Goal: Task Accomplishment & Management: Use online tool/utility

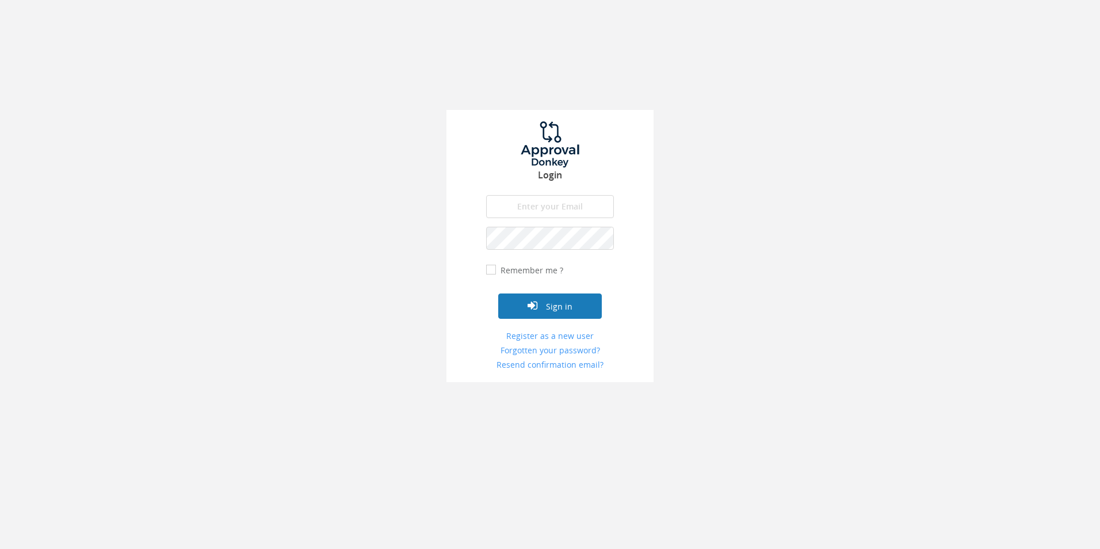
type input "[EMAIL_ADDRESS][DOMAIN_NAME]"
click at [559, 295] on button "Sign in" at bounding box center [550, 305] width 104 height 25
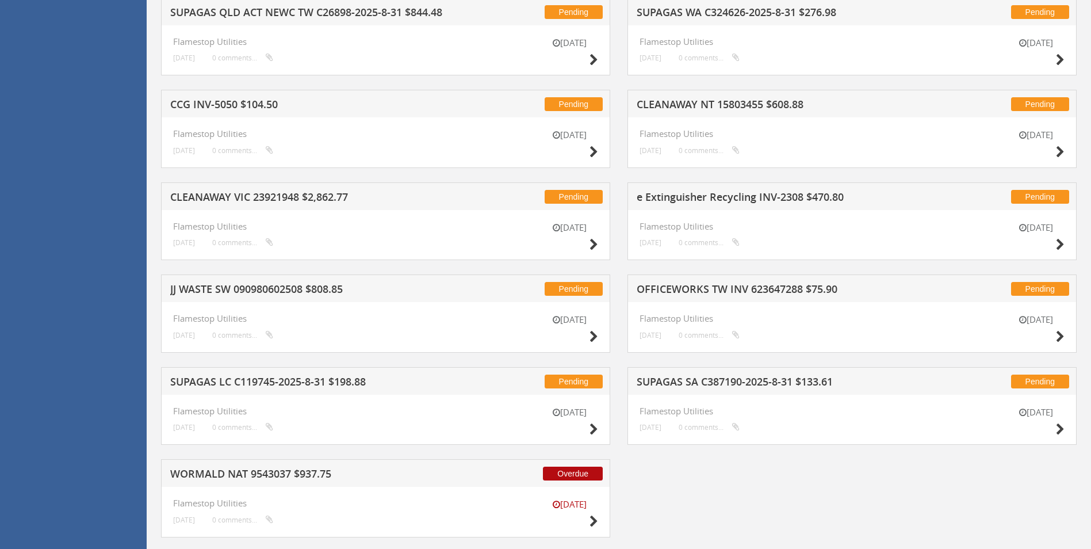
scroll to position [1203, 0]
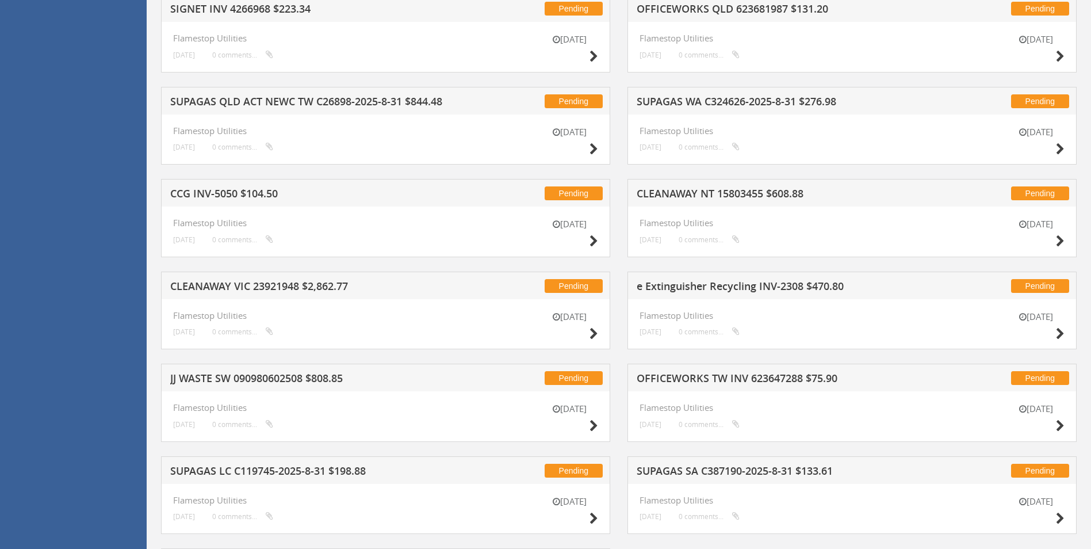
click at [292, 285] on h5 "CLEANAWAY VIC 23921948 $2,862.77" at bounding box center [320, 288] width 301 height 14
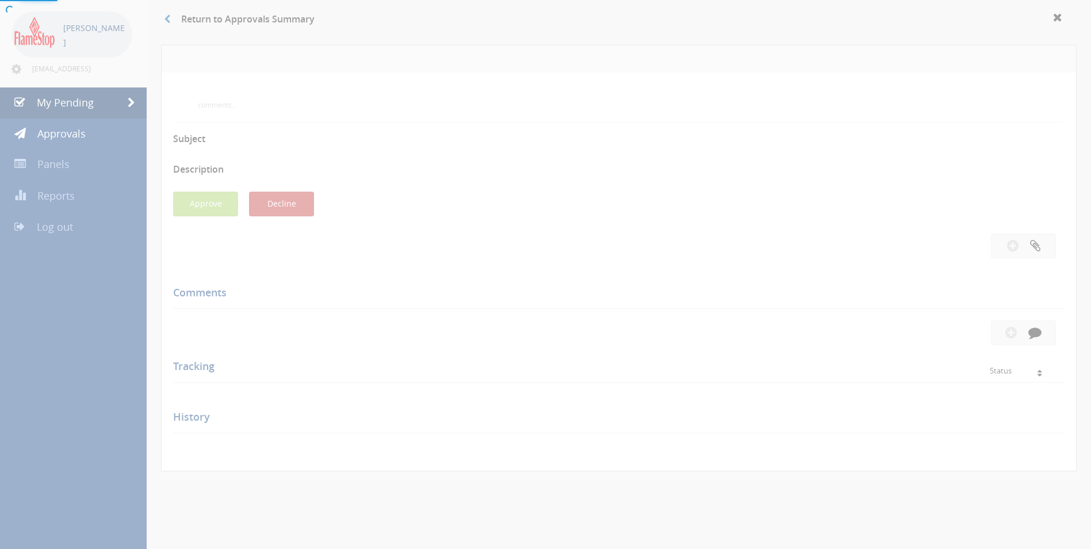
scroll to position [342, 0]
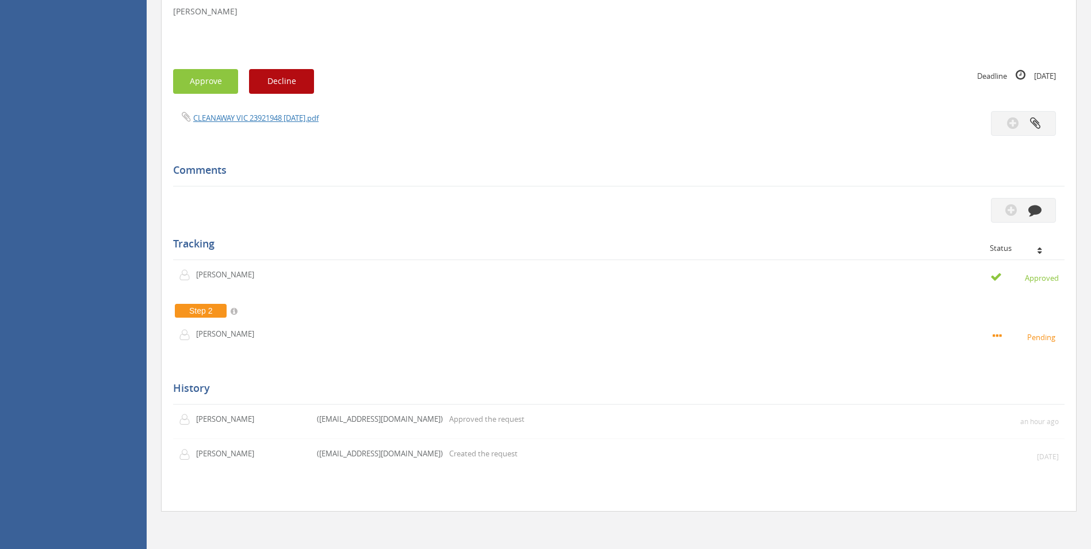
click at [258, 112] on div "CLEANAWAY VIC 23921948 31.08.25.pdf" at bounding box center [392, 117] width 455 height 13
click at [256, 121] on link "CLEANAWAY VIC 23921948 31.08.25.pdf" at bounding box center [255, 118] width 125 height 10
click at [209, 85] on button "Approve" at bounding box center [205, 81] width 65 height 25
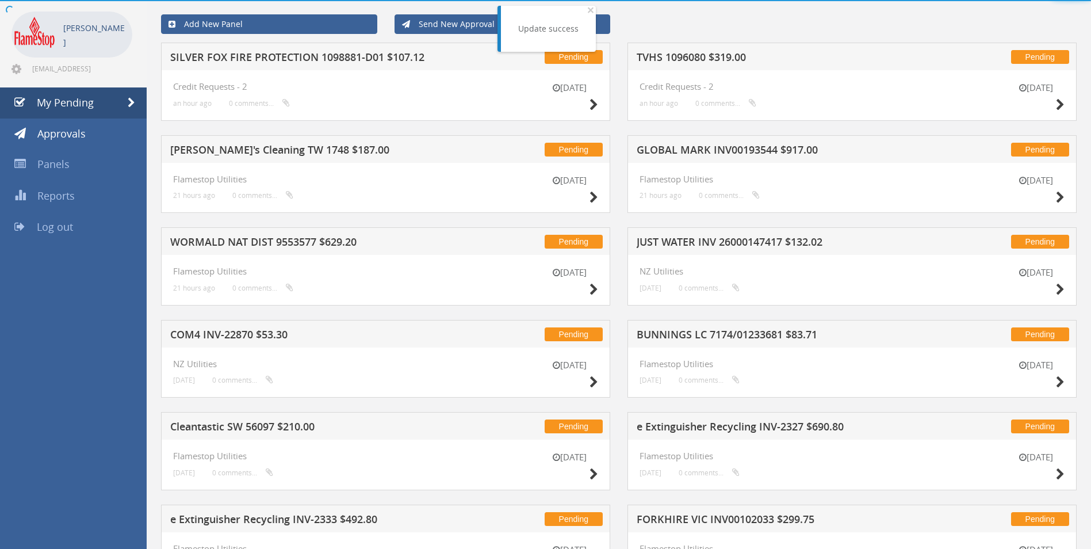
scroll to position [342, 0]
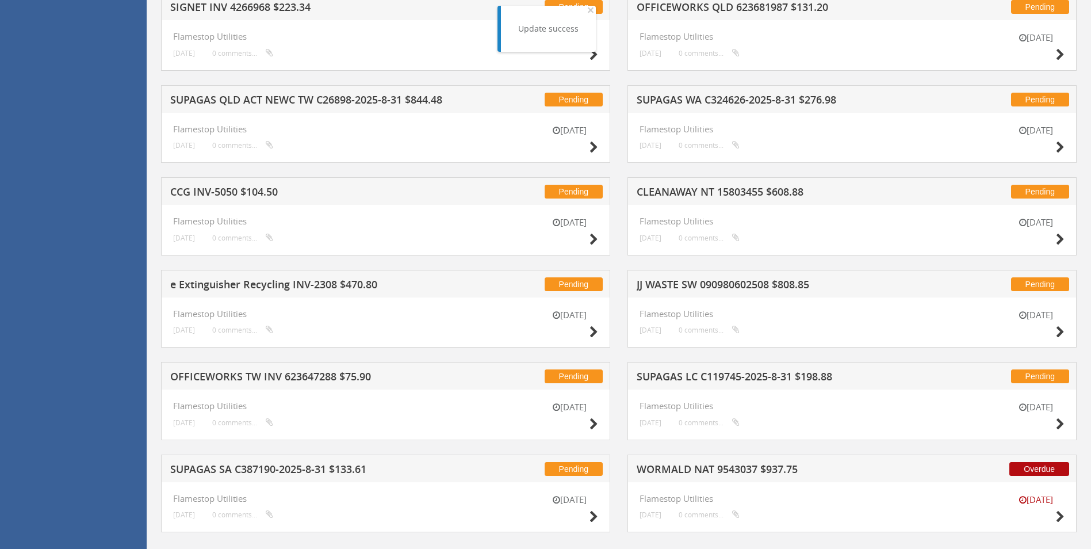
click at [717, 193] on h5 "CLEANAWAY NT 15803455 $608.88" at bounding box center [787, 193] width 301 height 14
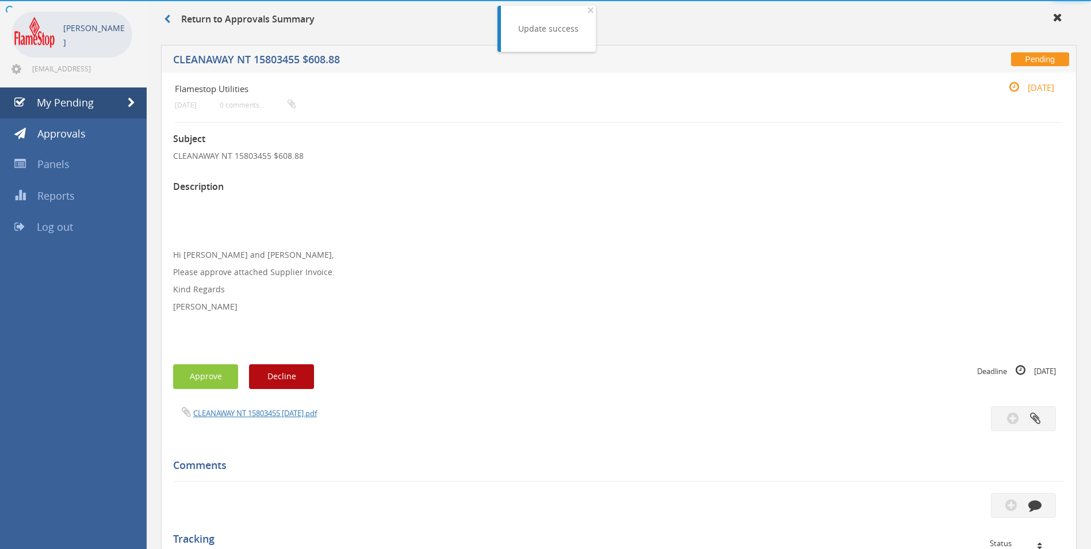
scroll to position [342, 0]
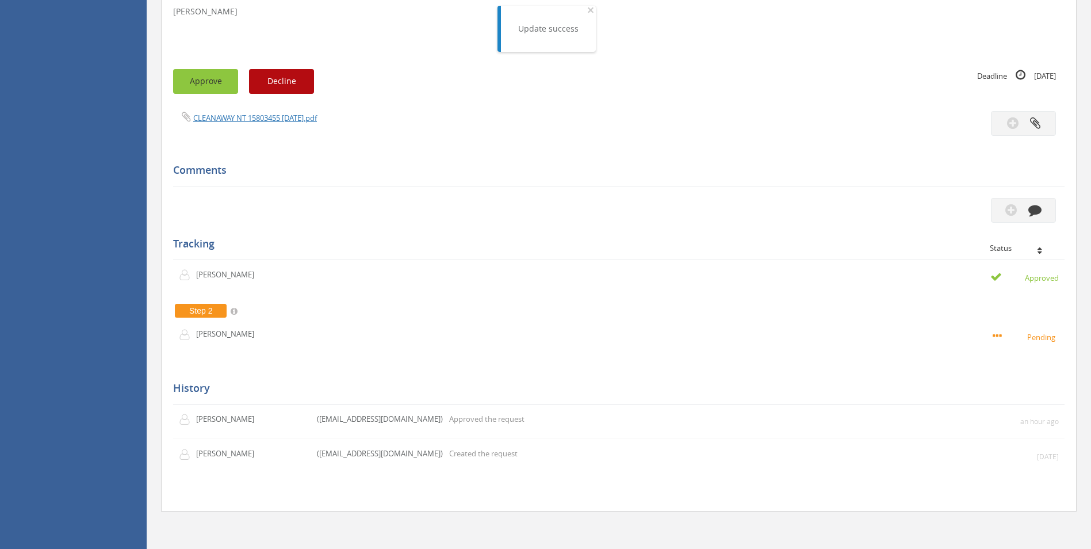
click at [217, 82] on button "Approve" at bounding box center [205, 81] width 65 height 25
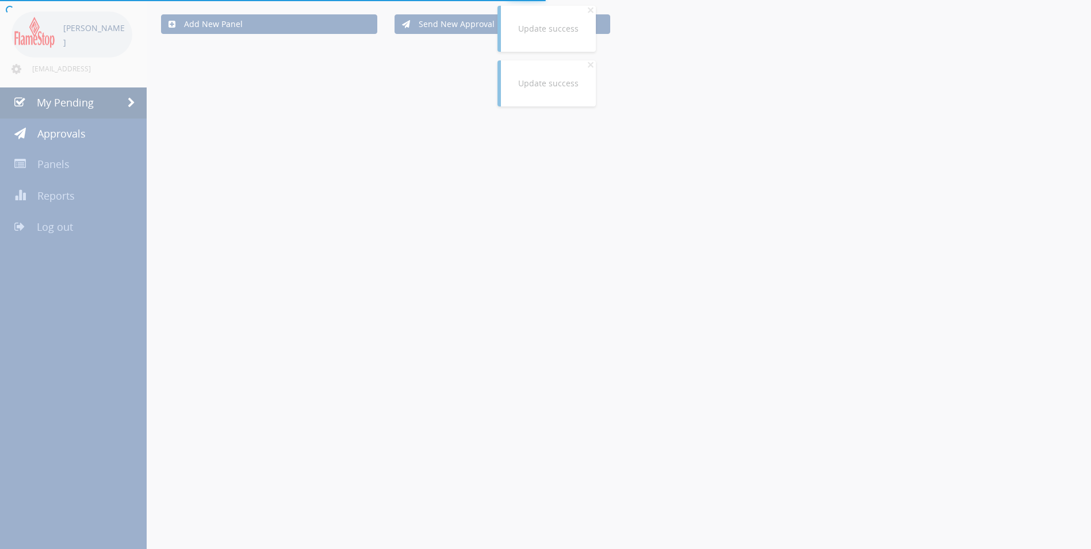
scroll to position [342, 0]
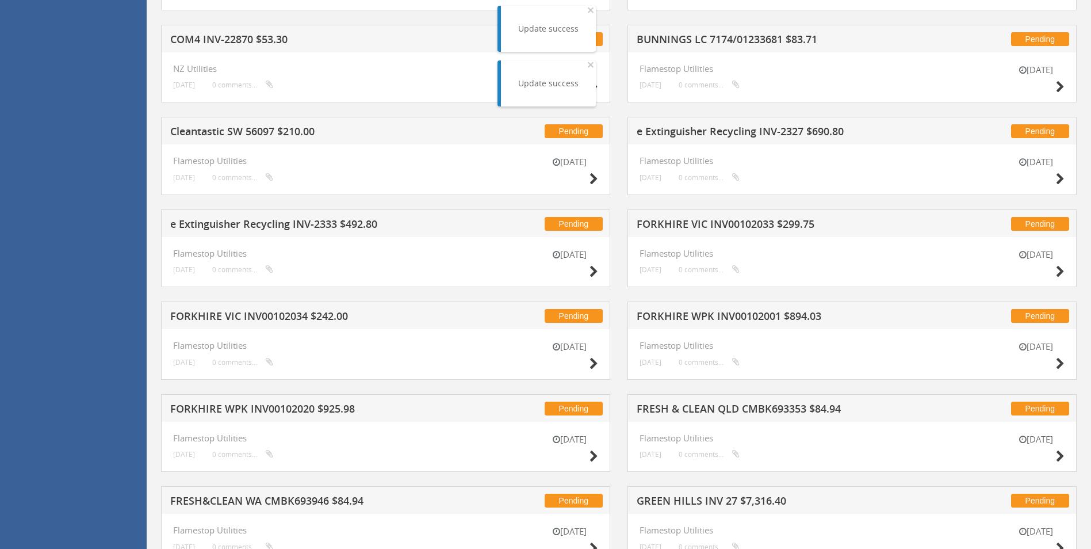
click at [307, 226] on h5 "e Extinguisher Recycling INV-2333 $492.80" at bounding box center [320, 226] width 301 height 14
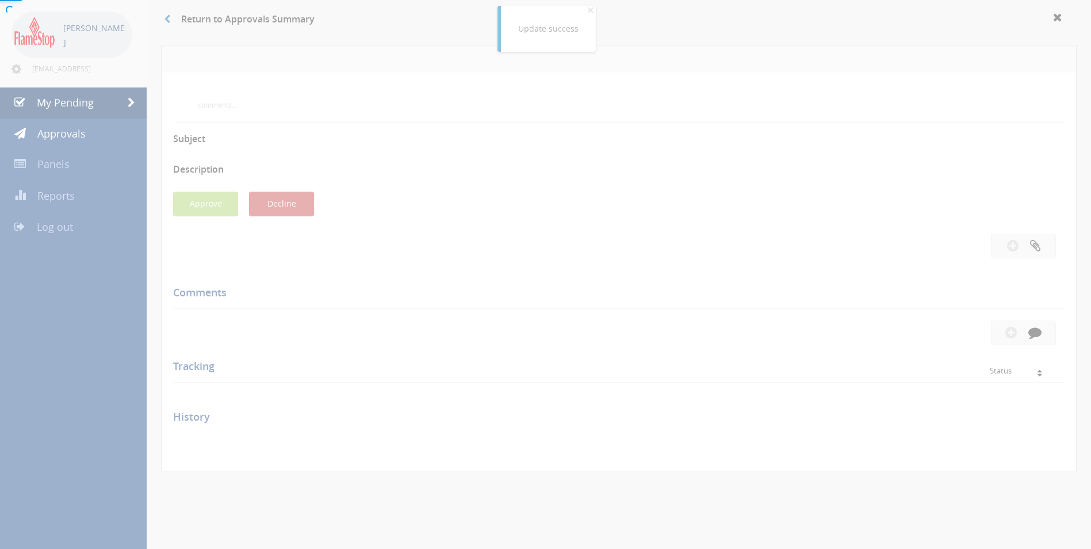
scroll to position [319, 0]
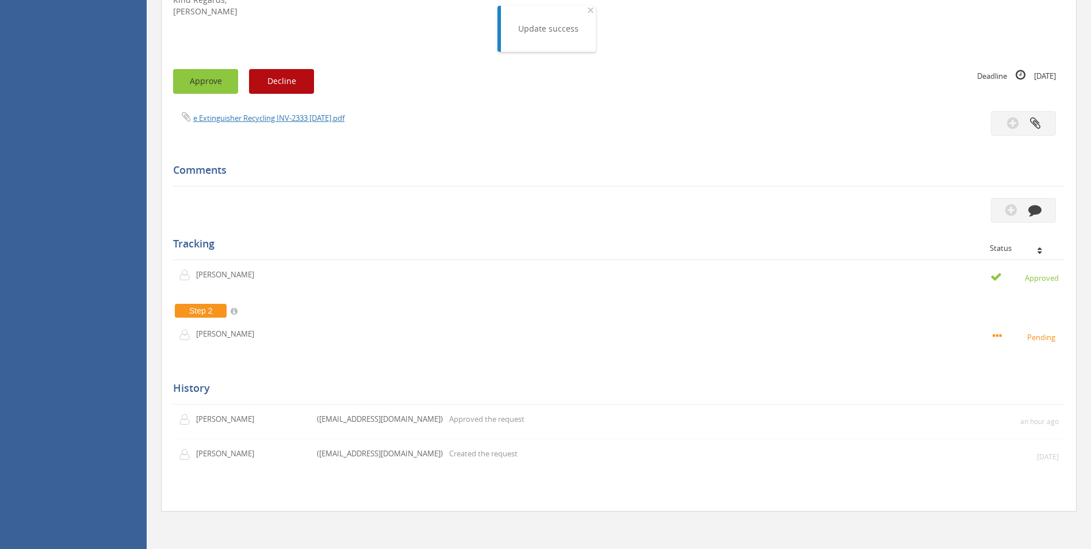
click at [208, 78] on button "Approve" at bounding box center [205, 81] width 65 height 25
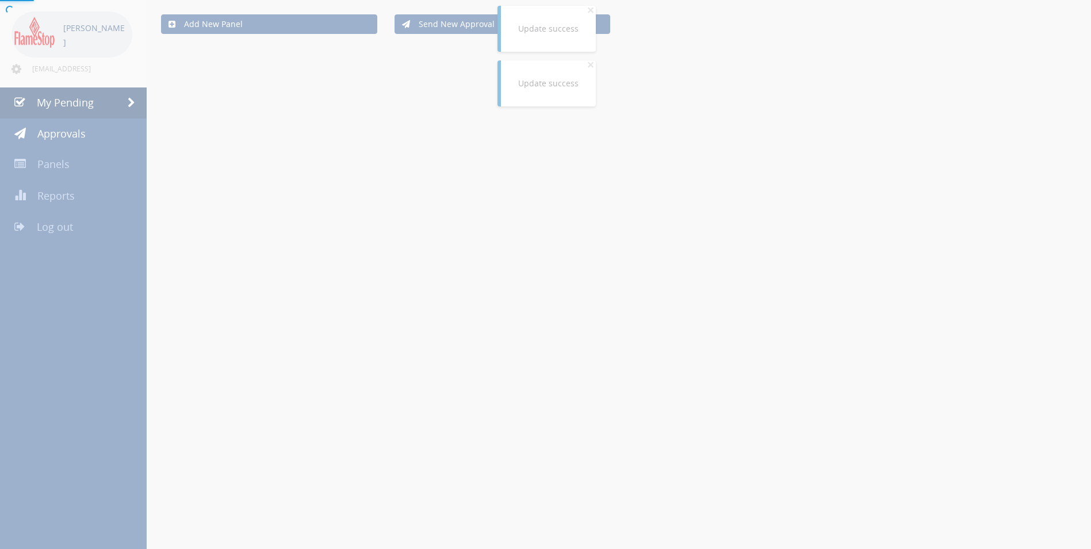
scroll to position [319, 0]
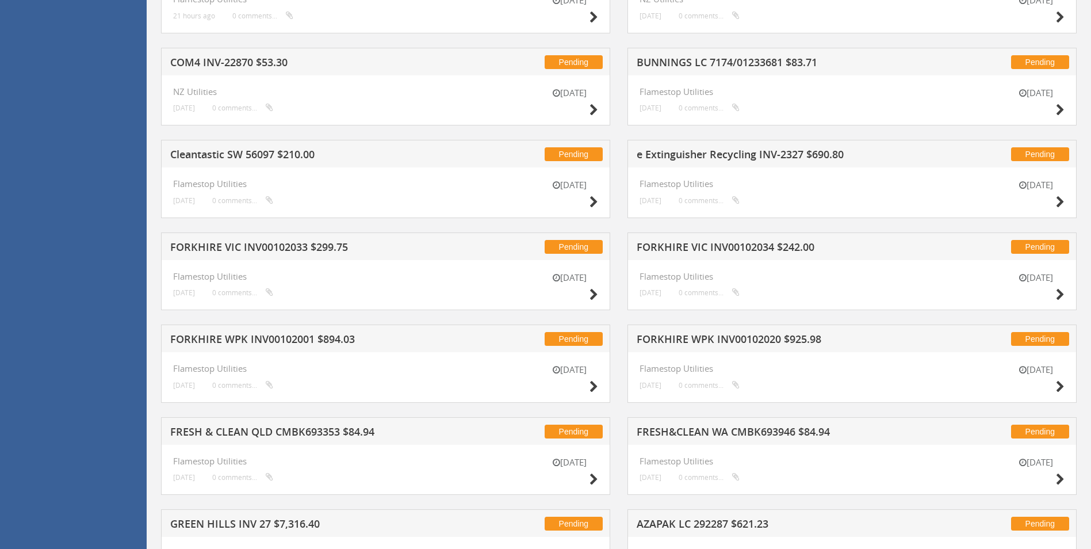
click at [708, 244] on h5 "FORKHIRE VIC INV00102034 $242.00" at bounding box center [787, 249] width 301 height 14
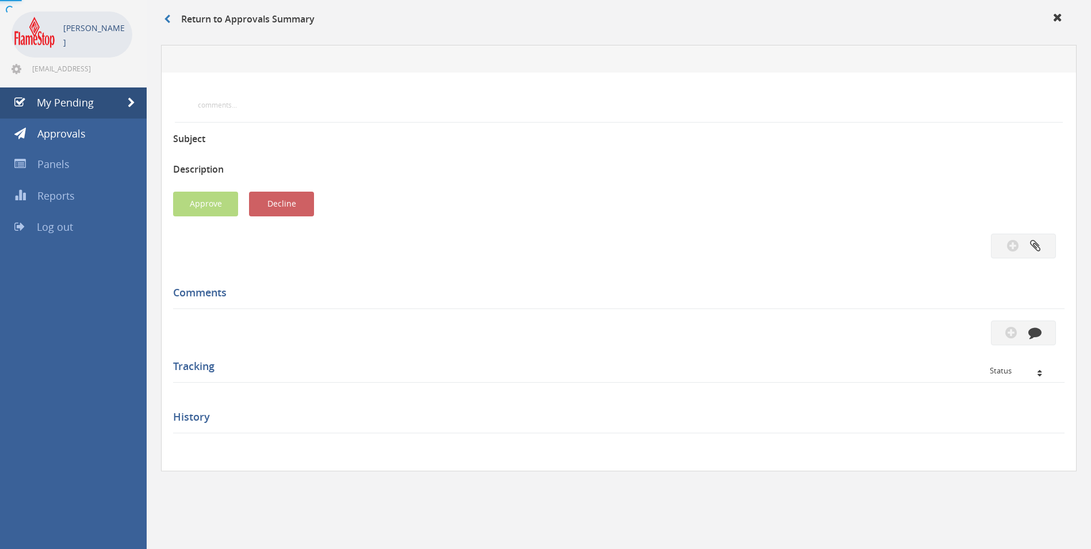
scroll to position [319, 0]
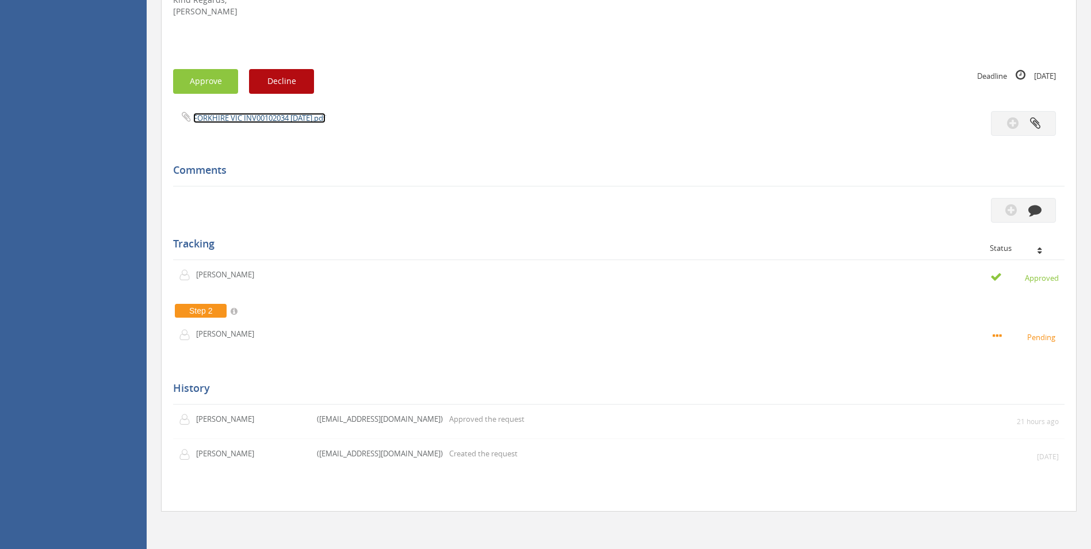
click at [253, 115] on link "FORKHIRE VIC INV00102034 15.08.25.pdf" at bounding box center [259, 118] width 132 height 10
click at [226, 88] on button "Approve" at bounding box center [205, 81] width 65 height 25
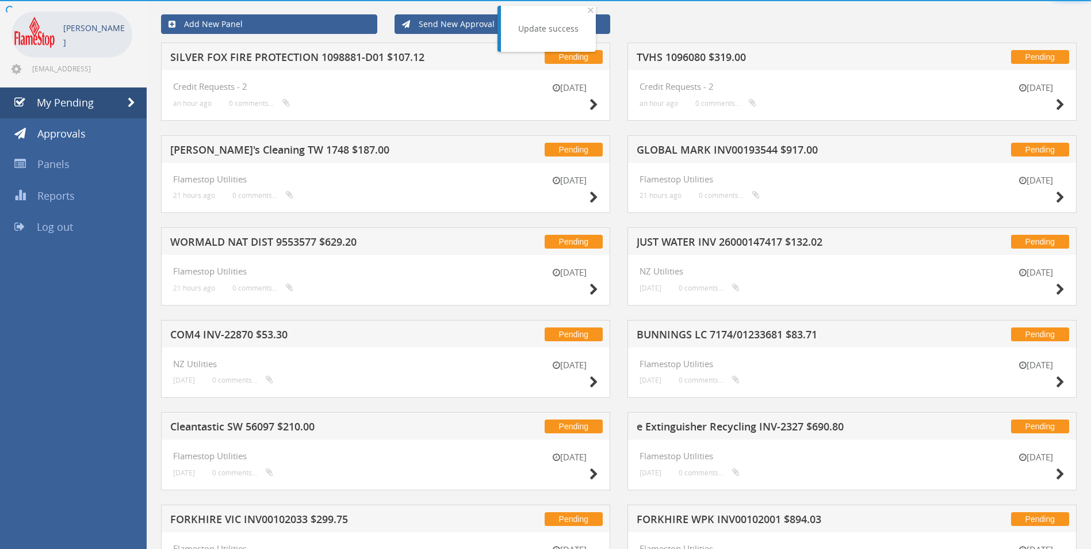
scroll to position [319, 0]
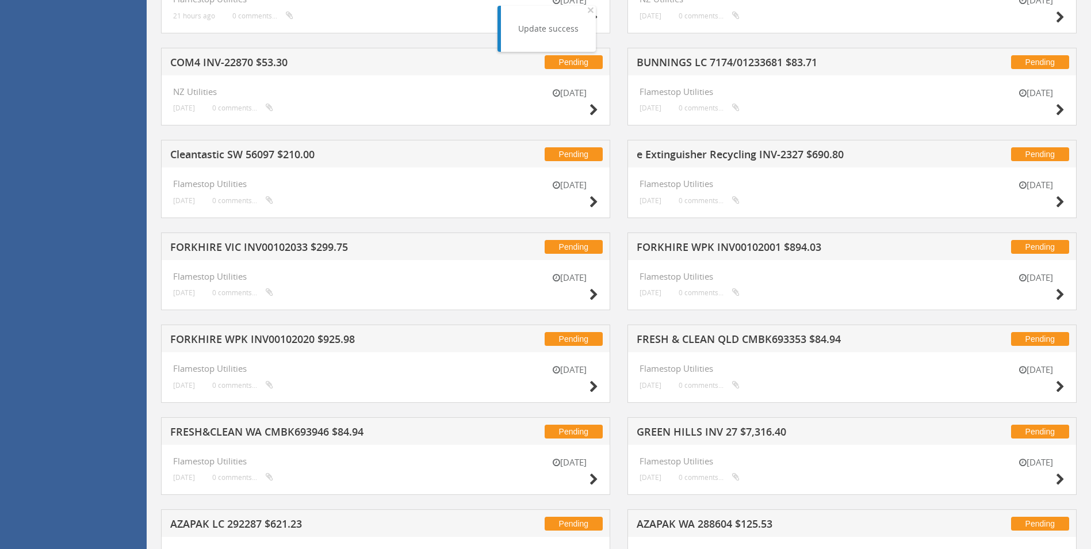
click at [725, 59] on h5 "BUNNINGS LC 7174/01233681 $83.71" at bounding box center [787, 64] width 301 height 14
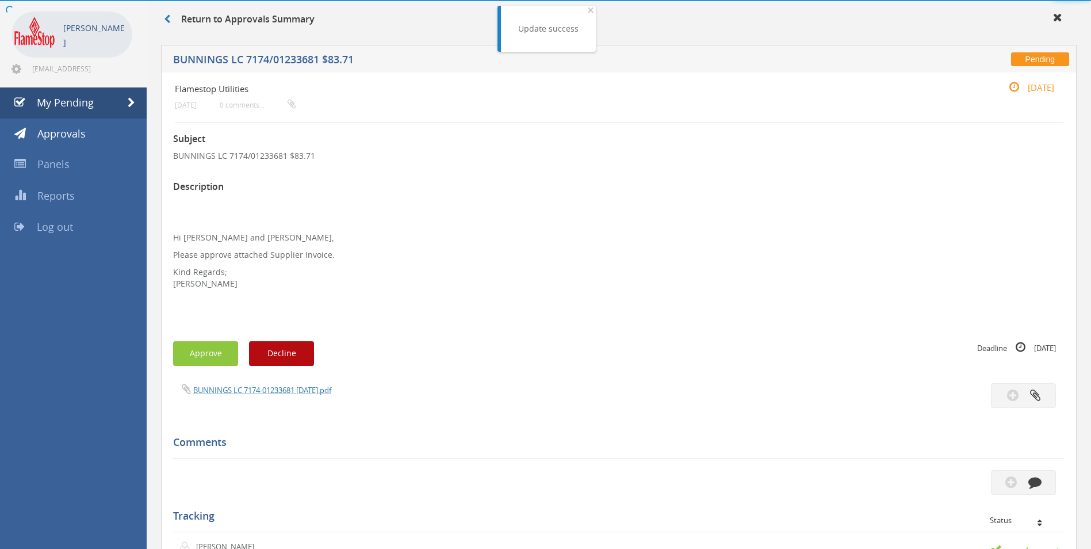
scroll to position [319, 0]
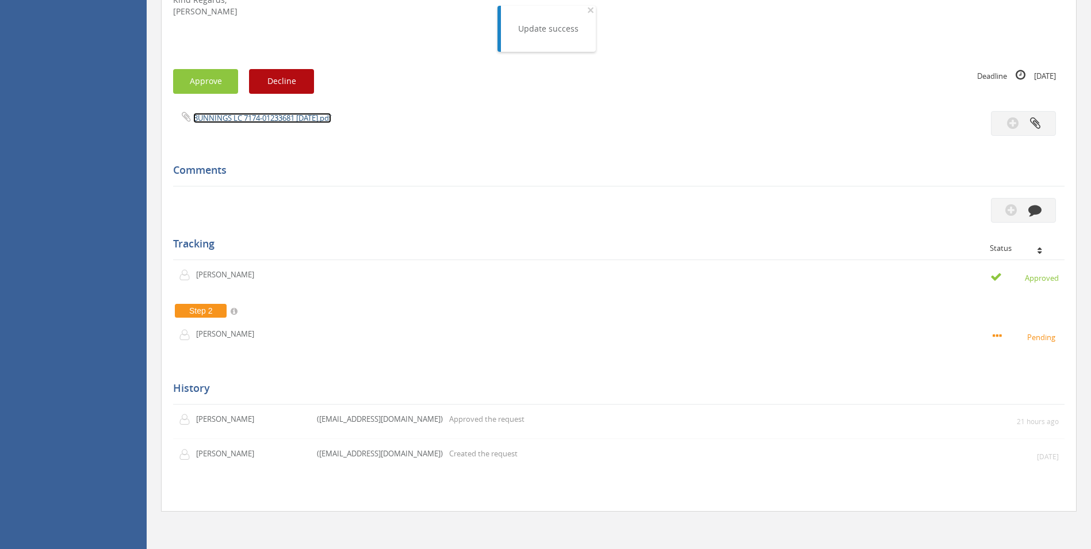
click at [255, 115] on link "BUNNINGS LC 7174-01233681 02.09.25.pdf" at bounding box center [262, 118] width 138 height 10
click at [198, 80] on button "Approve" at bounding box center [205, 81] width 65 height 25
click at [198, 0] on div at bounding box center [545, 0] width 1091 height 0
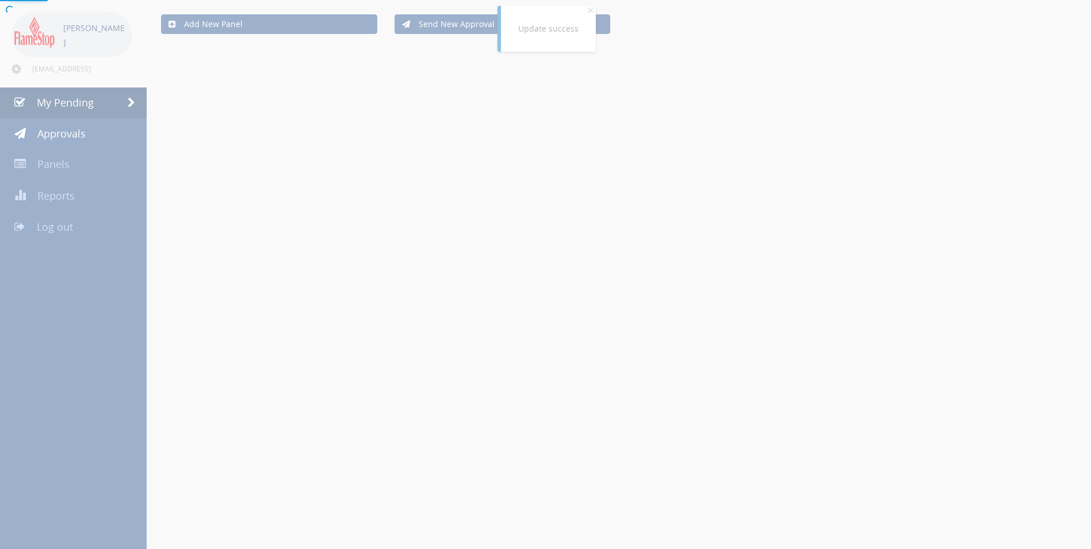
scroll to position [319, 0]
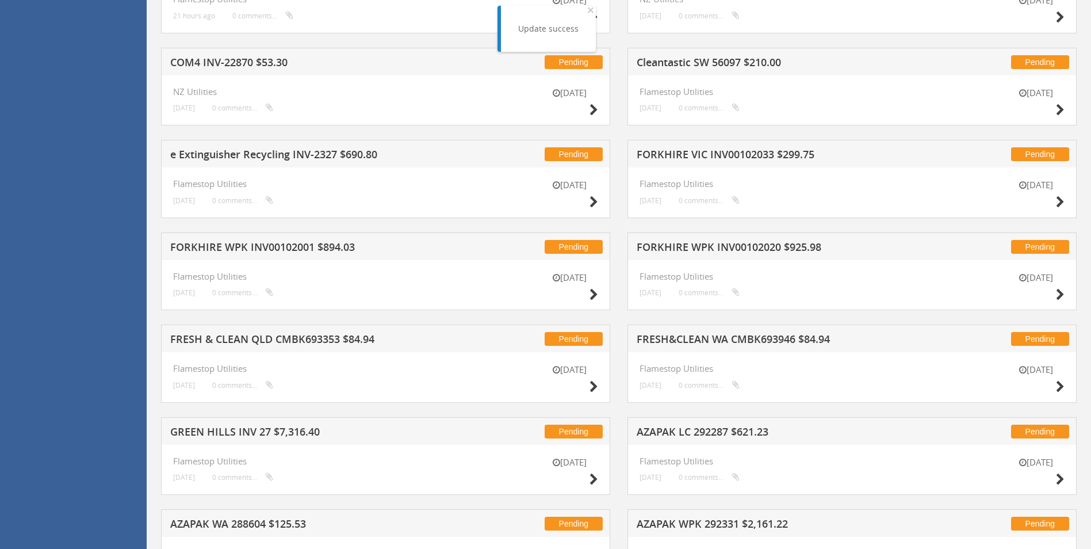
click at [709, 60] on h5 "Cleantastic SW 56097 $210.00" at bounding box center [787, 64] width 301 height 14
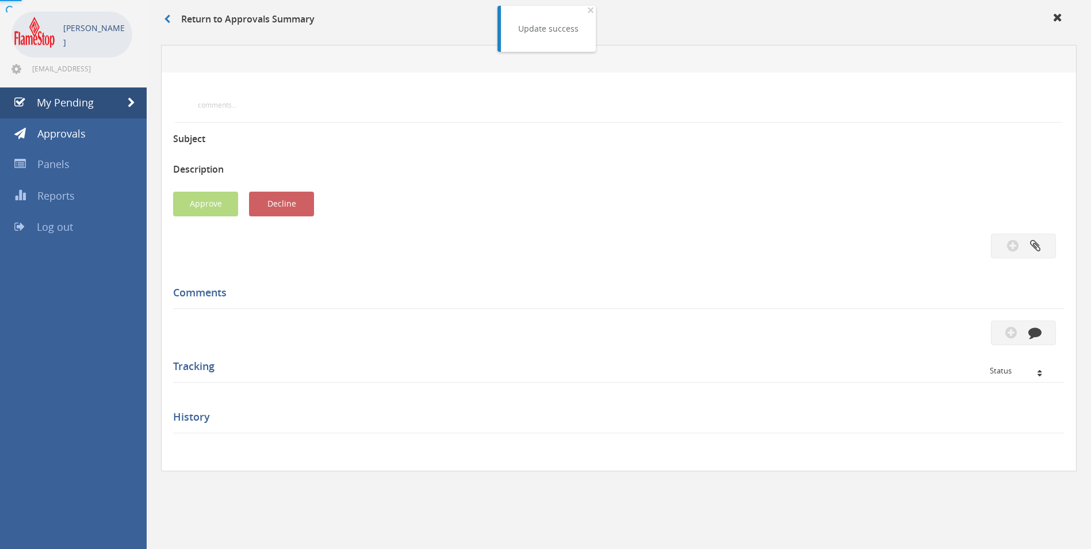
scroll to position [319, 0]
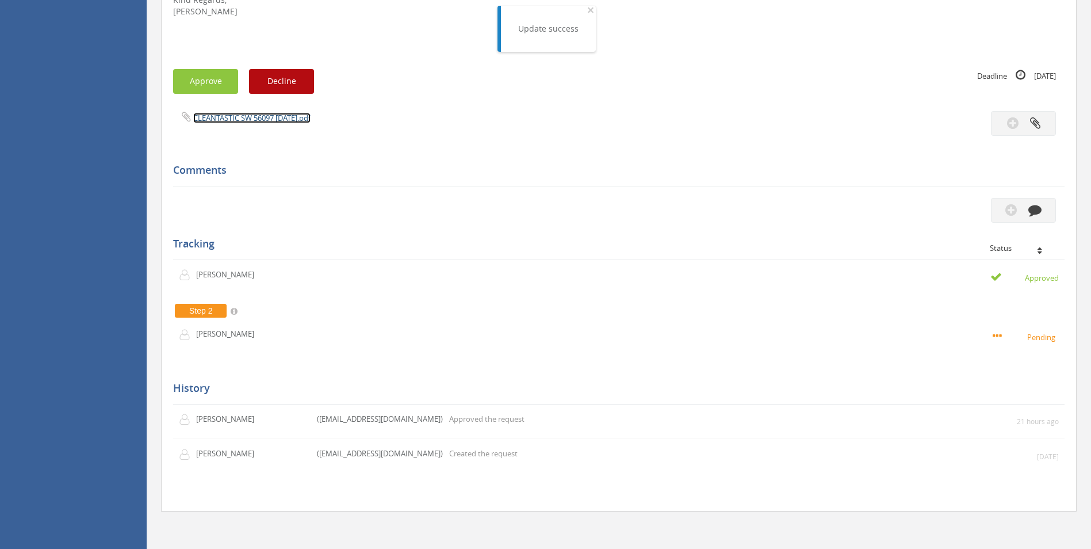
click at [256, 114] on link "CLEANTASTIC SW 56097 05.09.25.pdf" at bounding box center [251, 118] width 117 height 10
click at [185, 79] on button "Approve" at bounding box center [205, 81] width 65 height 25
click at [185, 0] on div at bounding box center [545, 0] width 1091 height 0
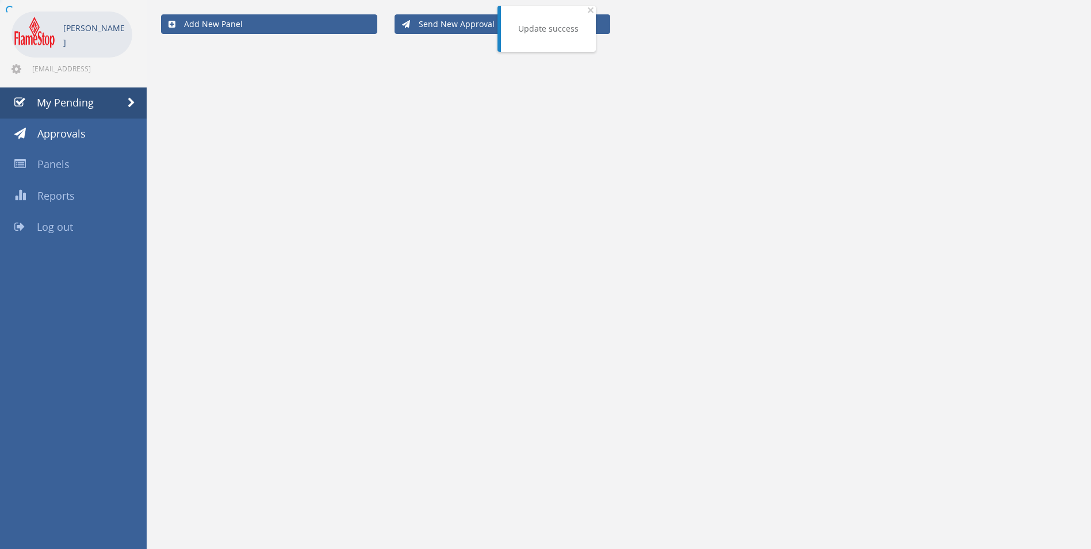
scroll to position [319, 0]
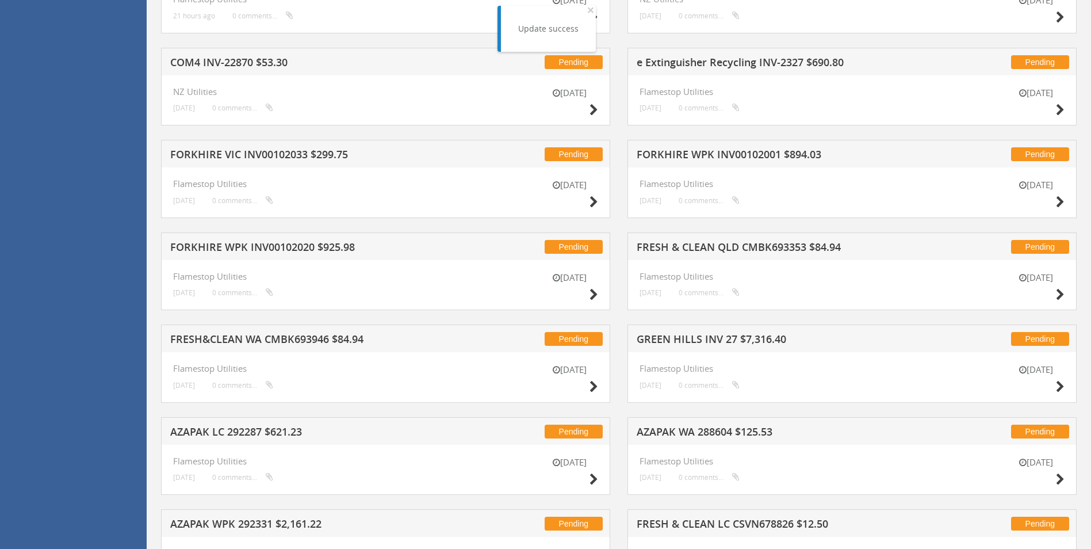
click at [662, 154] on h5 "FORKHIRE WPK INV00102001 $894.03" at bounding box center [787, 156] width 301 height 14
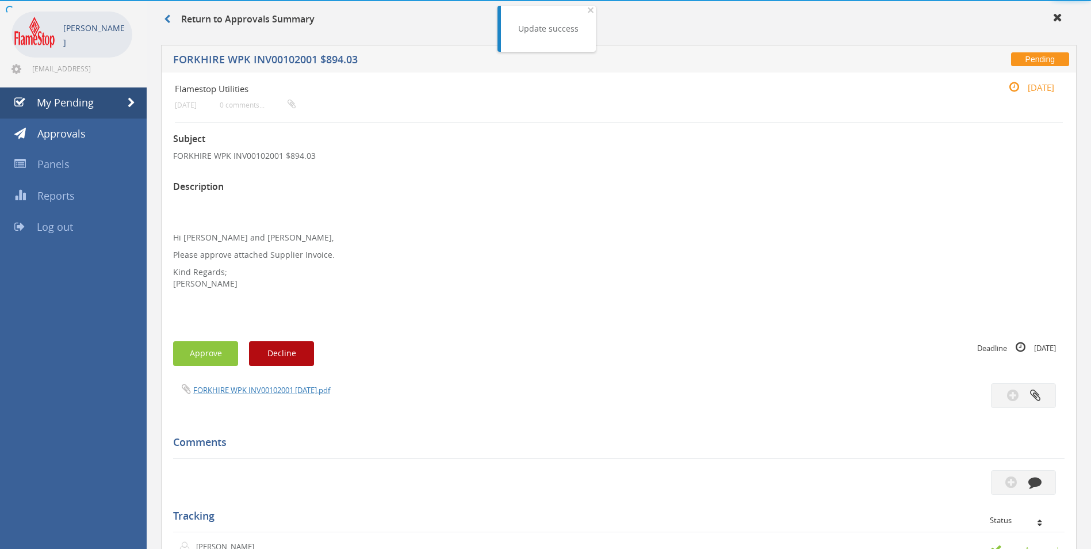
scroll to position [319, 0]
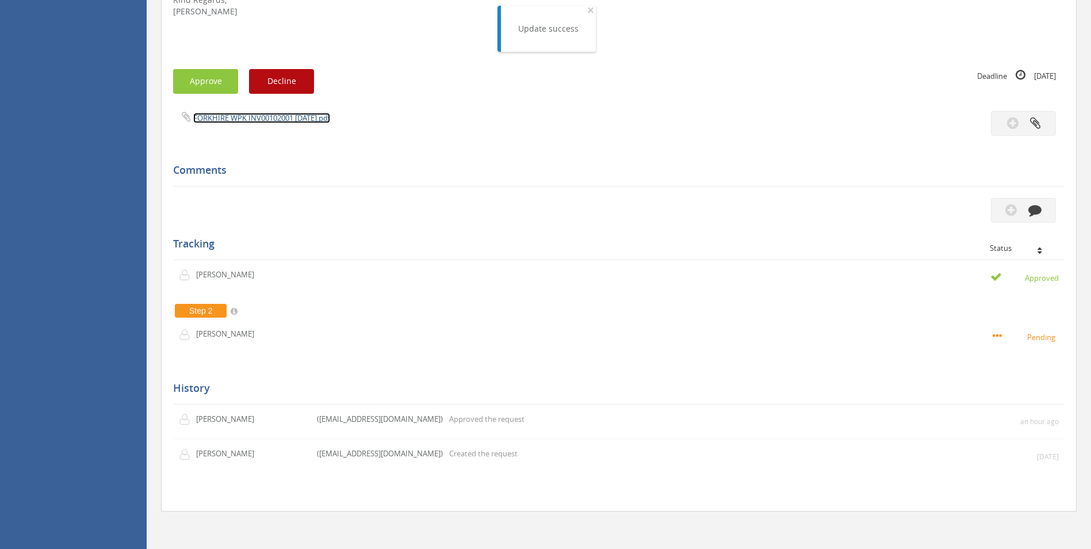
click at [233, 116] on link "FORKHIRE WPK INV00102001 13.08.25.pdf" at bounding box center [261, 118] width 137 height 10
click at [211, 85] on button "Approve" at bounding box center [205, 81] width 65 height 25
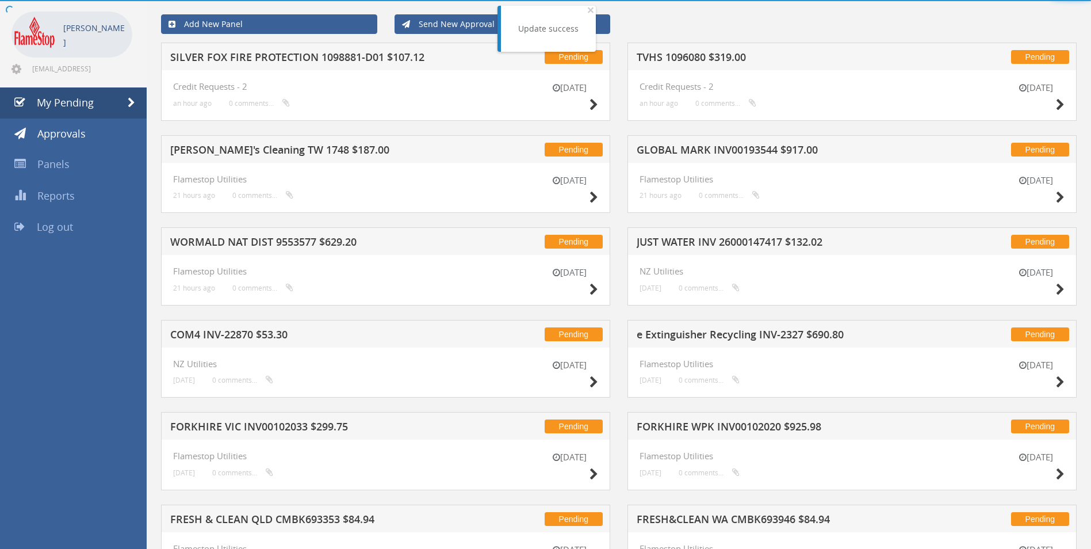
scroll to position [319, 0]
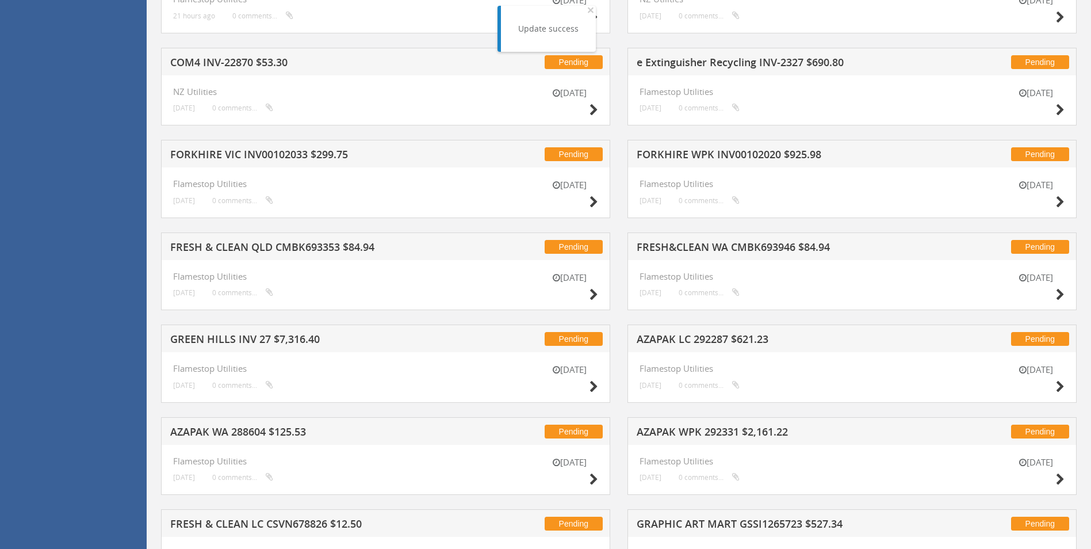
click at [683, 151] on h5 "FORKHIRE WPK INV00102020 $925.98" at bounding box center [787, 156] width 301 height 14
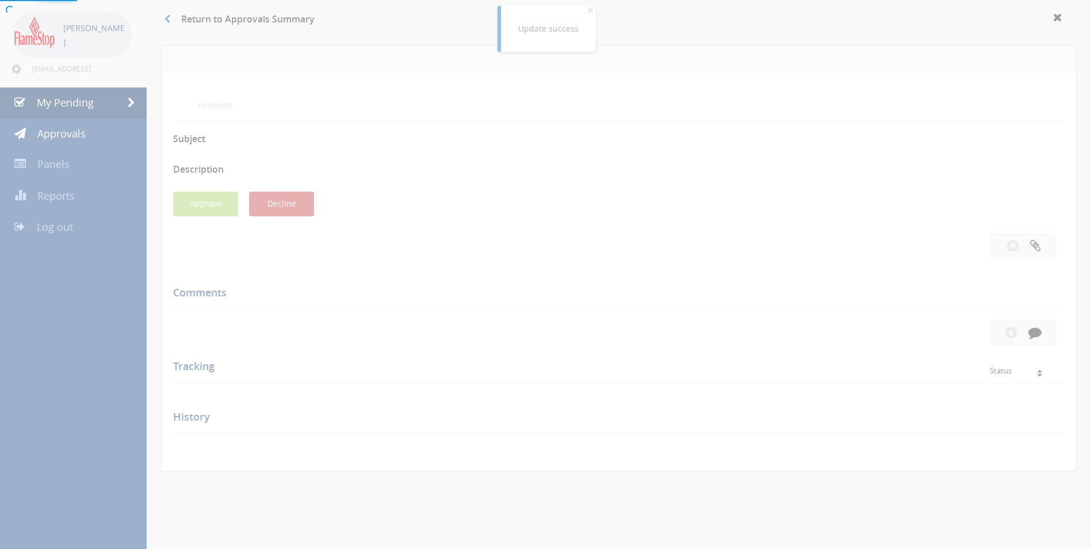
scroll to position [319, 0]
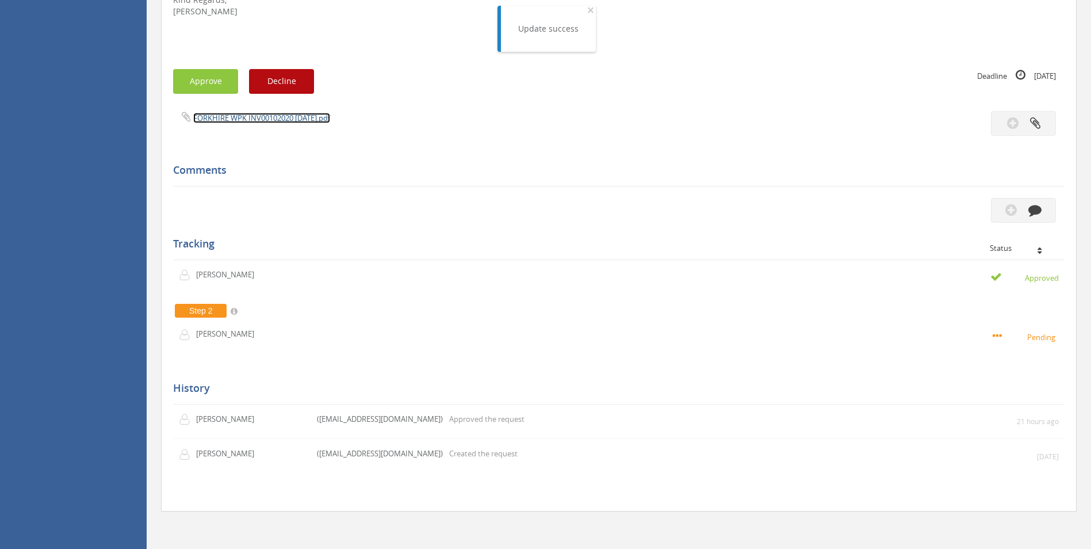
click at [261, 121] on link "FORKHIRE WPK INV00102020 28.08.25.pdf" at bounding box center [261, 118] width 137 height 10
click at [204, 81] on button "Approve" at bounding box center [205, 81] width 65 height 25
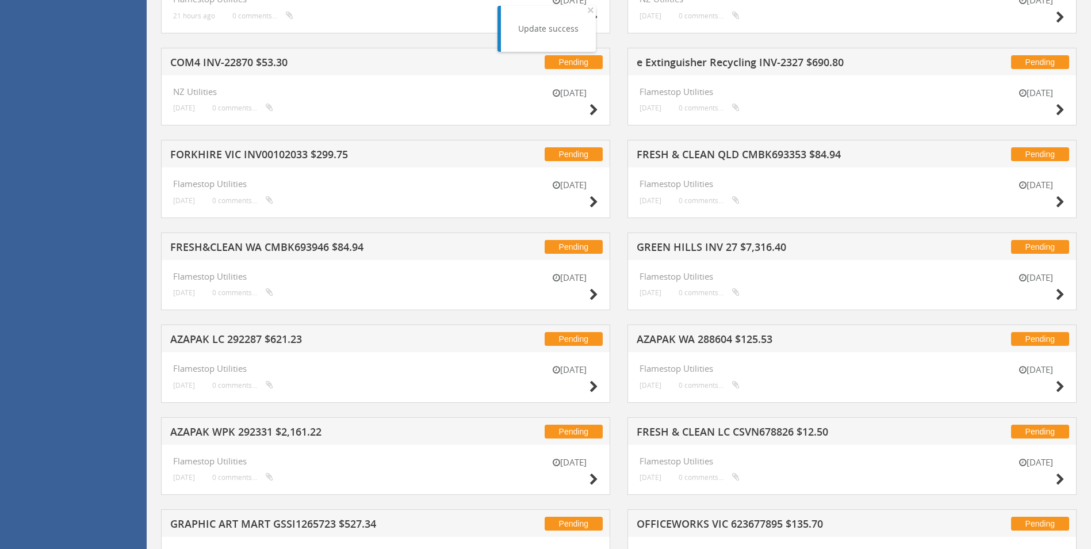
click at [673, 64] on h5 "e Extinguisher Recycling INV-2327 $690.80" at bounding box center [787, 64] width 301 height 14
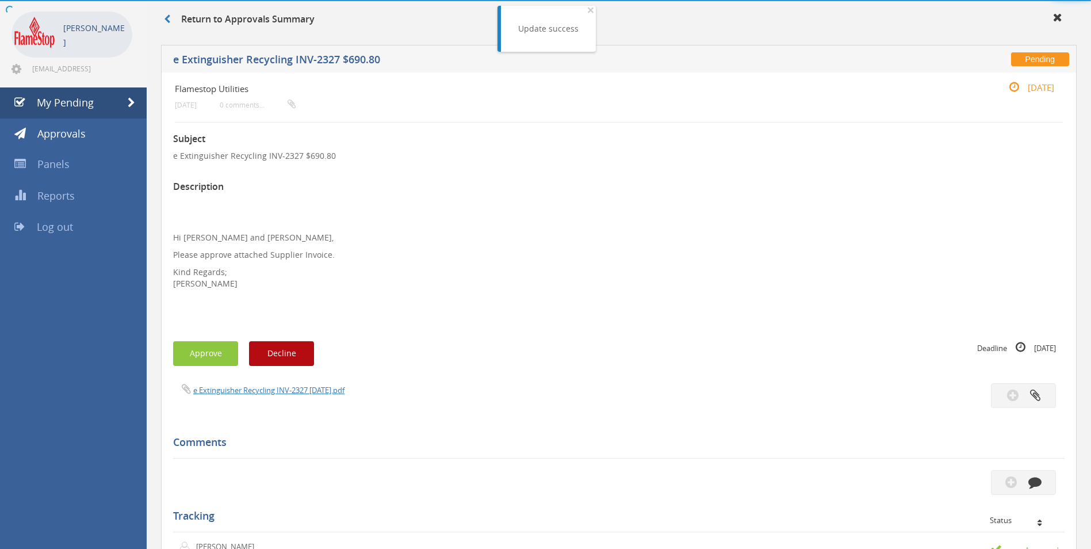
scroll to position [319, 0]
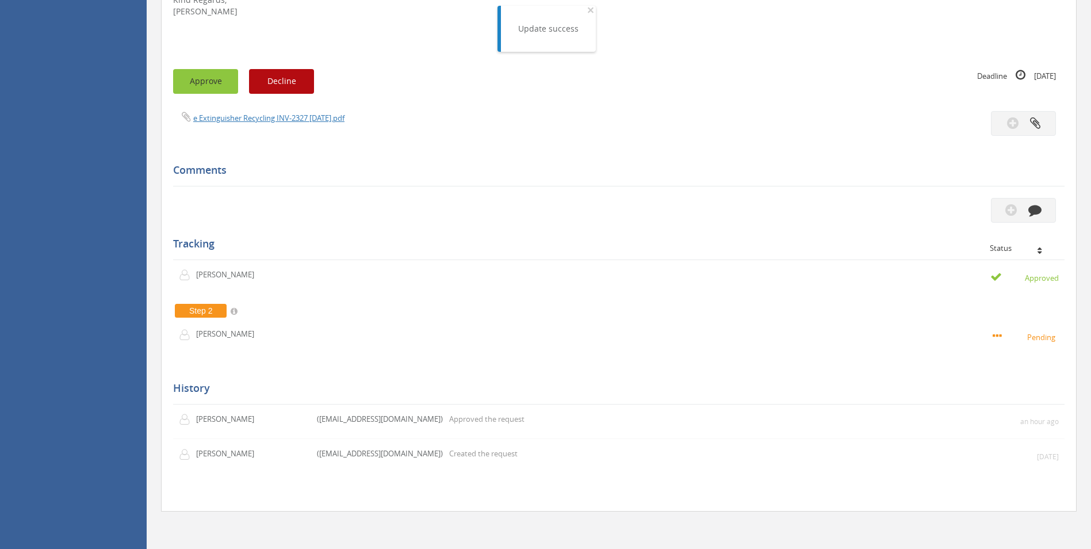
click at [209, 86] on button "Approve" at bounding box center [205, 81] width 65 height 25
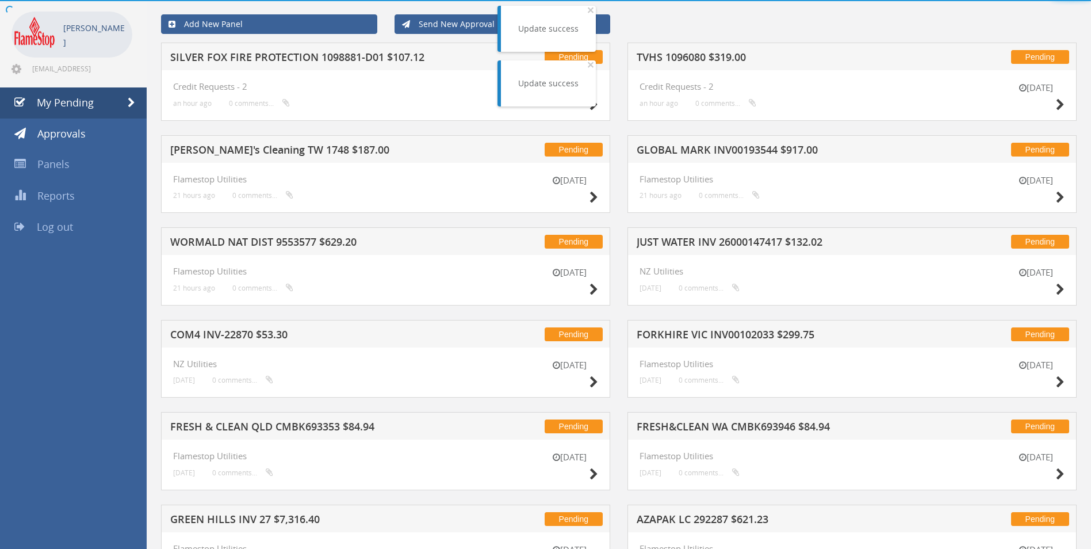
scroll to position [319, 0]
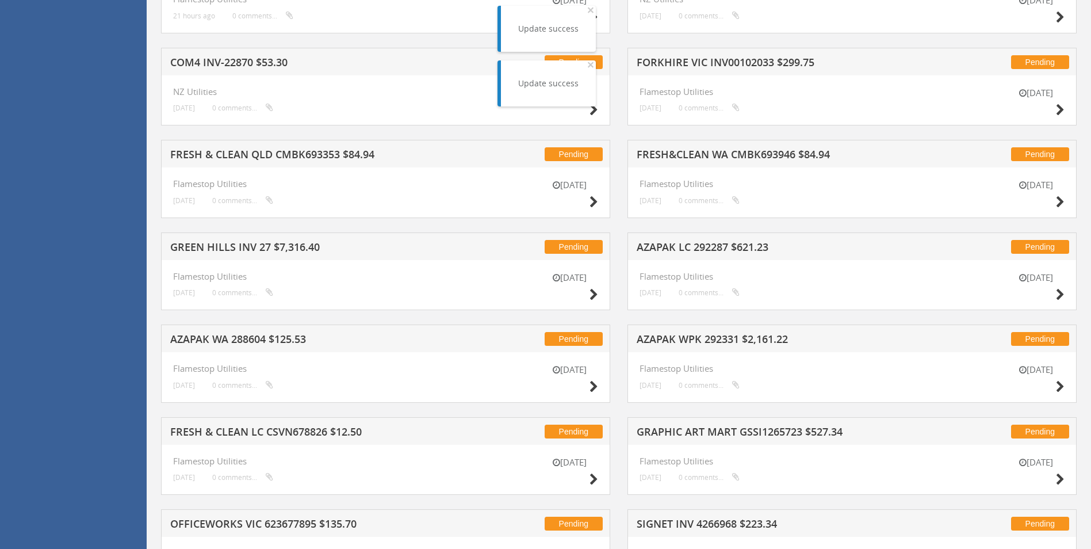
click at [707, 62] on h5 "FORKHIRE VIC INV00102033 $299.75" at bounding box center [787, 64] width 301 height 14
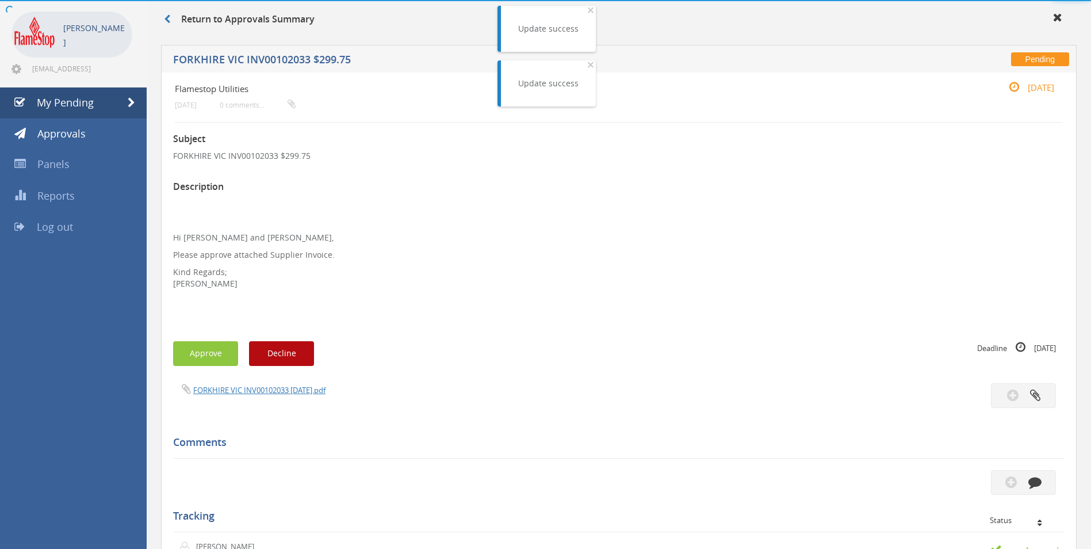
scroll to position [319, 0]
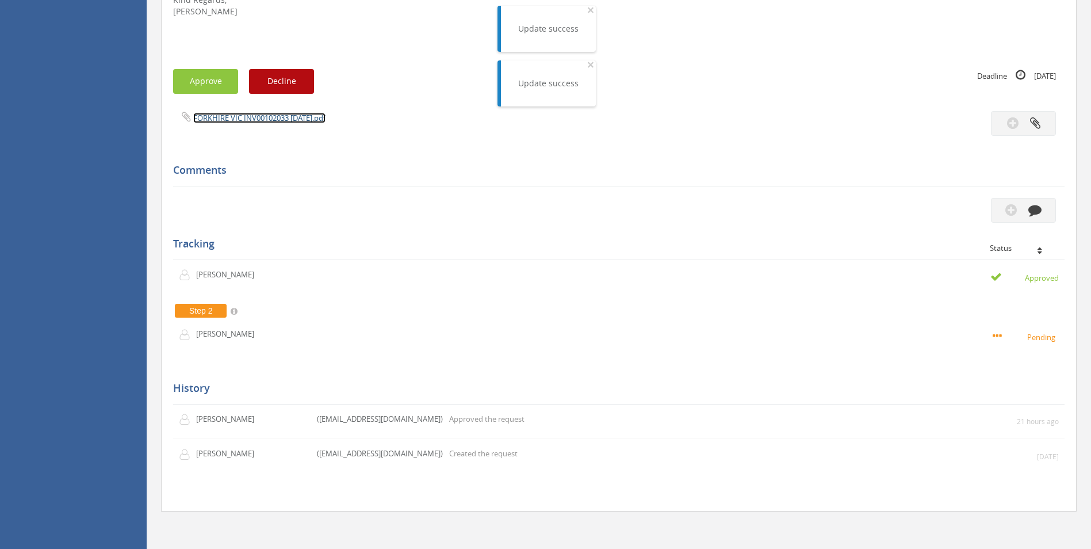
click at [248, 122] on link "FORKHIRE VIC INV00102033 15.08.25.pdf" at bounding box center [259, 118] width 132 height 10
click at [213, 86] on button "Approve" at bounding box center [205, 81] width 65 height 25
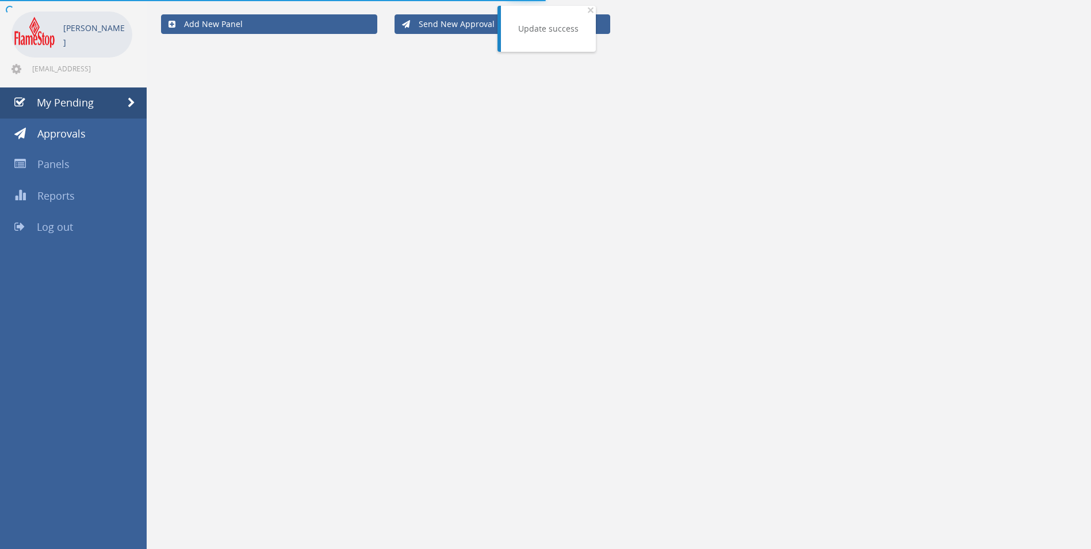
scroll to position [319, 0]
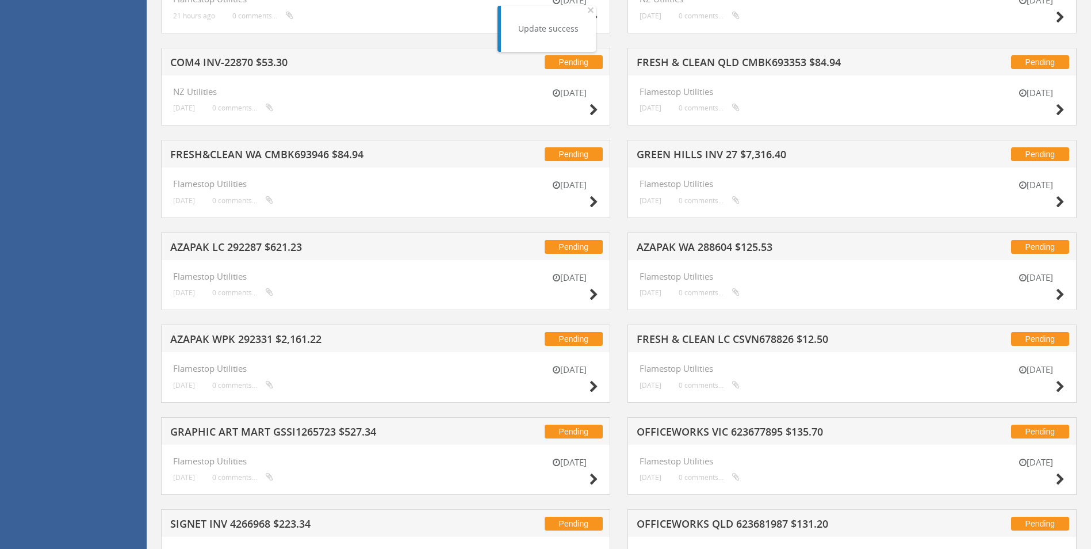
click at [673, 161] on h5 "GREEN HILLS INV 27 $7,316.40" at bounding box center [787, 156] width 301 height 14
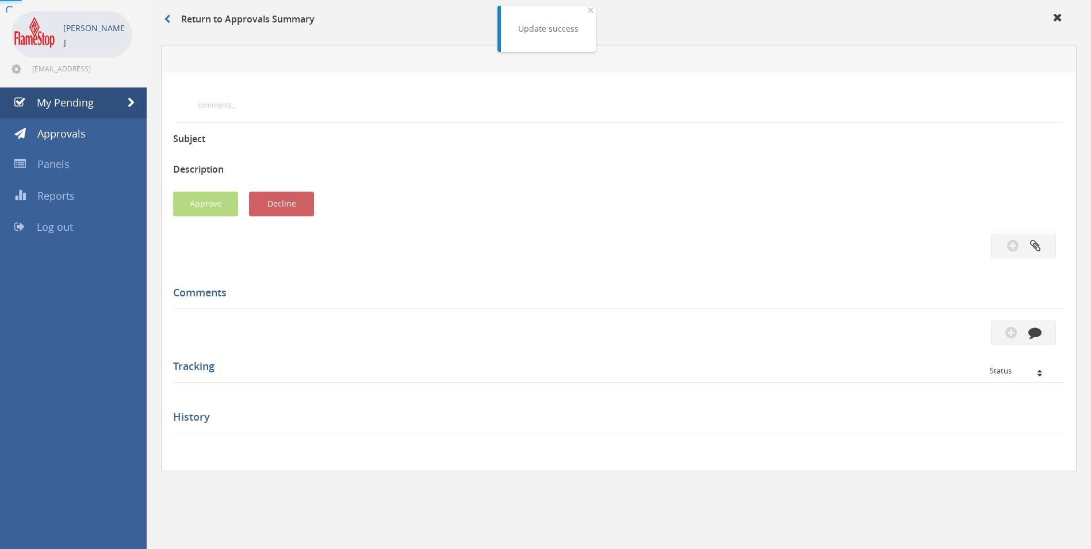
scroll to position [301, 0]
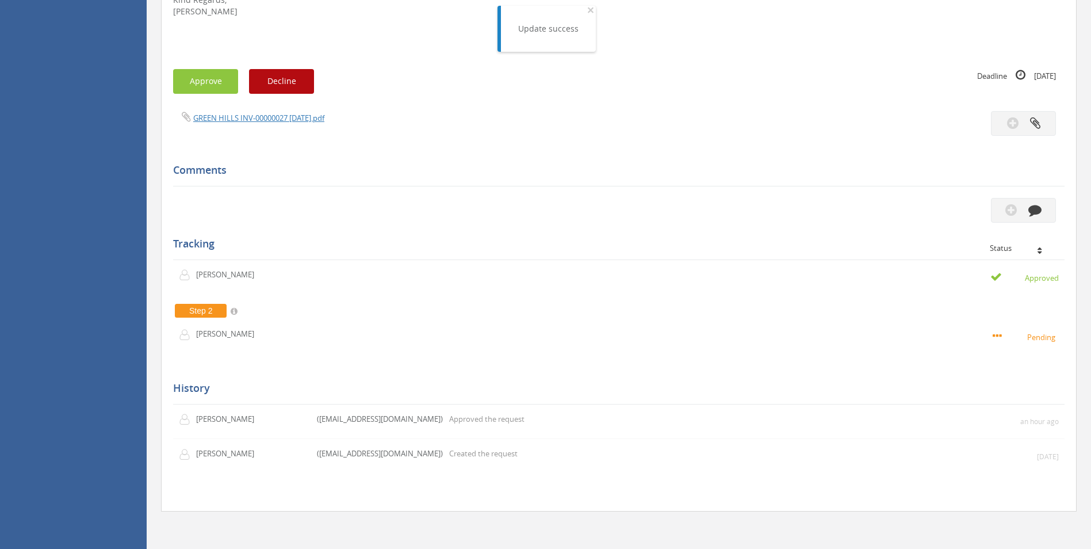
click at [259, 125] on div "GREEN HILLS INV-00000027 18.08.25.pdf" at bounding box center [619, 123] width 909 height 25
click at [262, 119] on link "GREEN HILLS INV-00000027 18.08.25.pdf" at bounding box center [258, 118] width 131 height 10
click at [203, 69] on button "Approve" at bounding box center [205, 81] width 65 height 25
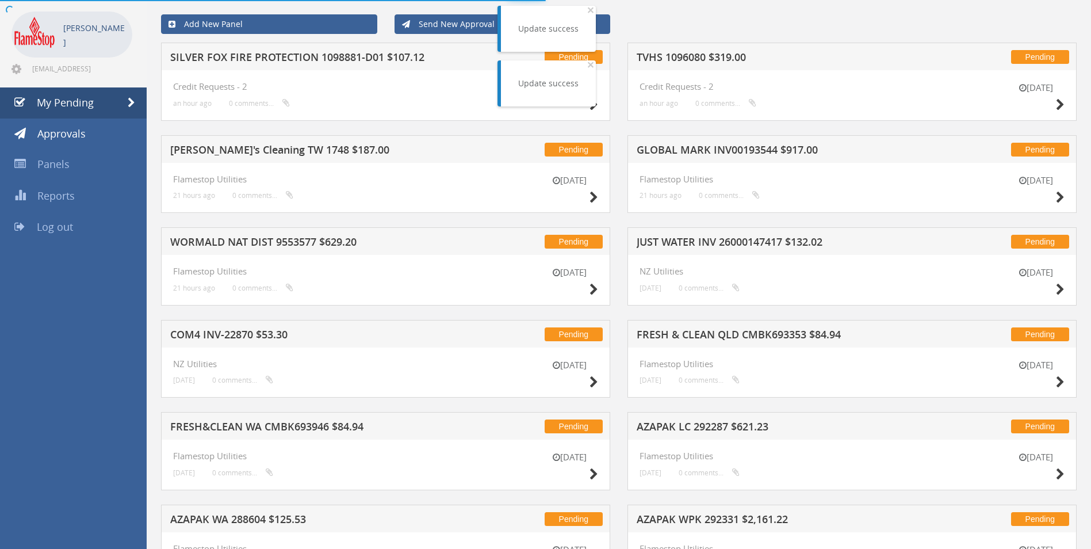
scroll to position [301, 0]
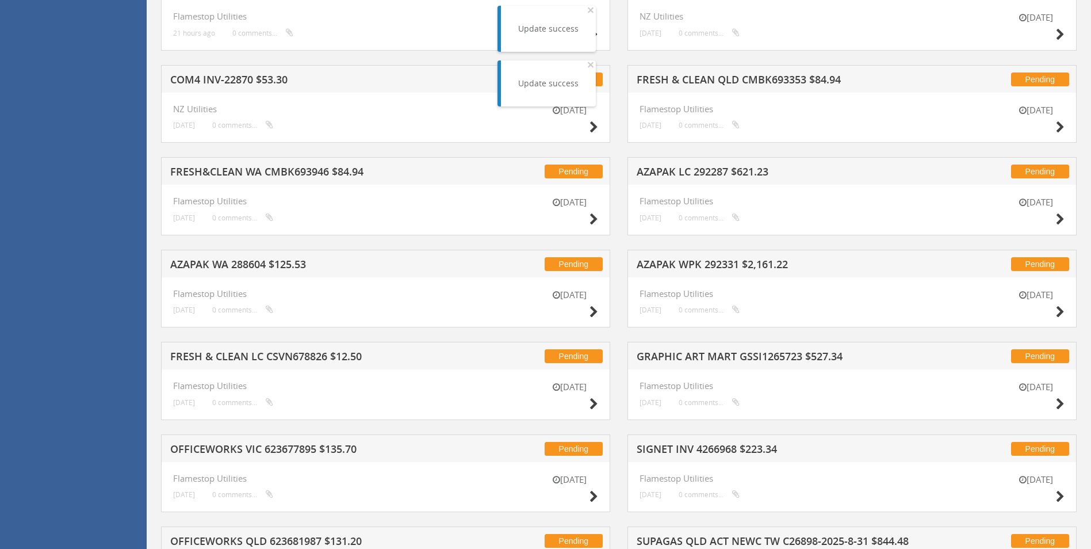
click at [727, 175] on h5 "AZAPAK LC 292287 $621.23" at bounding box center [787, 173] width 301 height 14
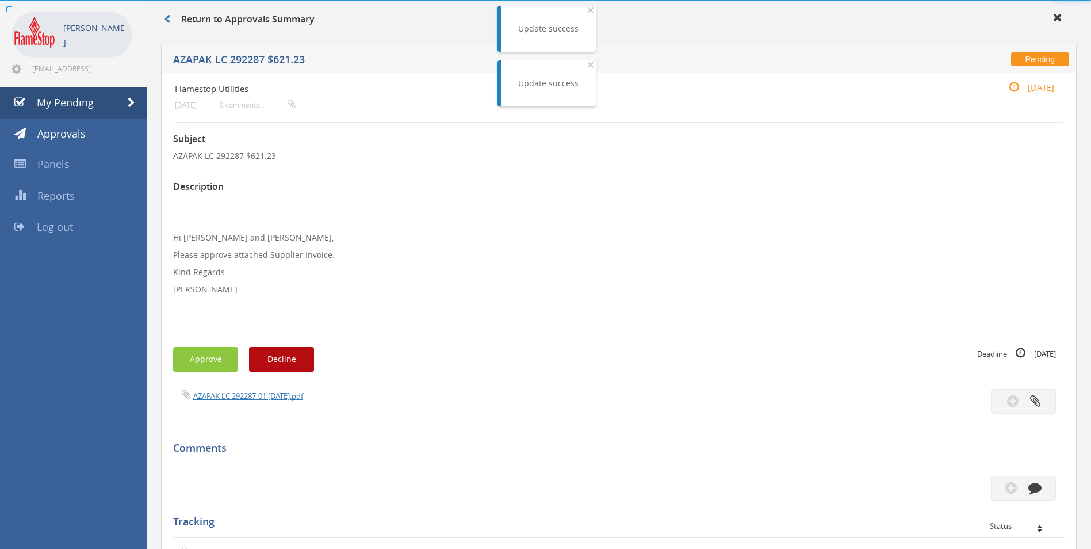
scroll to position [301, 0]
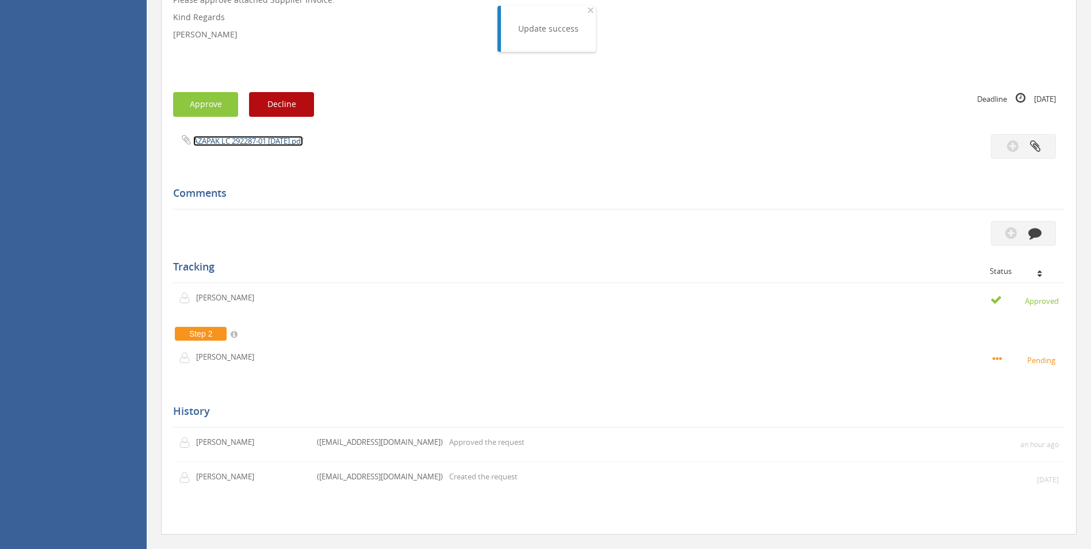
click at [210, 136] on link "AZAPAK LC 292287-01 02.09.25.pdf" at bounding box center [248, 141] width 110 height 10
click at [206, 112] on button "Approve" at bounding box center [205, 104] width 65 height 25
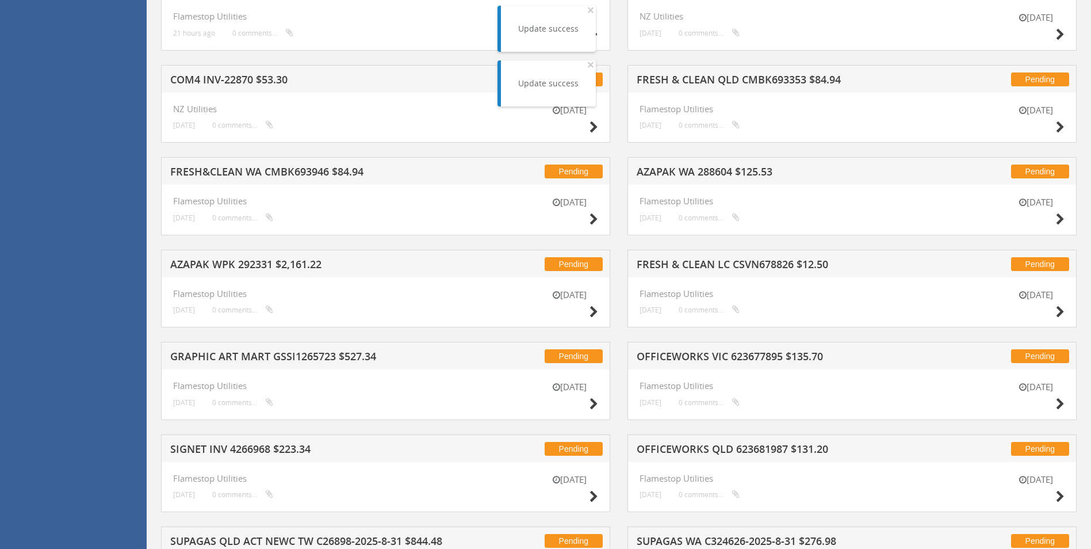
click at [715, 172] on h5 "AZAPAK WA 288604 $125.53" at bounding box center [787, 173] width 301 height 14
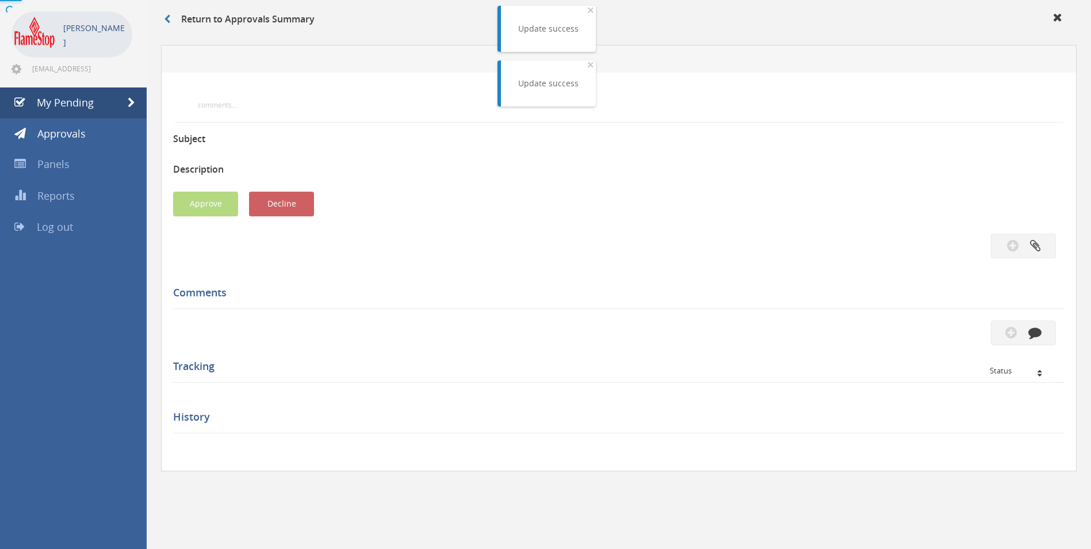
scroll to position [301, 0]
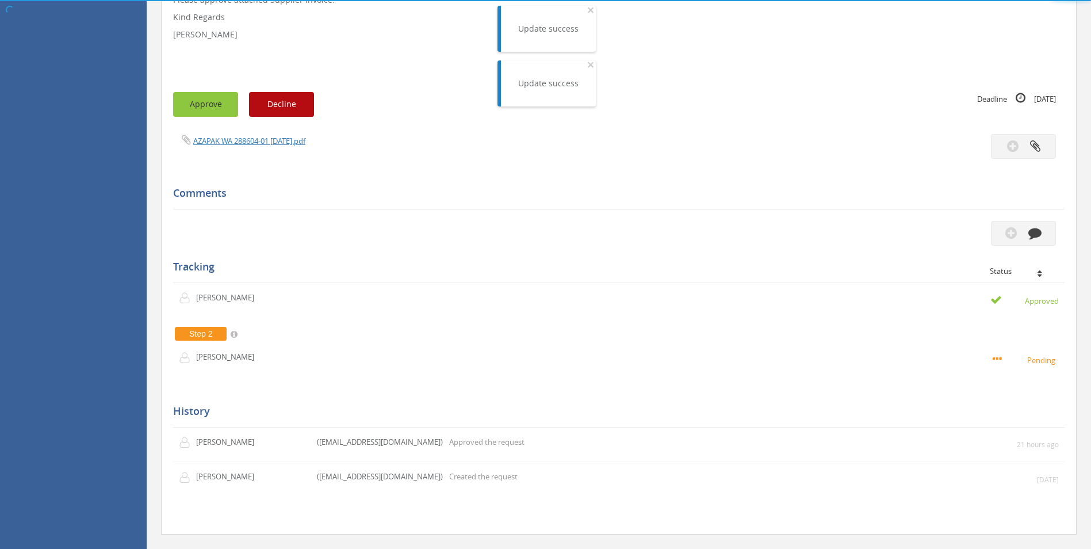
click at [203, 109] on button "Approve" at bounding box center [205, 104] width 65 height 25
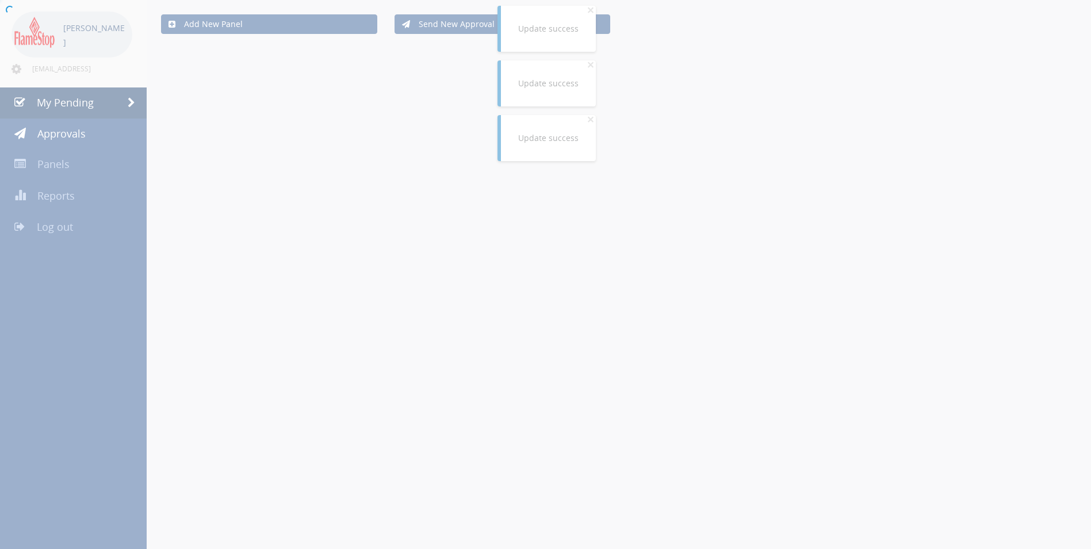
scroll to position [301, 0]
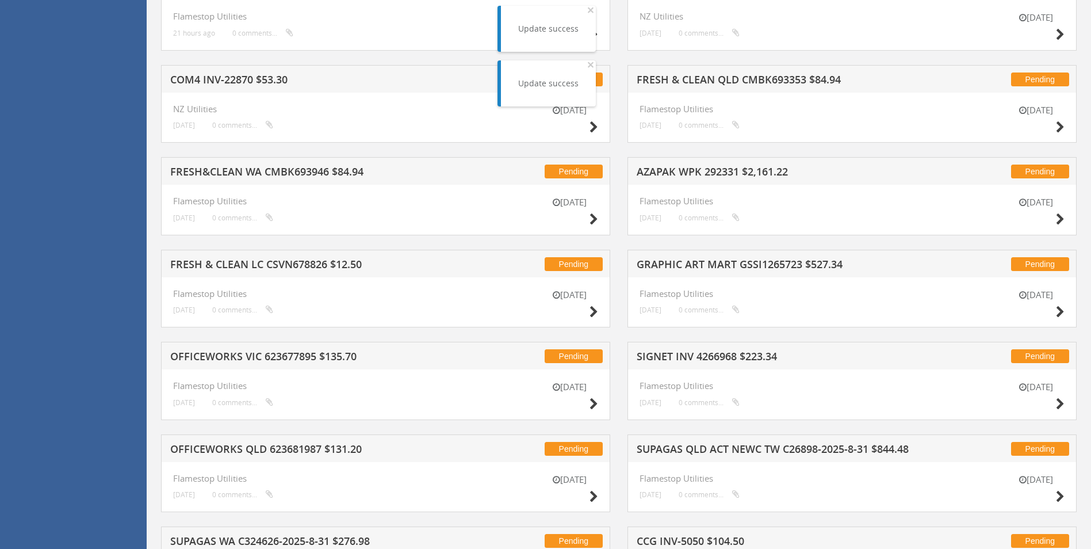
click at [714, 174] on h5 "AZAPAK WPK 292331 $2,161.22" at bounding box center [787, 173] width 301 height 14
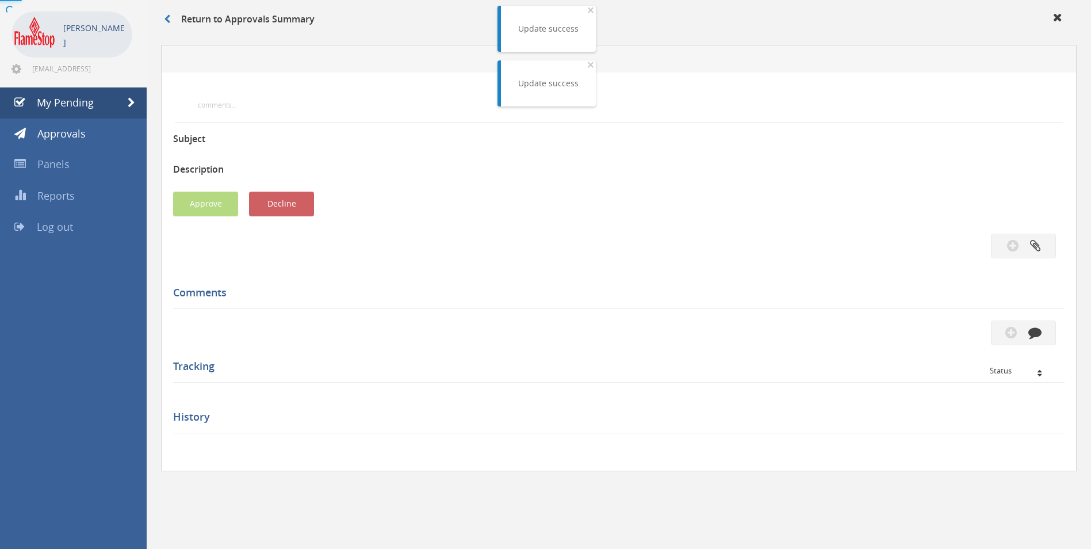
scroll to position [301, 0]
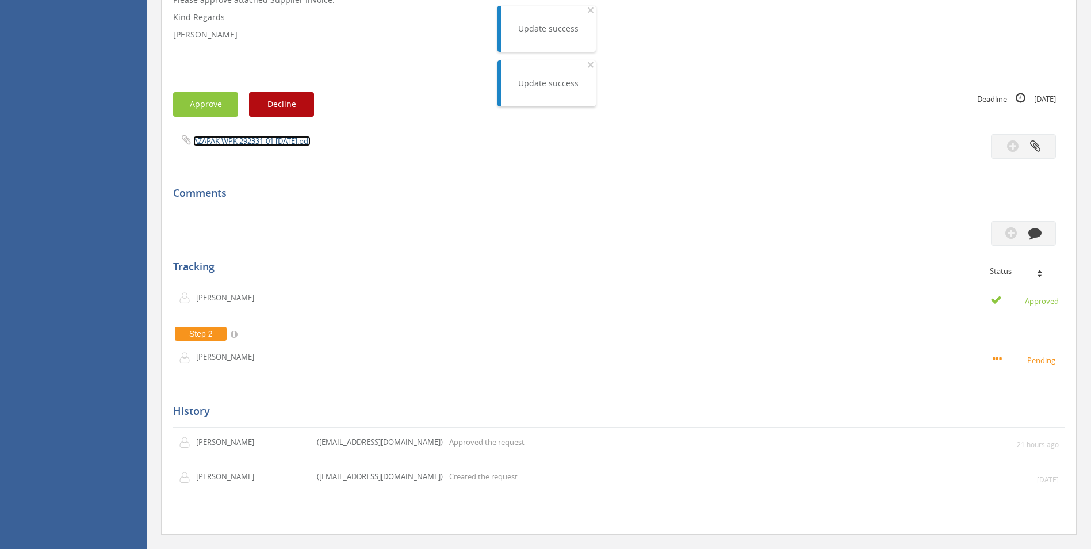
click at [271, 140] on link "AZAPAK WPK 292331-01 03.09.25.pdf" at bounding box center [251, 141] width 117 height 10
click at [207, 98] on button "Approve" at bounding box center [205, 104] width 65 height 25
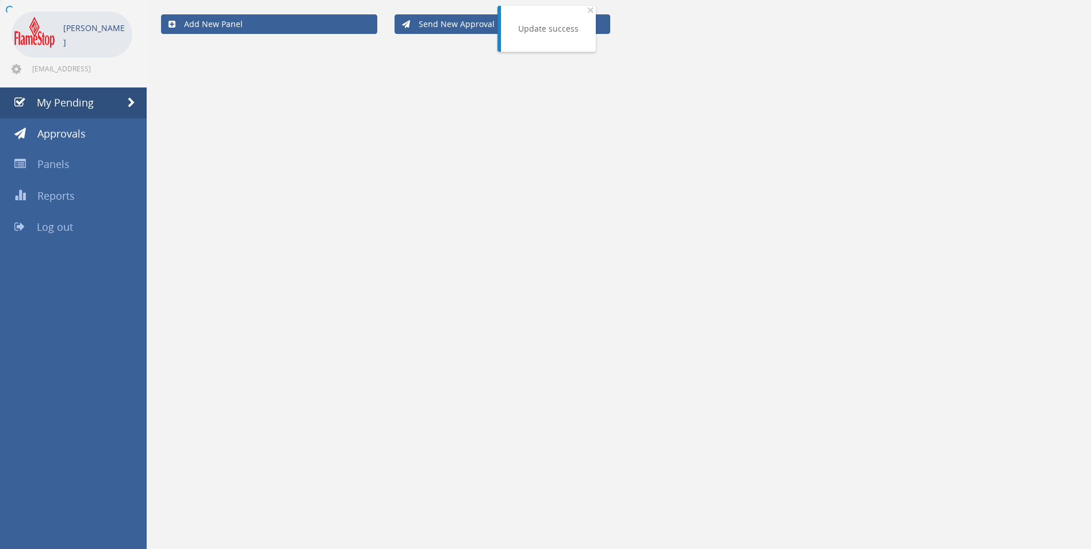
scroll to position [301, 0]
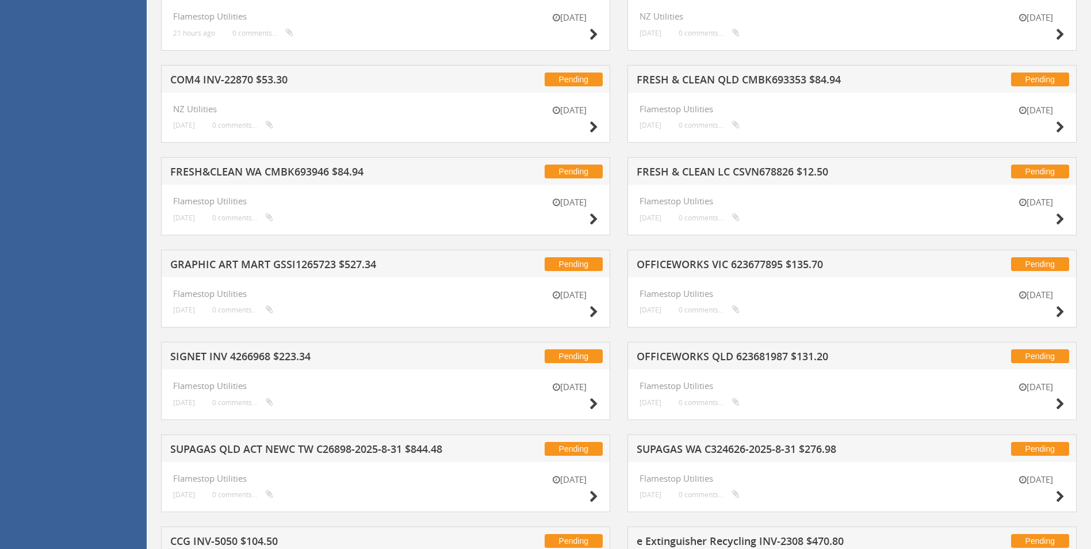
click at [769, 264] on h5 "OFFICEWORKS VIC 623677895 $135.70" at bounding box center [787, 266] width 301 height 14
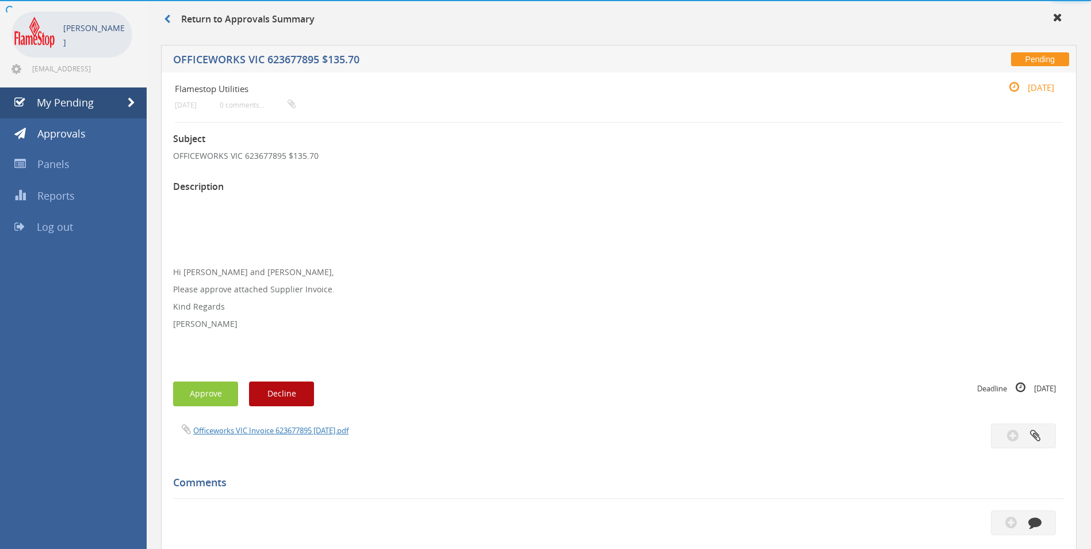
scroll to position [301, 0]
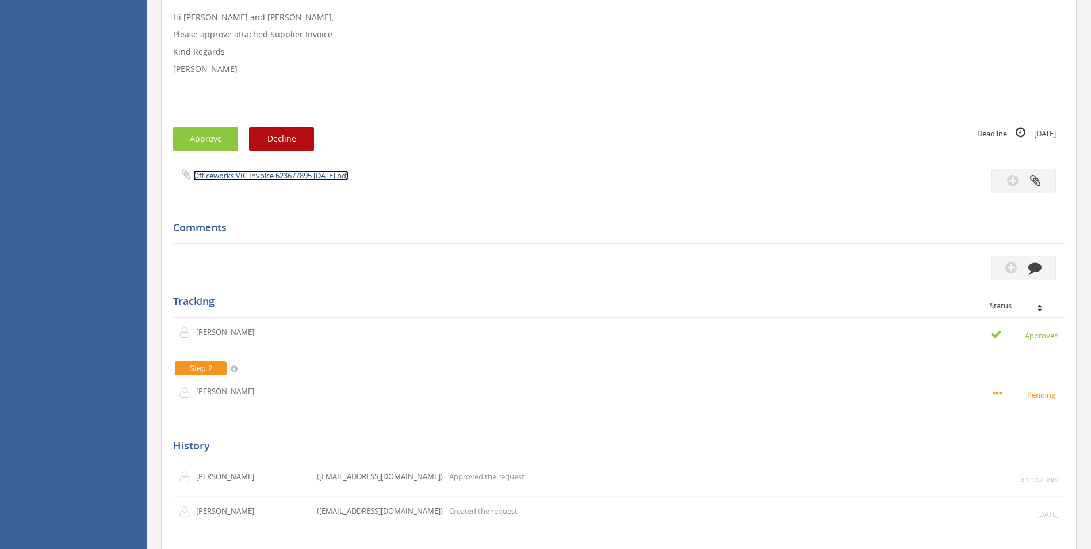
click at [247, 175] on link "Officeworks VIC Invoice 623677895 03.09.25.pdf" at bounding box center [270, 175] width 155 height 10
click at [203, 135] on button "Approve" at bounding box center [205, 139] width 65 height 25
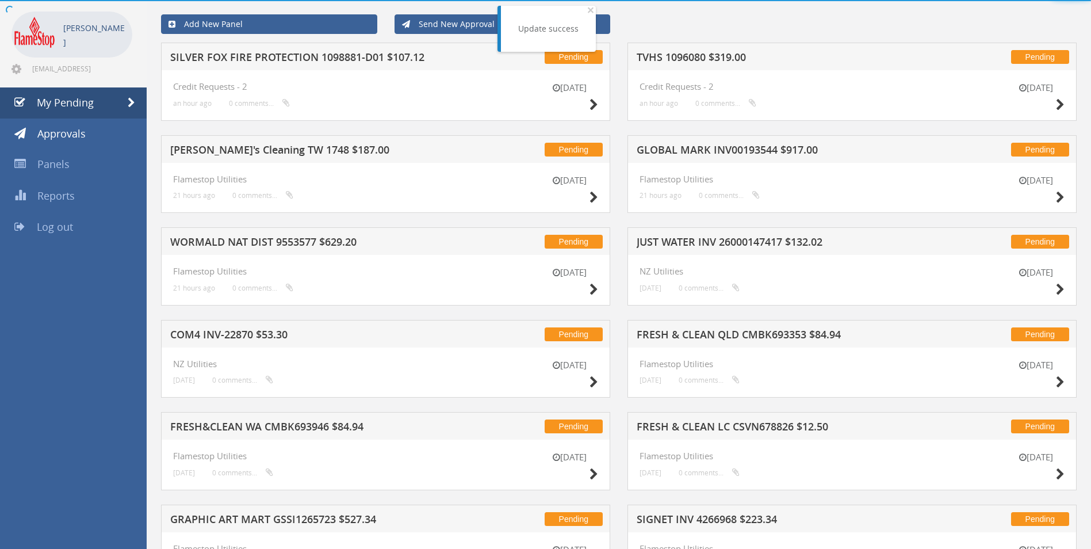
scroll to position [301, 0]
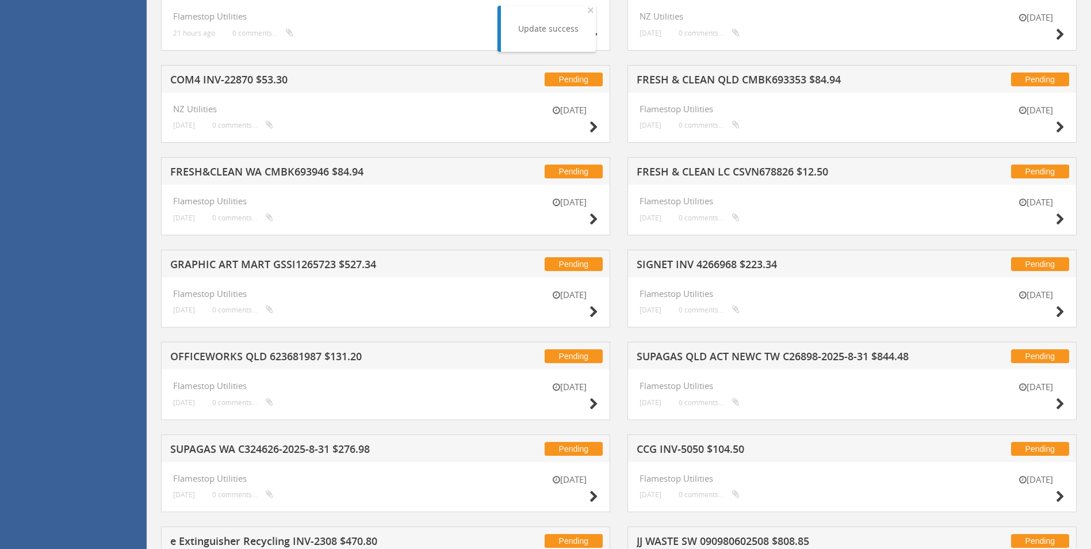
click at [709, 169] on h5 "FRESH & CLEAN LC CSVN678826 $12.50" at bounding box center [787, 173] width 301 height 14
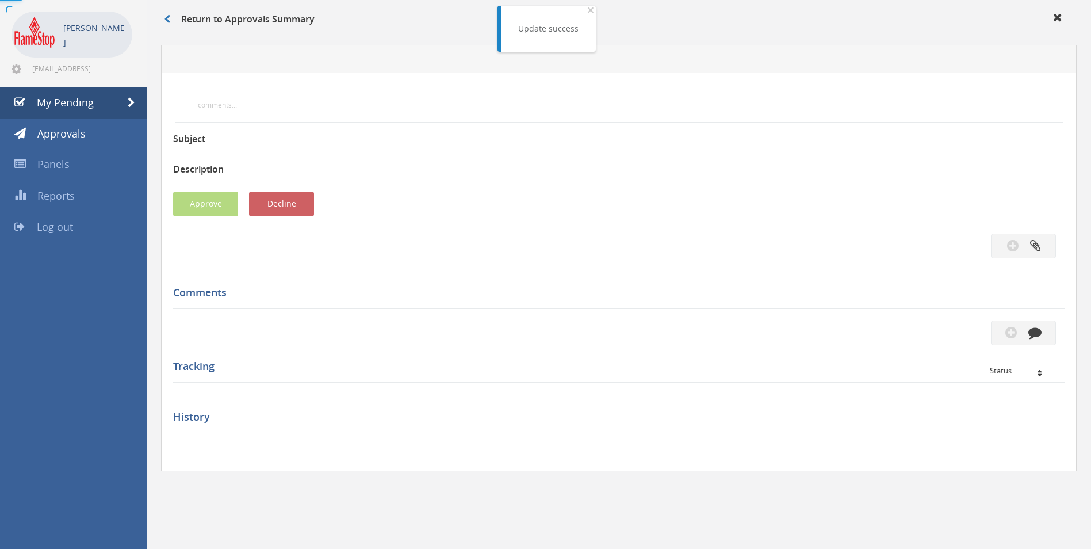
scroll to position [301, 0]
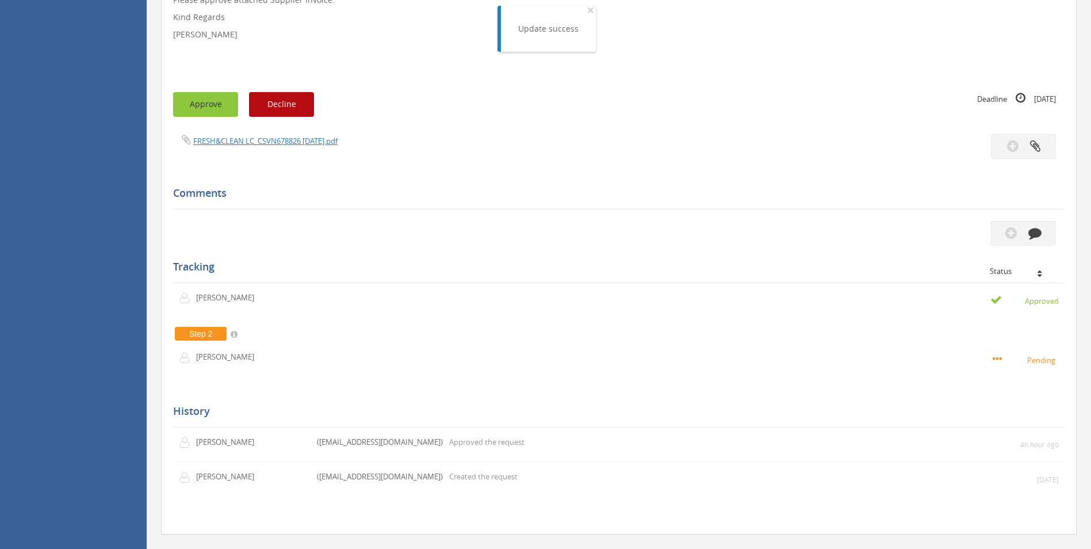
click at [217, 107] on button "Approve" at bounding box center [205, 104] width 65 height 25
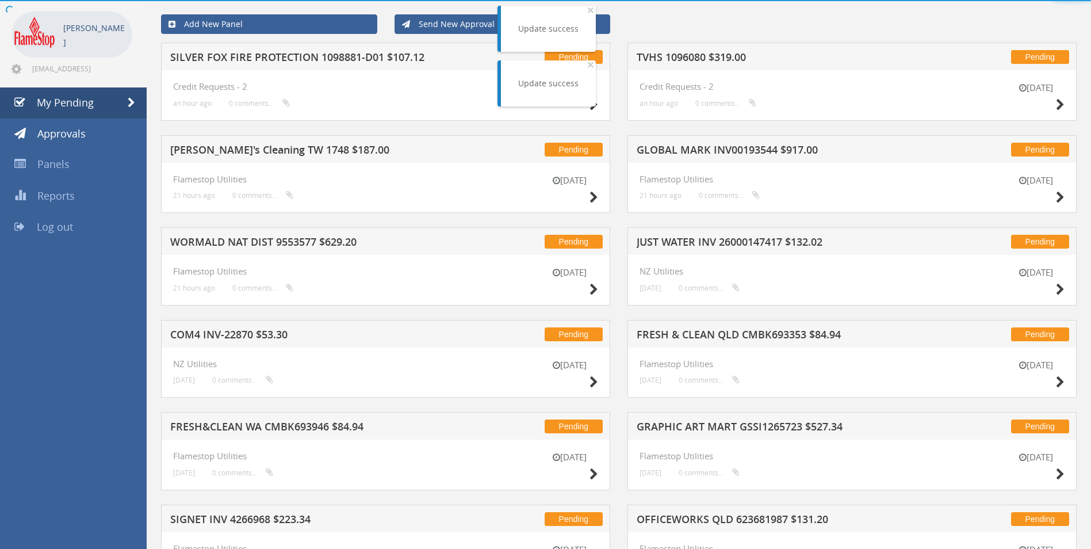
scroll to position [301, 0]
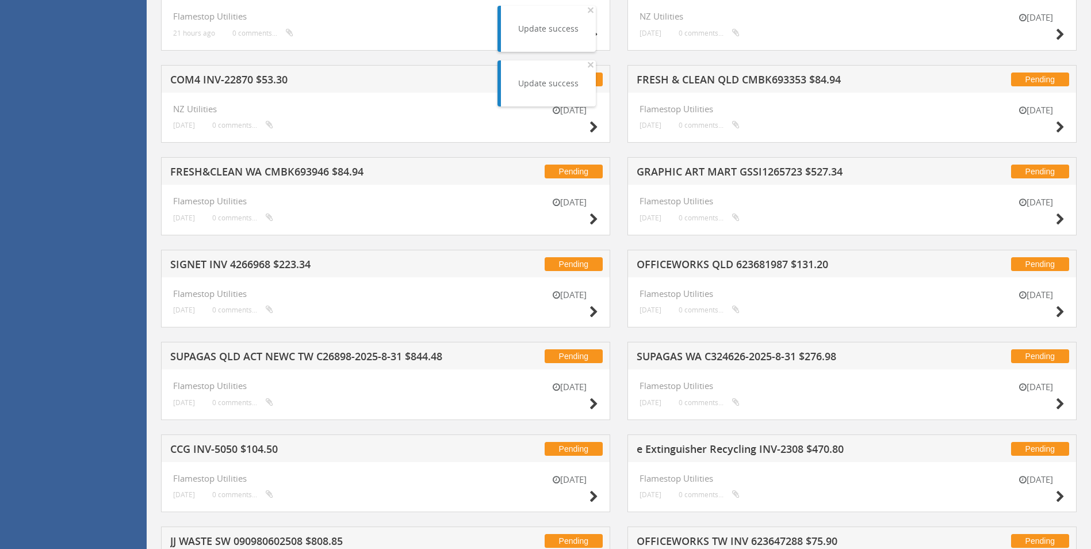
click at [745, 264] on h5 "OFFICEWORKS QLD 623681987 $131.20" at bounding box center [787, 266] width 301 height 14
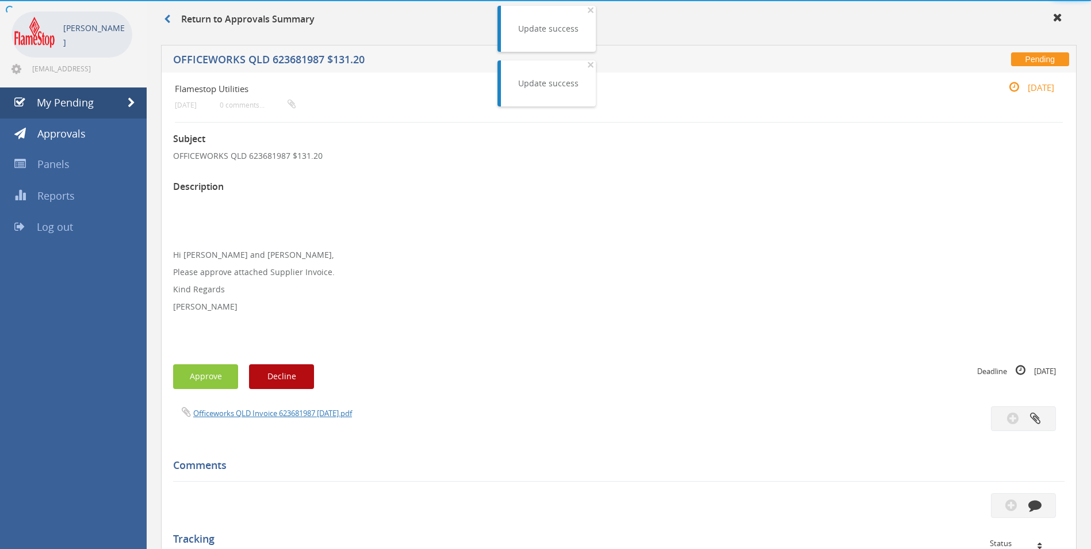
scroll to position [301, 0]
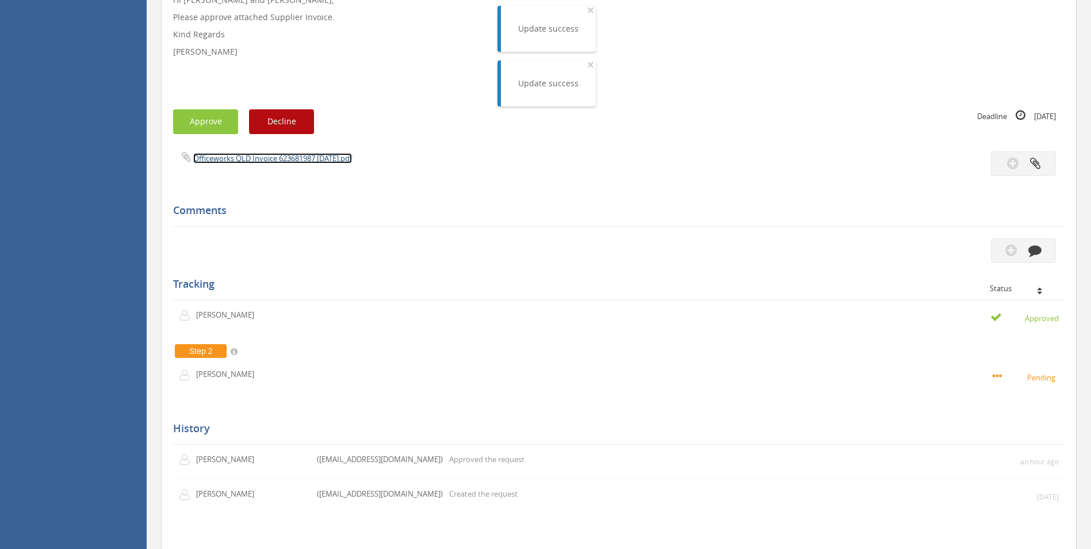
click at [260, 159] on link "Officeworks QLD Invoice 623681987 03.09.25.pdf" at bounding box center [272, 158] width 159 height 10
click at [217, 127] on button "Approve" at bounding box center [205, 121] width 65 height 25
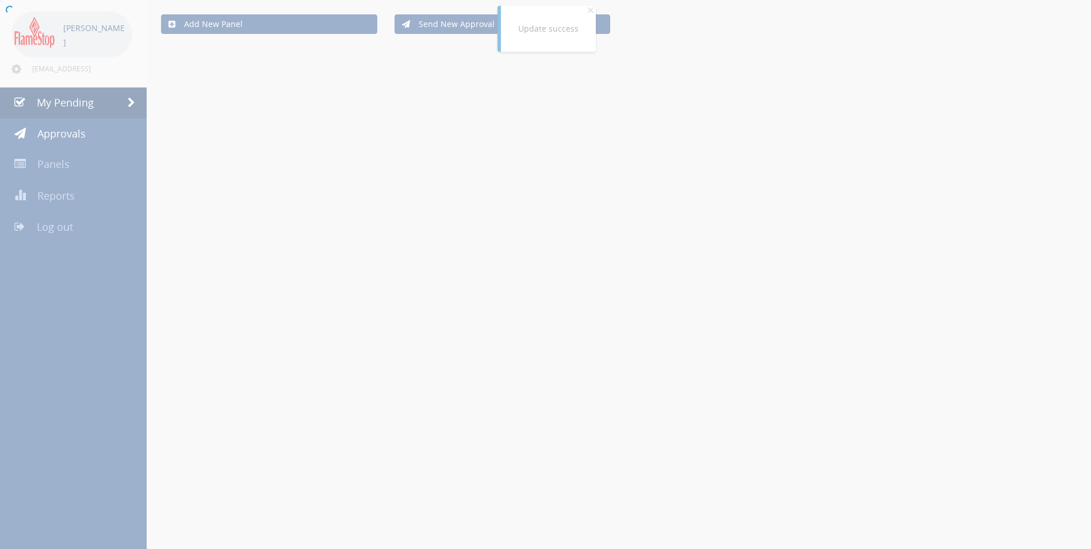
scroll to position [301, 0]
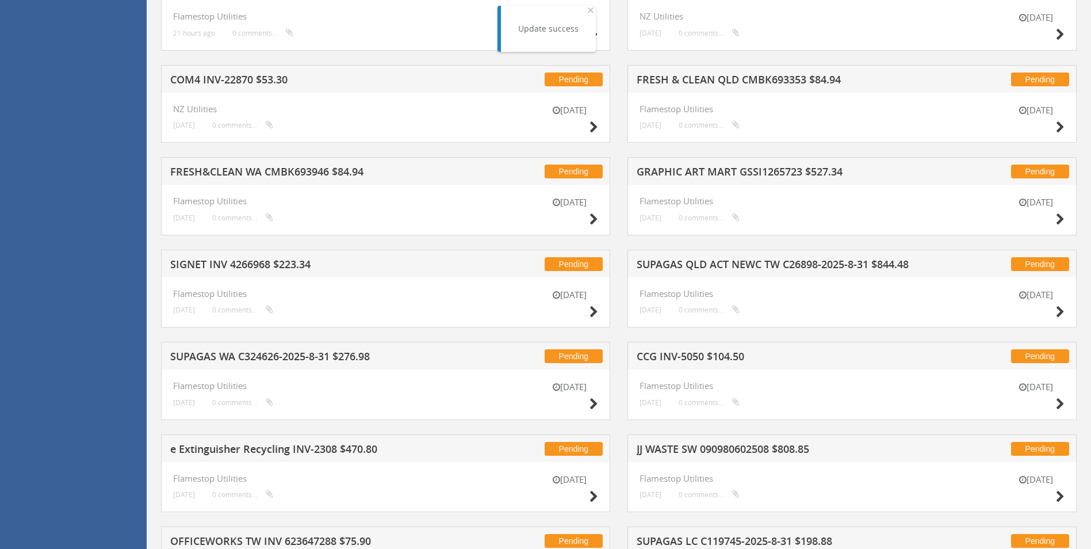
click at [761, 173] on h5 "GRAPHIC ART MART GSSI1265723 $527.34" at bounding box center [787, 173] width 301 height 14
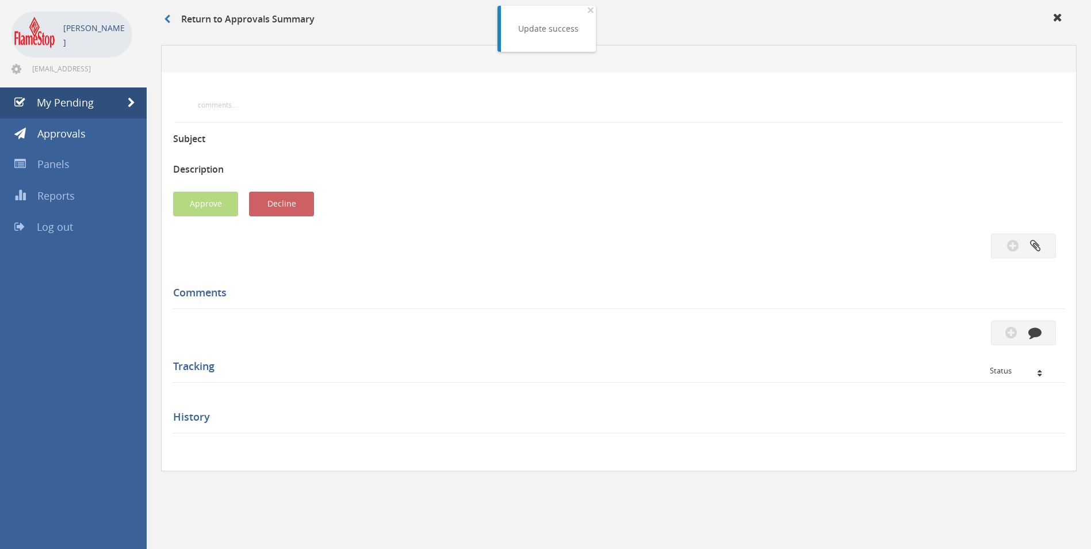
scroll to position [301, 0]
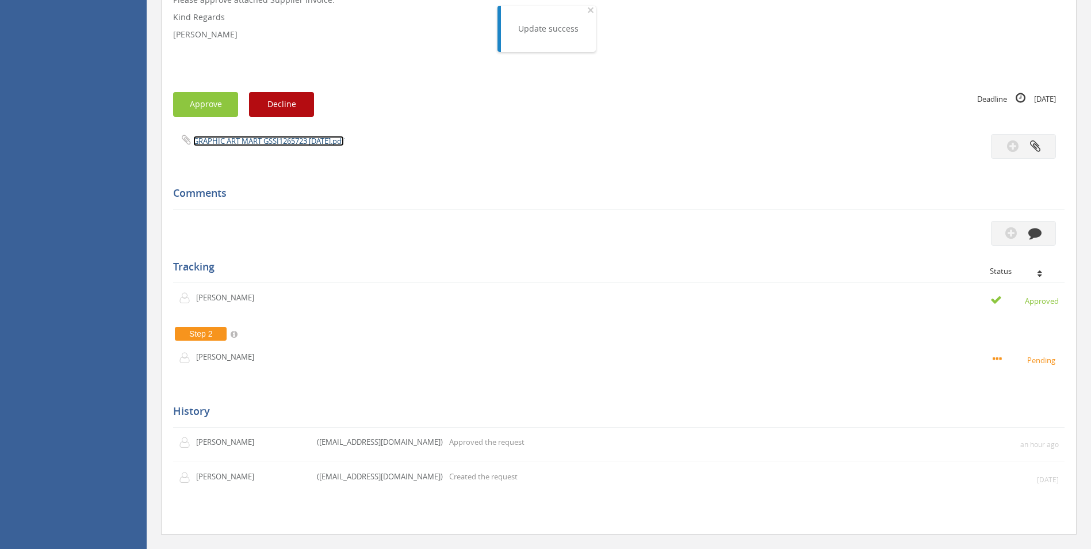
click at [273, 144] on link "GRAPHIC ART MART GSSI1265723 01.09.25.pdf" at bounding box center [268, 141] width 151 height 10
click at [224, 96] on button "Approve" at bounding box center [205, 104] width 65 height 25
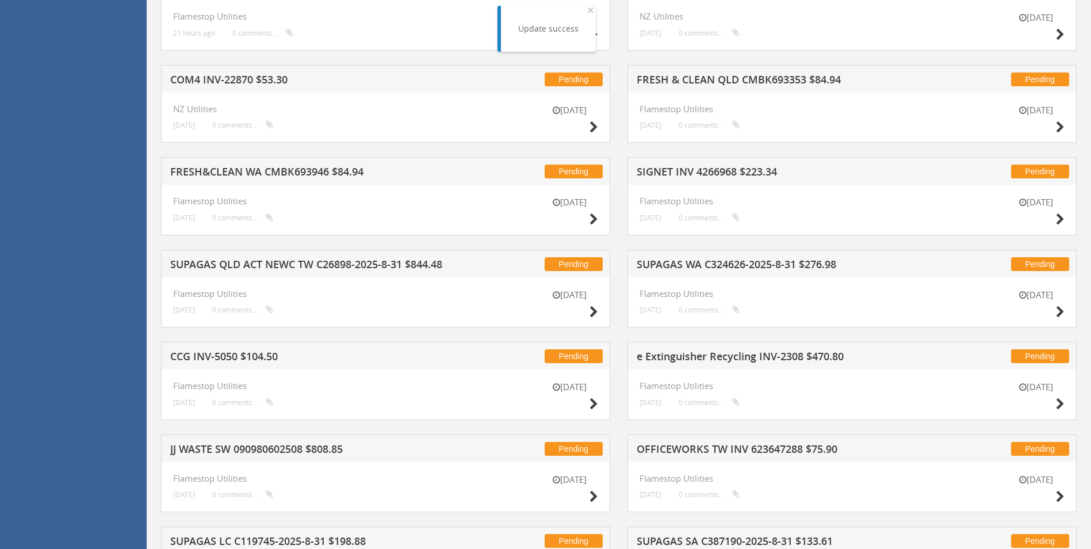
click at [739, 166] on h5 "SIGNET INV 4266968 $223.34" at bounding box center [787, 173] width 301 height 14
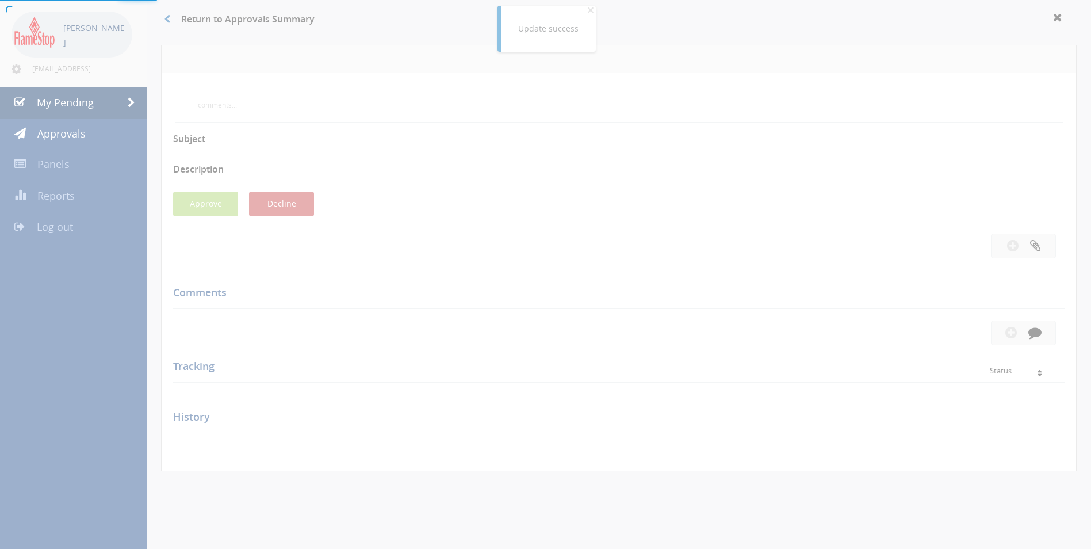
scroll to position [301, 0]
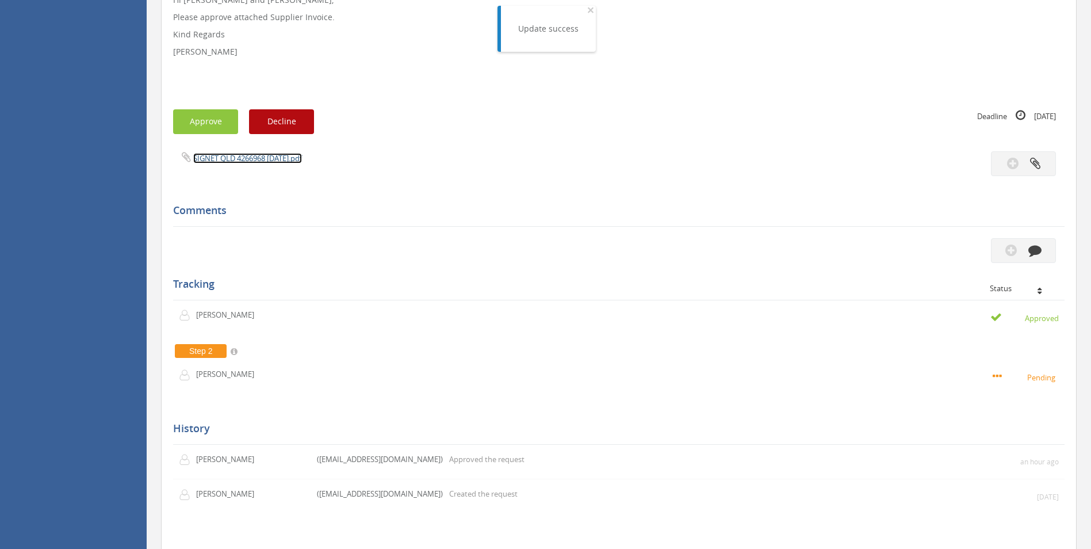
click at [235, 159] on link "SIGNET QLD 4266968 03.09.25.pdf" at bounding box center [247, 158] width 109 height 10
click at [217, 123] on button "Approve" at bounding box center [205, 121] width 65 height 25
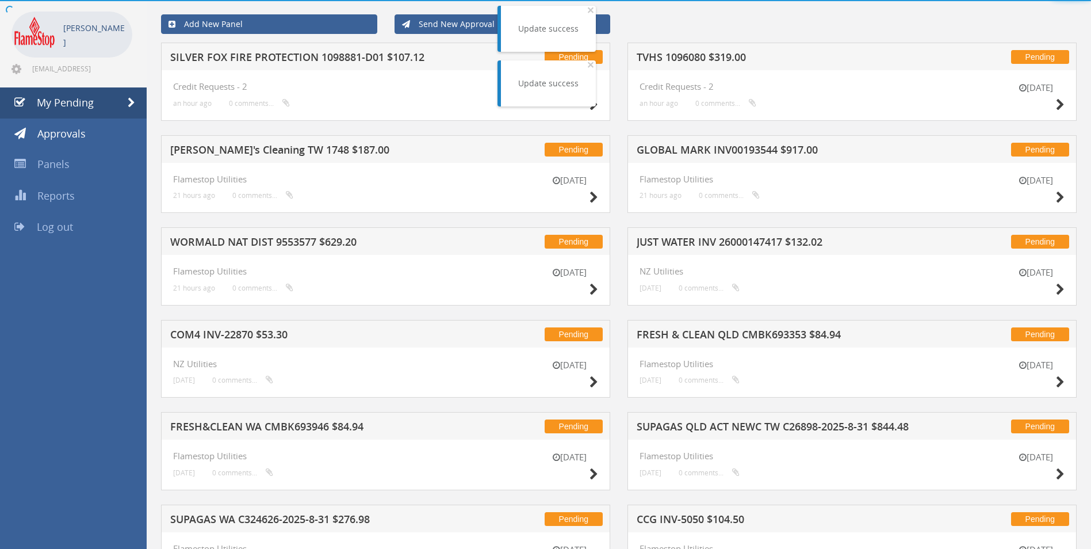
scroll to position [301, 0]
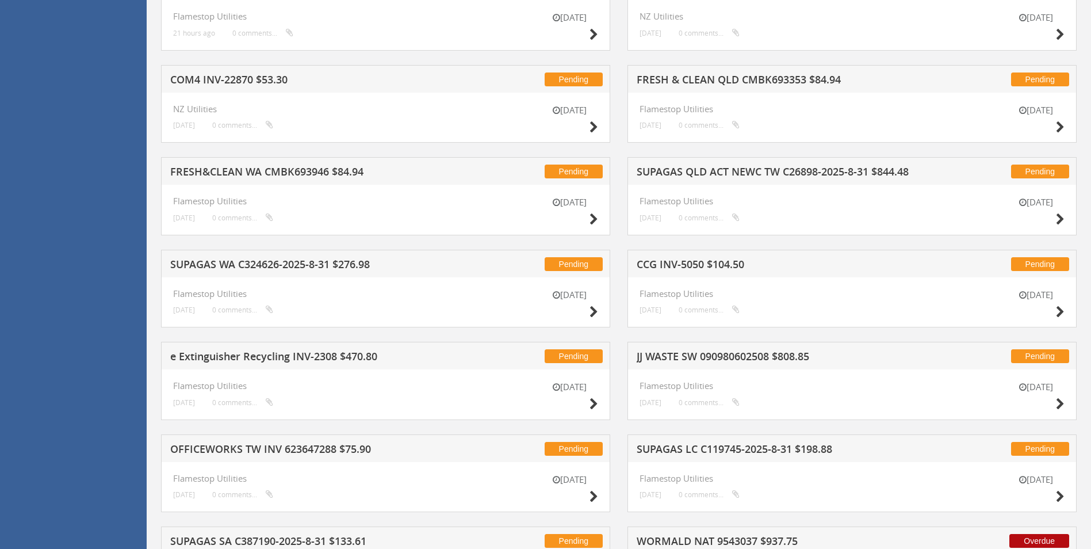
click at [819, 167] on h5 "SUPAGAS QLD ACT NEWC TW C26898-2025-8-31 $844.48" at bounding box center [787, 173] width 301 height 14
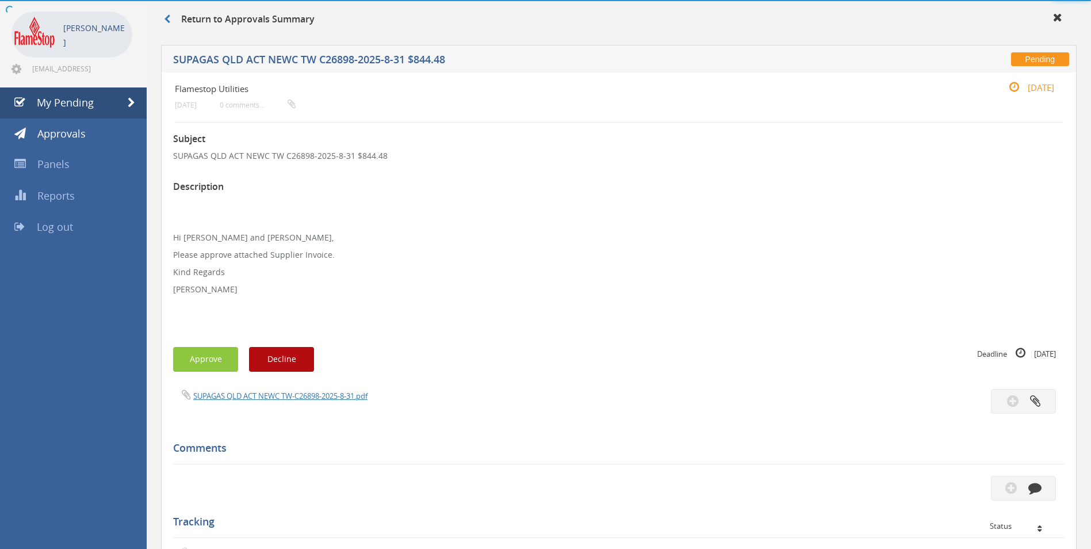
scroll to position [301, 0]
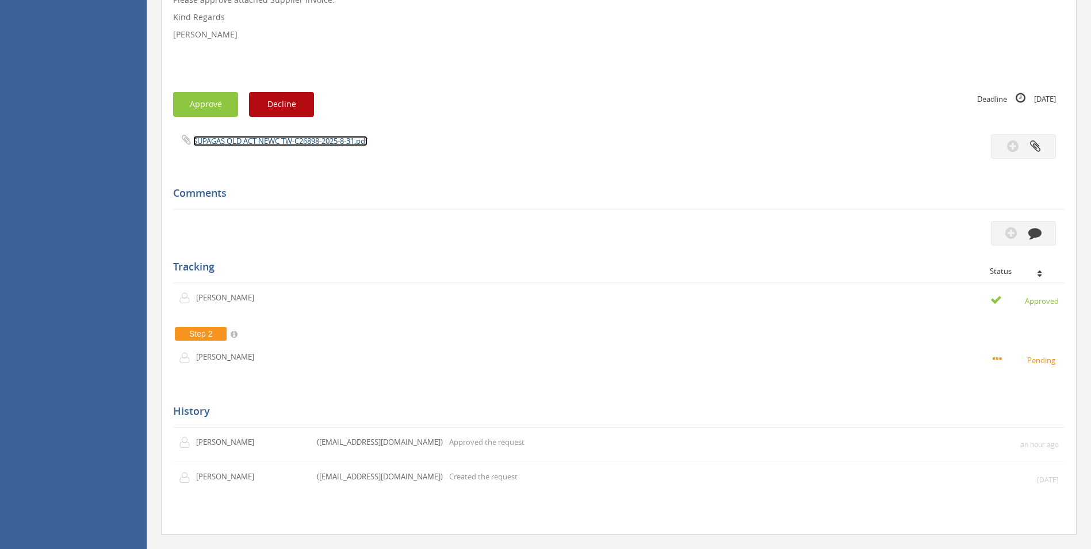
click at [239, 139] on link "SUPAGAS QLD ACT NEWC TW-C26898-2025-8-31.pdf" at bounding box center [280, 141] width 174 height 10
click at [216, 108] on button "Approve" at bounding box center [205, 104] width 65 height 25
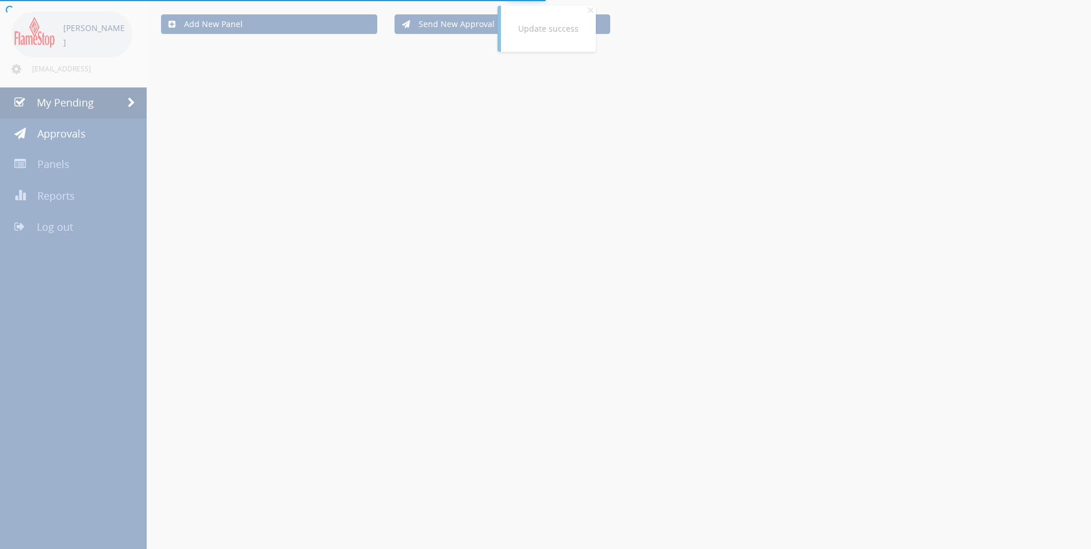
scroll to position [301, 0]
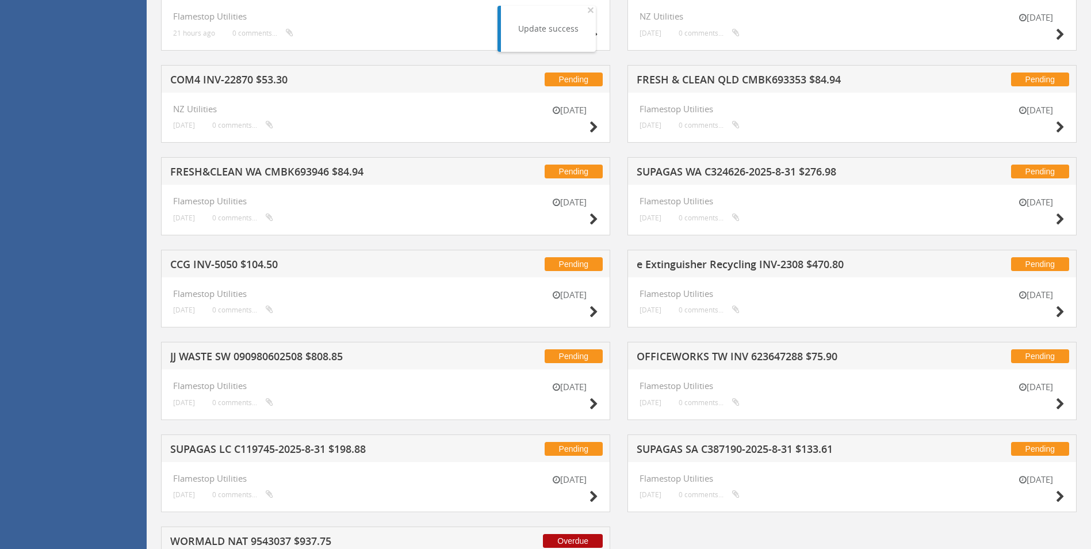
click at [697, 170] on h5 "SUPAGAS WA C324626-2025-8-31 $276.98" at bounding box center [787, 173] width 301 height 14
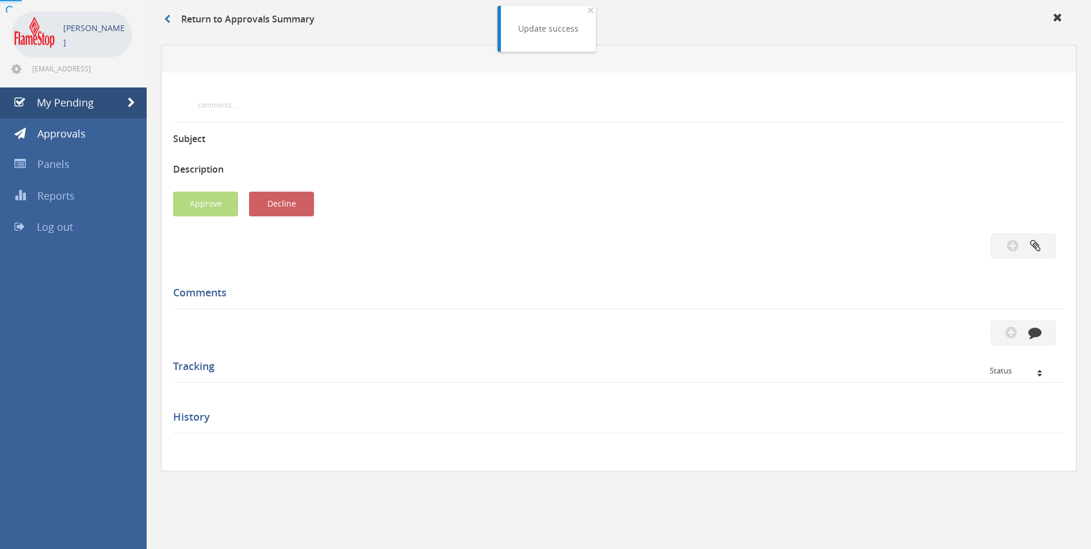
scroll to position [301, 0]
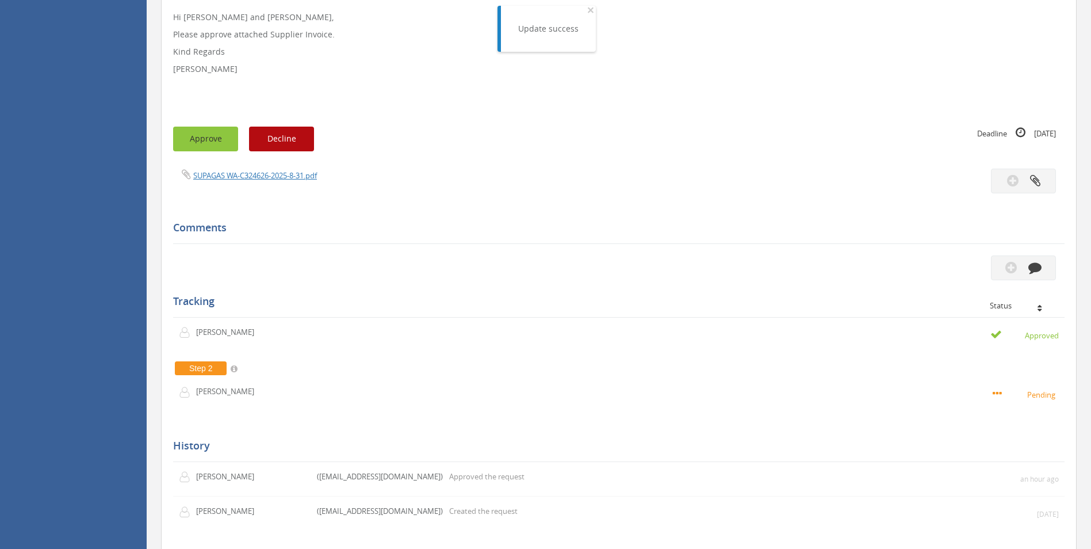
click at [192, 138] on button "Approve" at bounding box center [205, 139] width 65 height 25
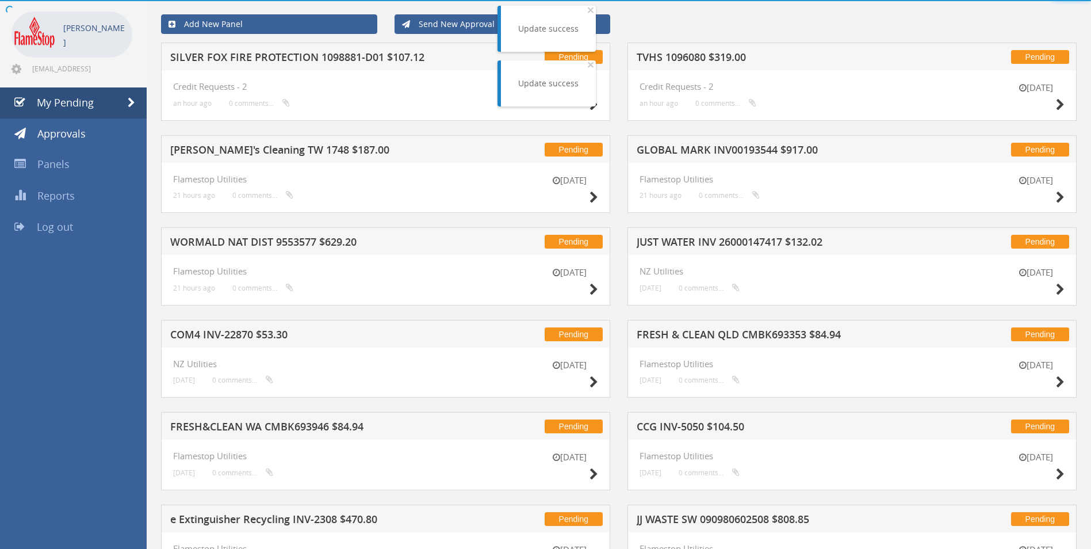
scroll to position [301, 0]
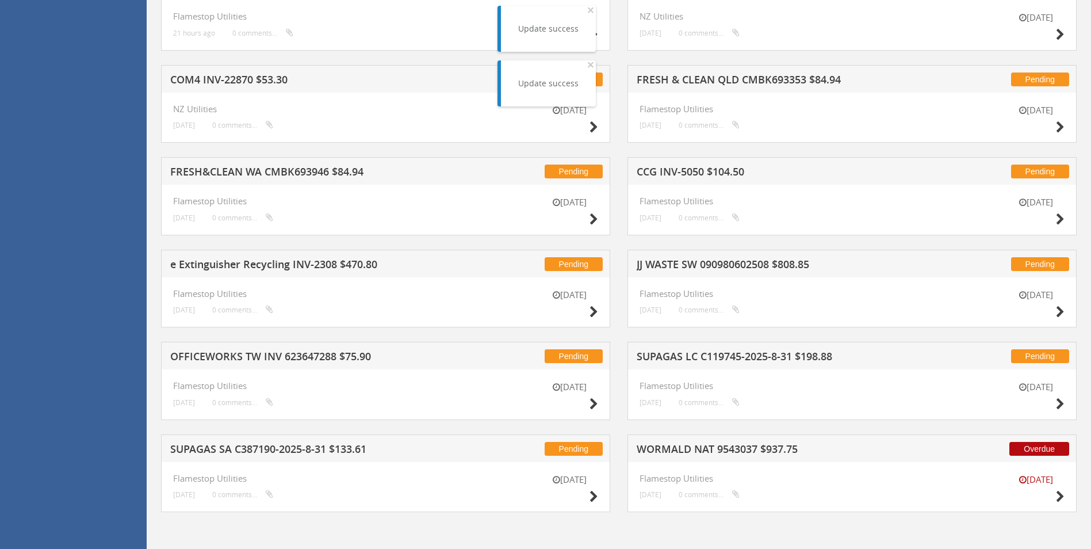
click at [729, 266] on h5 "JJ WASTE SW 090980602508 $808.85" at bounding box center [787, 266] width 301 height 14
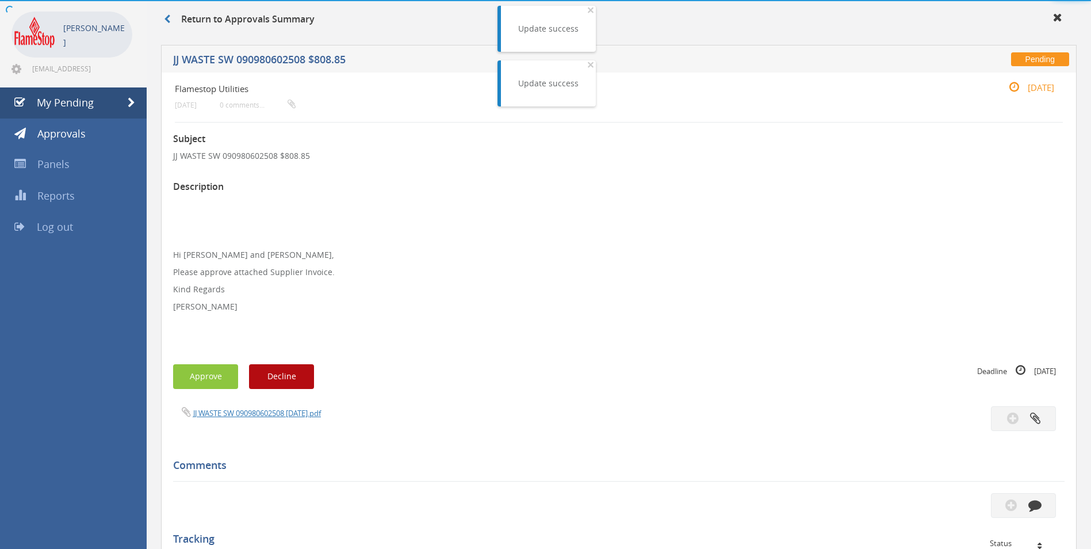
scroll to position [301, 0]
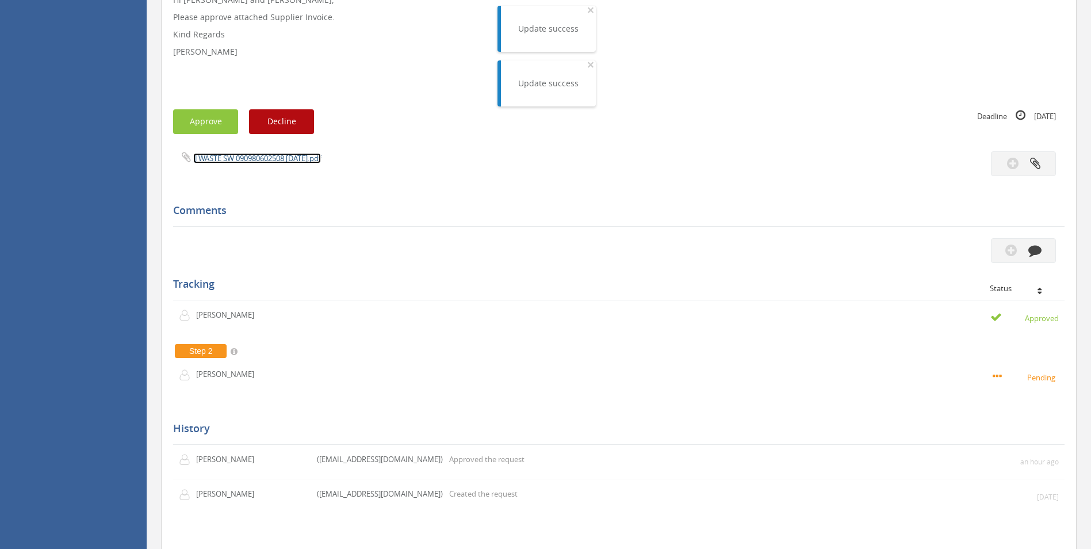
click at [274, 155] on link "JJ WASTE SW 090980602508 31.08.25.pdf" at bounding box center [257, 158] width 128 height 10
click at [199, 120] on button "Approve" at bounding box center [205, 121] width 65 height 25
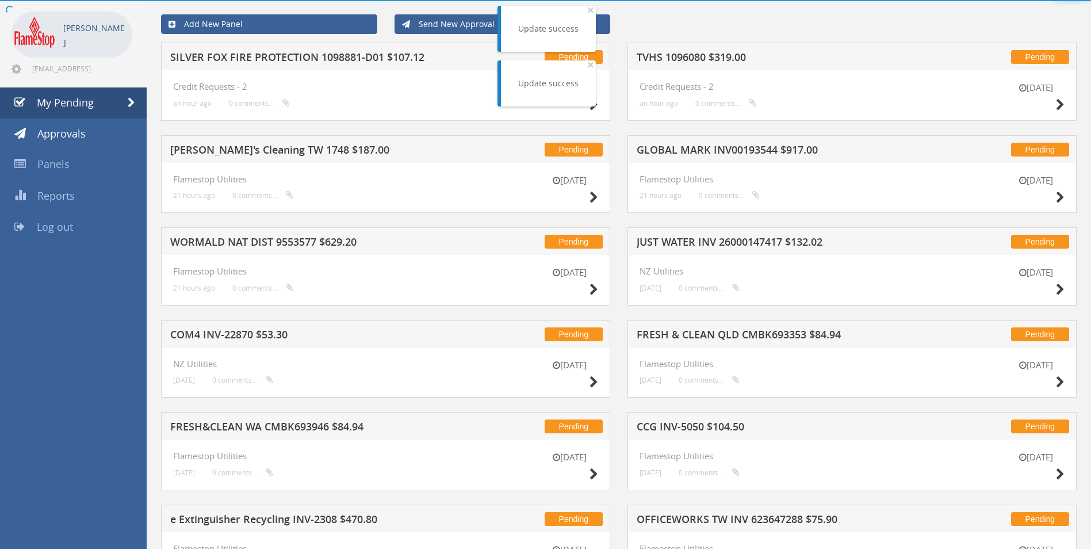
scroll to position [301, 0]
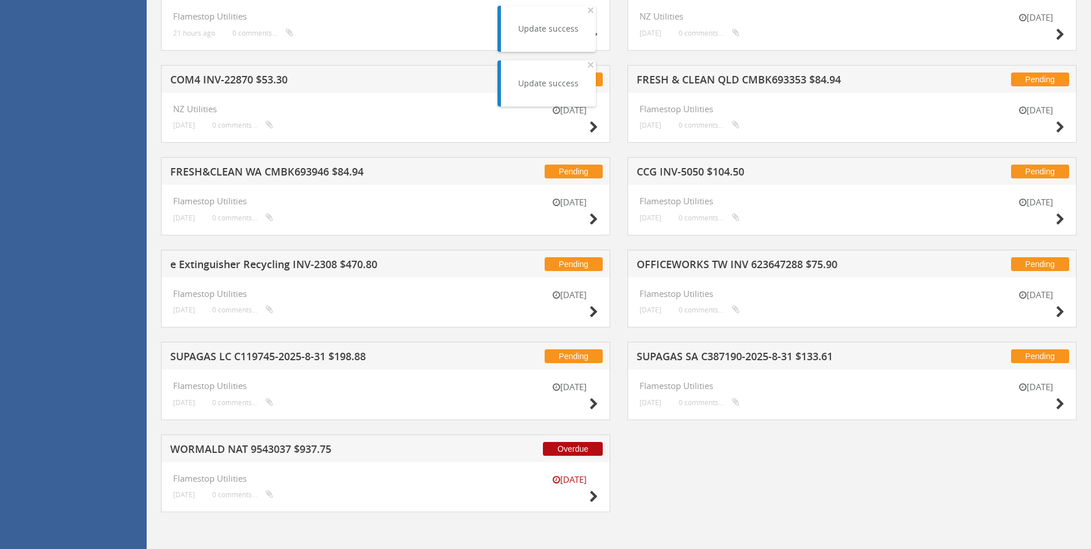
click at [686, 171] on h5 "CCG INV-5050 $104.50" at bounding box center [787, 173] width 301 height 14
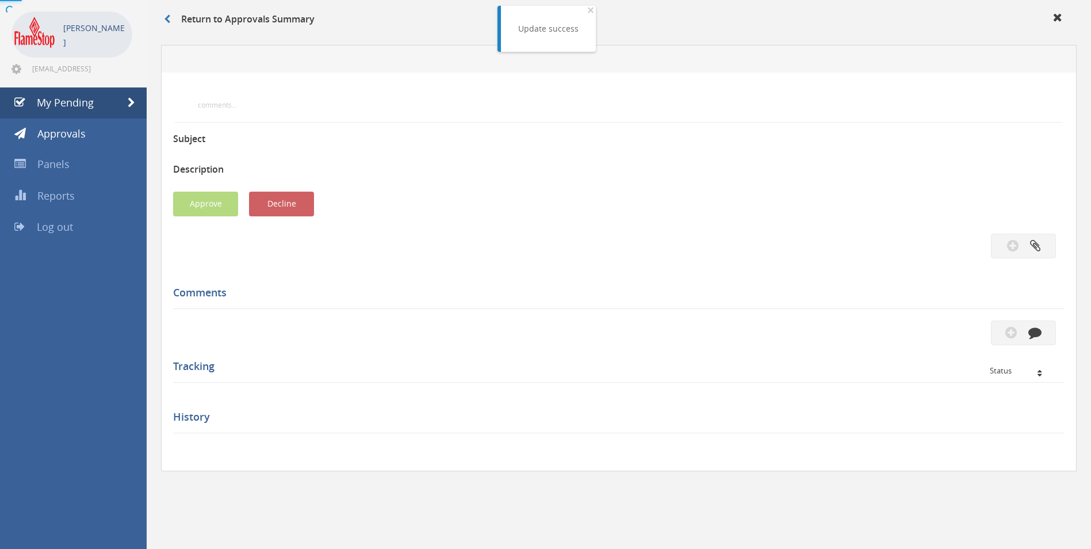
scroll to position [301, 0]
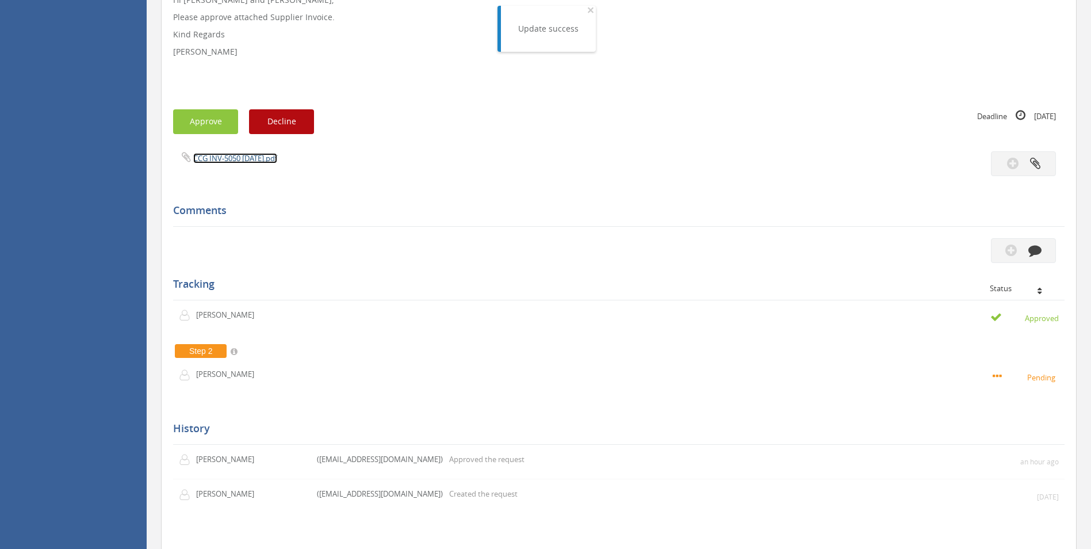
click at [219, 154] on link "CCG INV-5050 03.09.25.pdf" at bounding box center [235, 158] width 84 height 10
click at [194, 122] on button "Approve" at bounding box center [205, 121] width 65 height 25
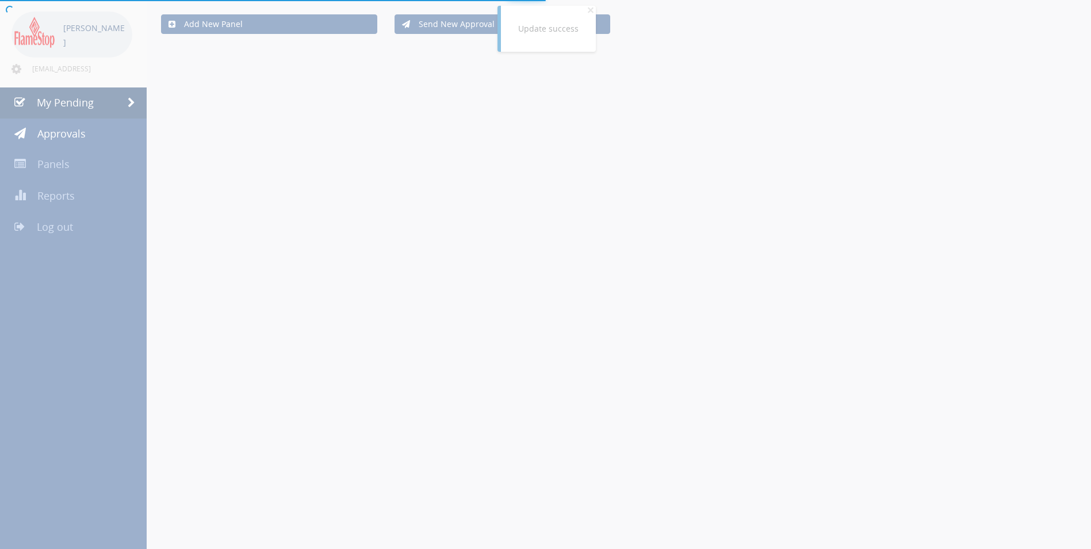
scroll to position [210, 0]
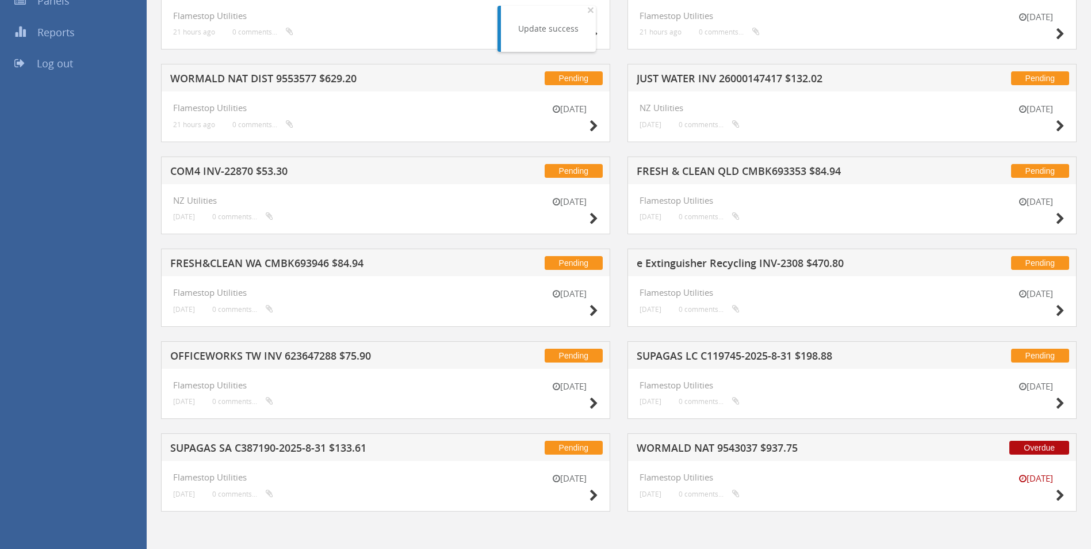
click at [690, 264] on h5 "e Extinguisher Recycling INV-2308 $470.80" at bounding box center [787, 265] width 301 height 14
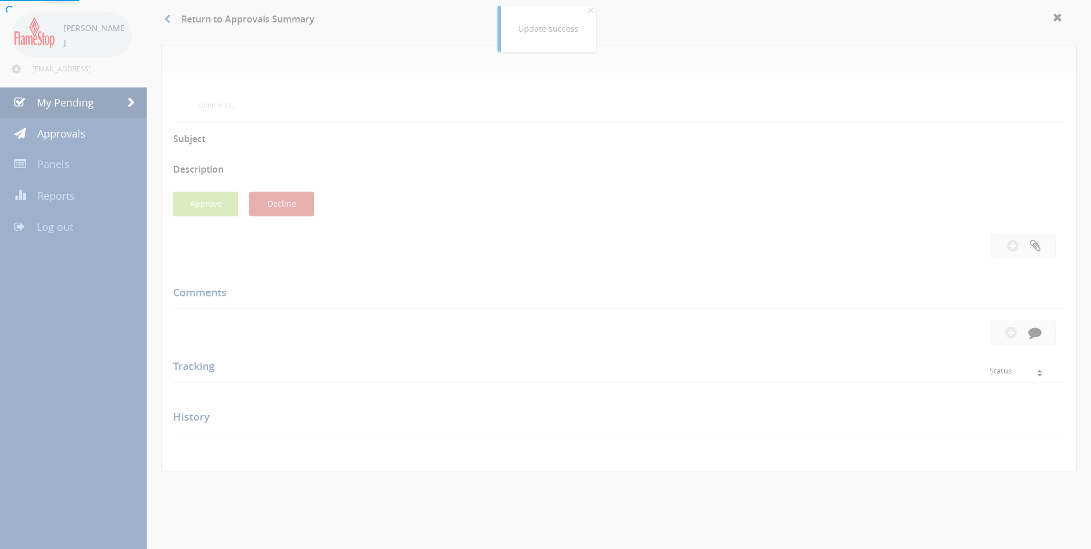
scroll to position [301, 0]
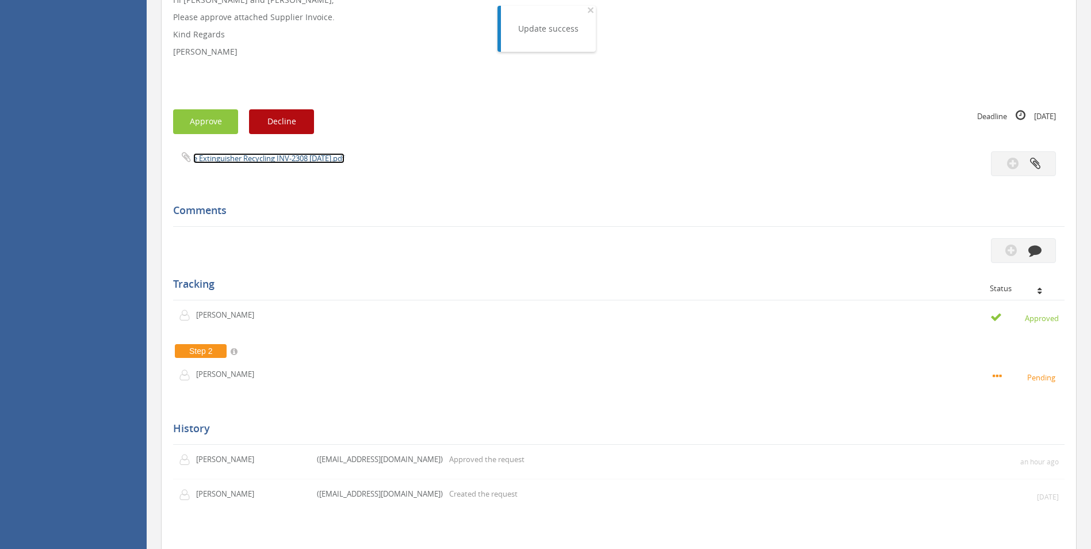
click at [261, 158] on link "e Extinguisher Recycling INV-2308 02.09.25.pdf" at bounding box center [268, 158] width 151 height 10
click at [211, 79] on p "Hi Paul and Ben, Please approve attached Supplier Invoice. Kind Regards Pam Wal…" at bounding box center [619, 17] width 892 height 150
click at [216, 125] on button "Approve" at bounding box center [205, 121] width 65 height 25
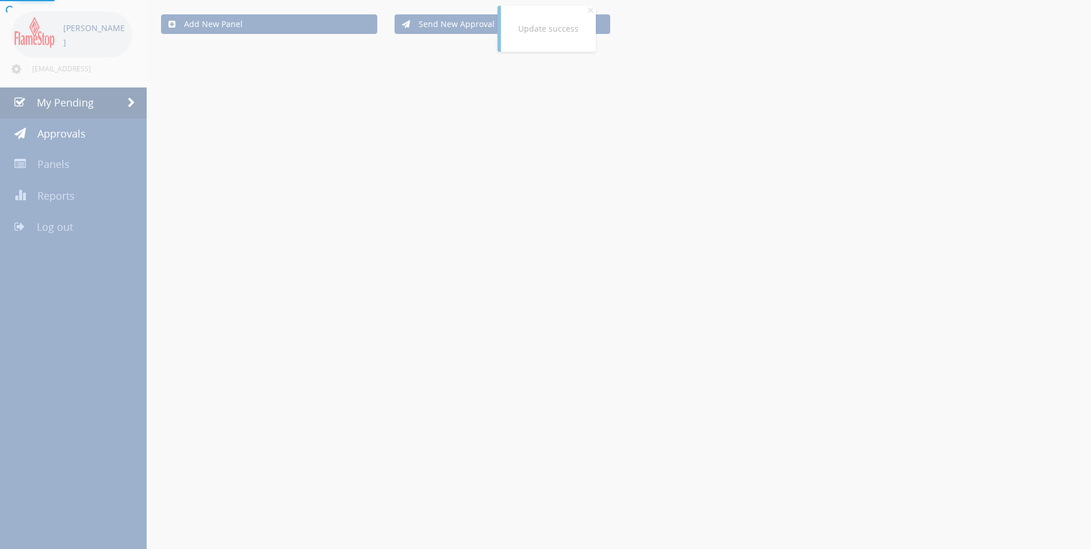
scroll to position [210, 0]
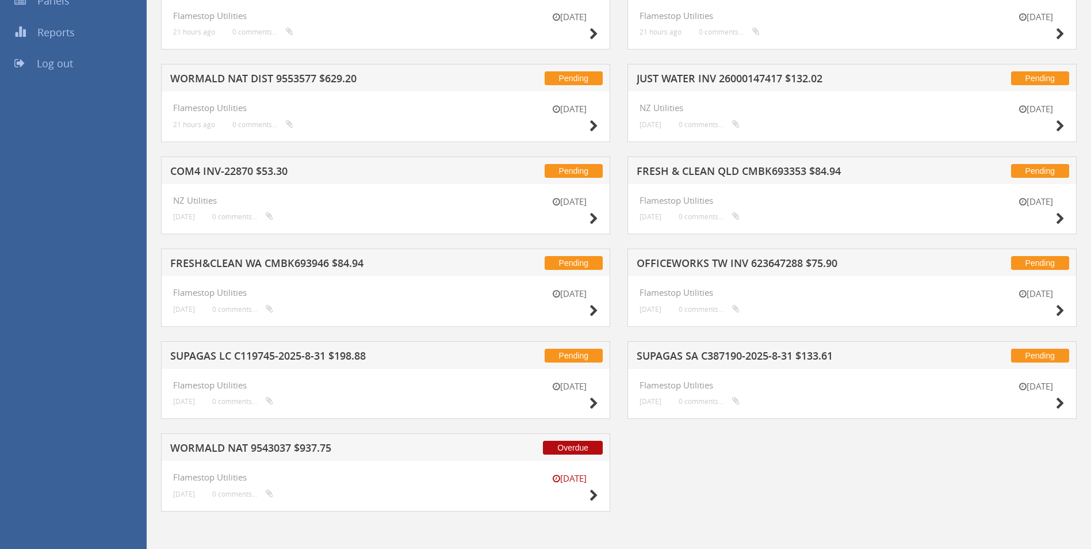
click at [242, 170] on h5 "COM4 INV-22870 $53.30" at bounding box center [320, 173] width 301 height 14
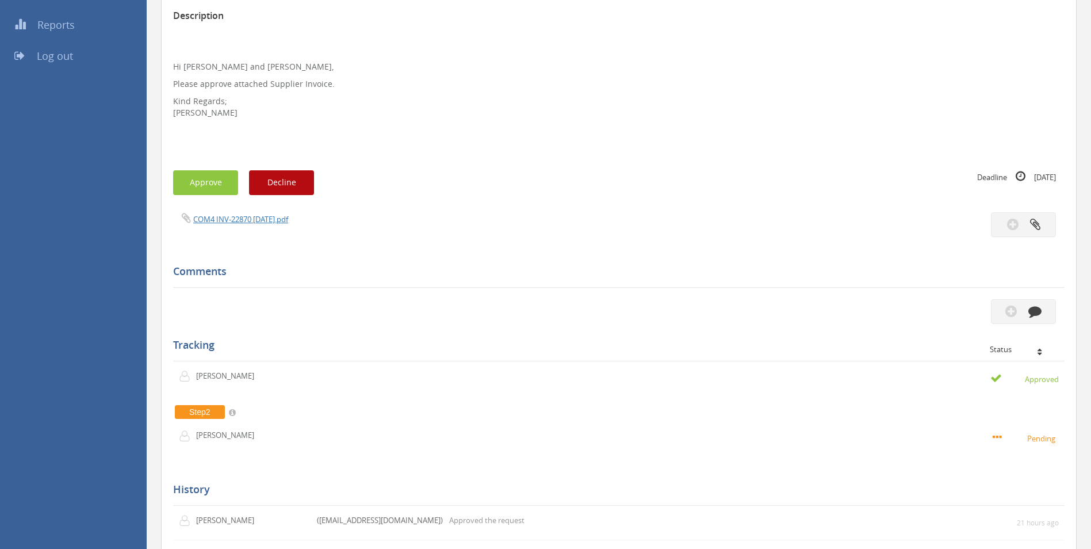
scroll to position [230, 0]
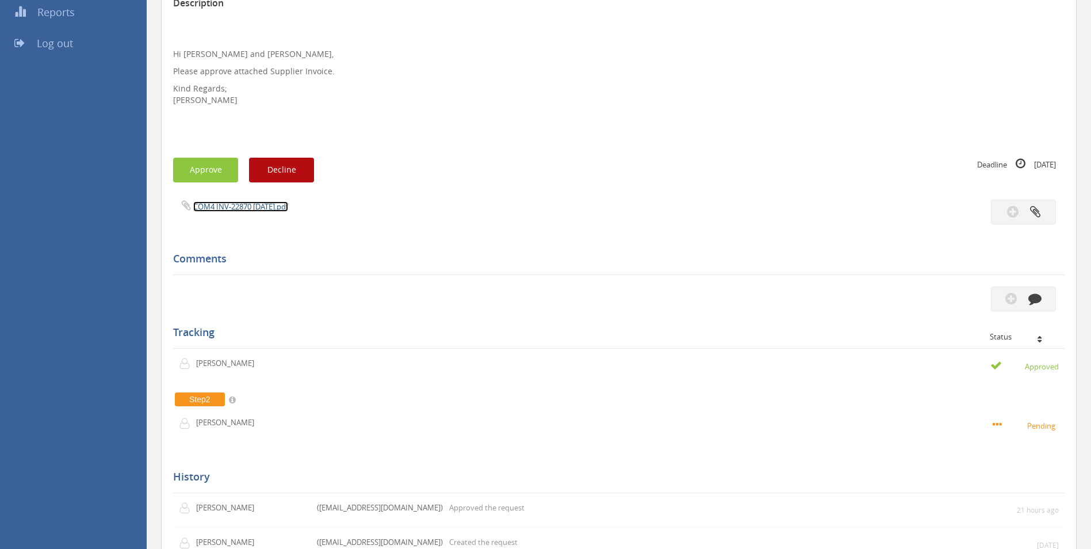
click at [239, 212] on link "COM4 INV-22870 07.09.25.pdf" at bounding box center [240, 206] width 95 height 10
click at [205, 175] on button "Approve" at bounding box center [205, 170] width 65 height 25
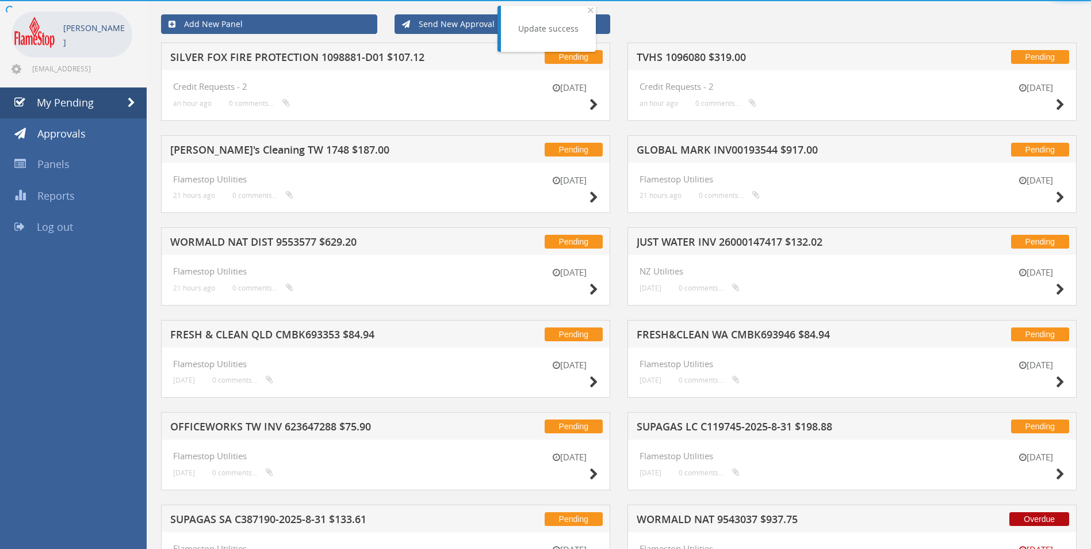
scroll to position [117, 0]
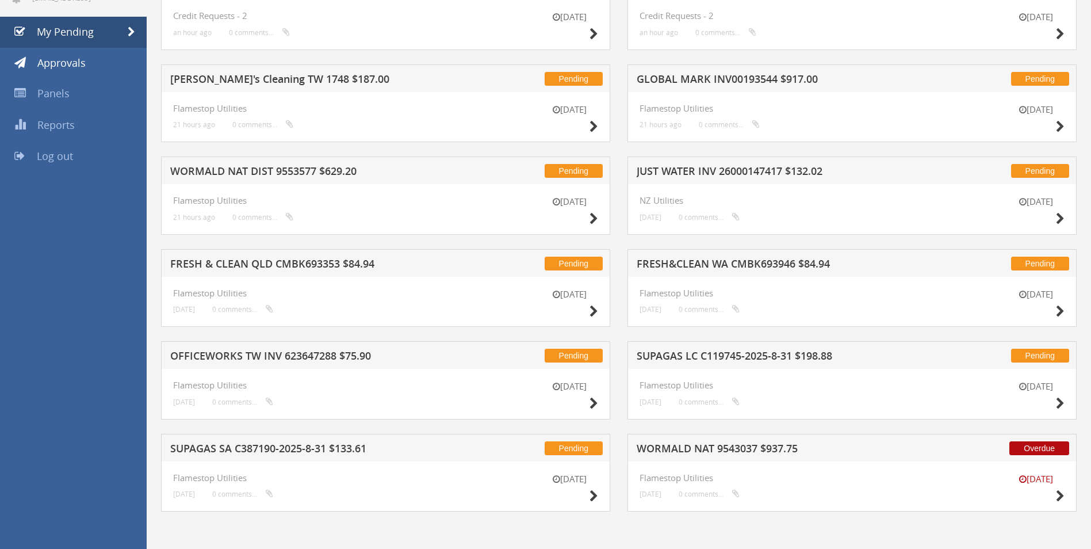
click at [266, 170] on h5 "WORMALD NAT DIST 9553577 $629.20" at bounding box center [320, 173] width 301 height 14
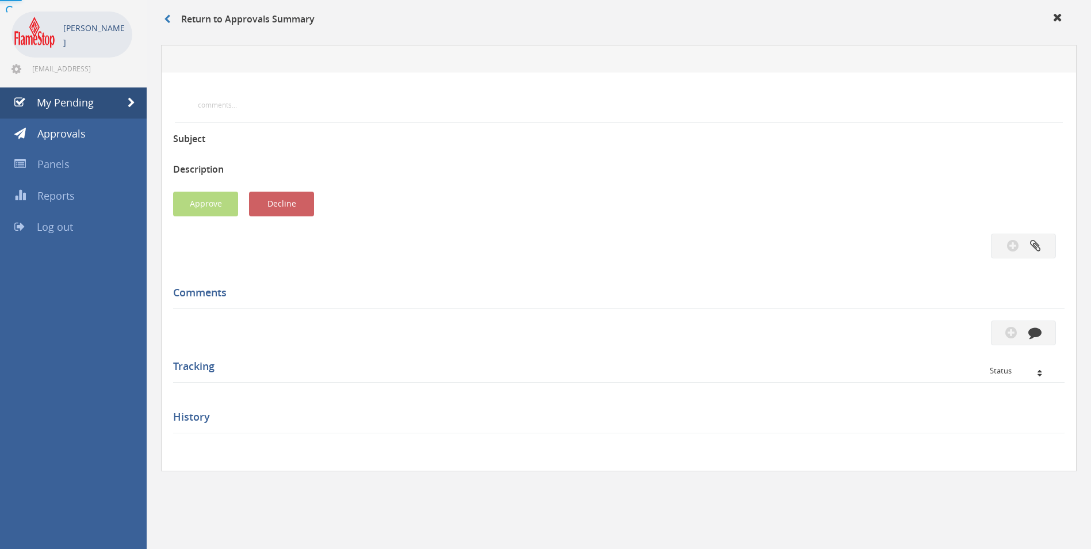
scroll to position [230, 0]
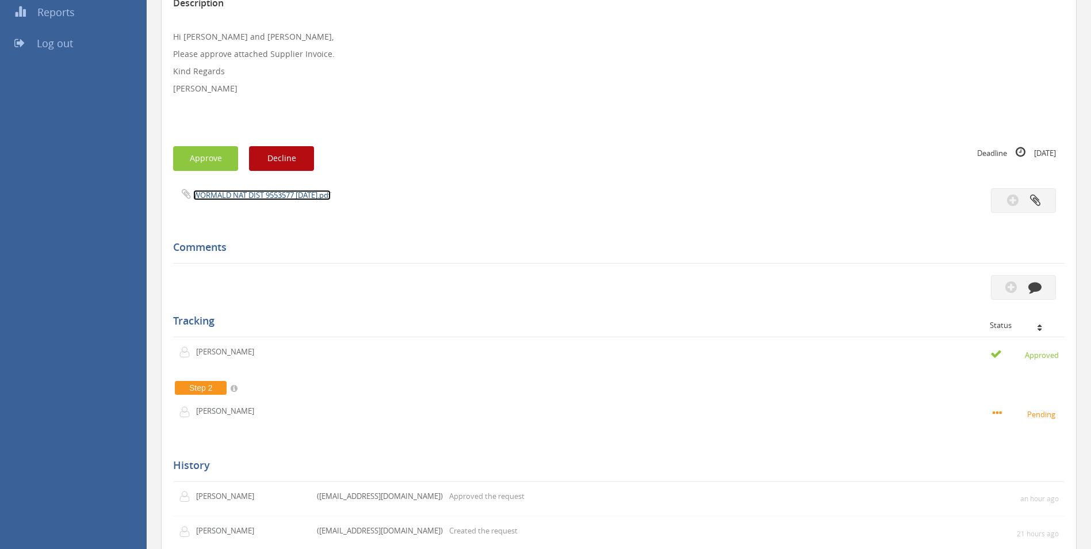
click at [255, 194] on link "WORMALD NAT DIST 9553577 09.09.25.pdf" at bounding box center [262, 195] width 138 height 10
click at [199, 157] on button "Approve" at bounding box center [205, 158] width 65 height 25
click at [199, 0] on div at bounding box center [545, 0] width 1091 height 0
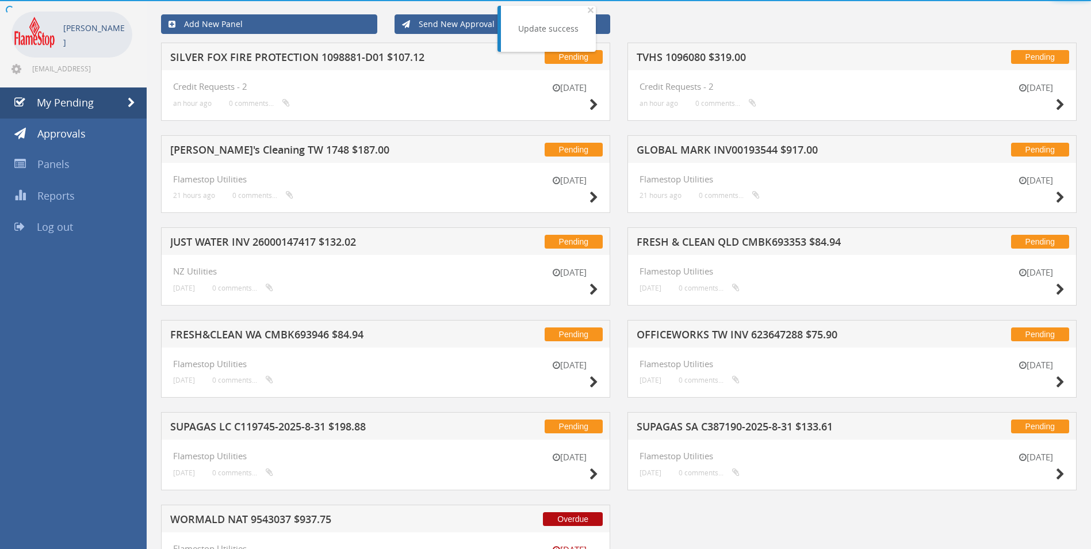
scroll to position [117, 0]
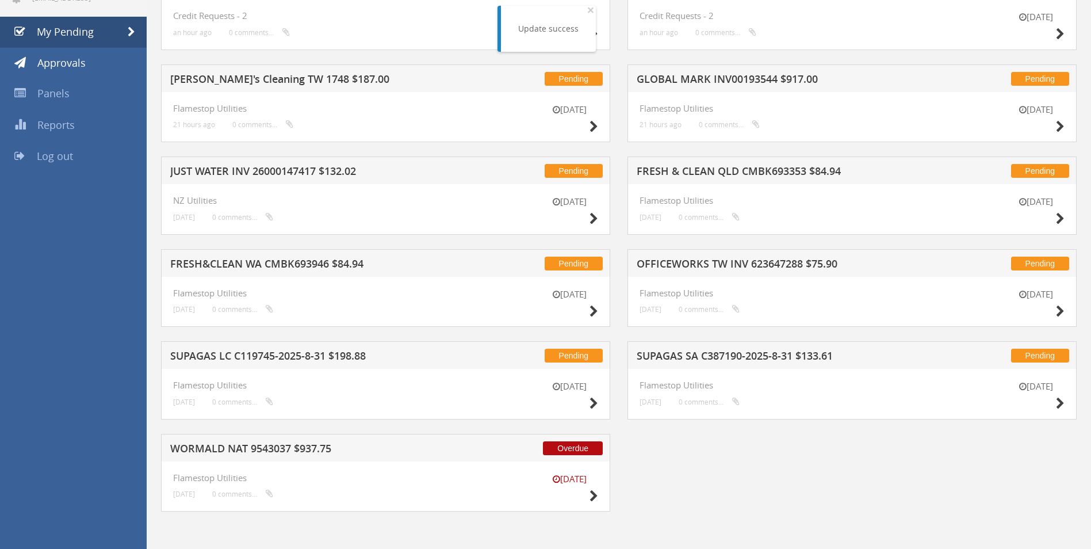
click at [680, 75] on h5 "GLOBAL MARK INV00193544 $917.00" at bounding box center [787, 81] width 301 height 14
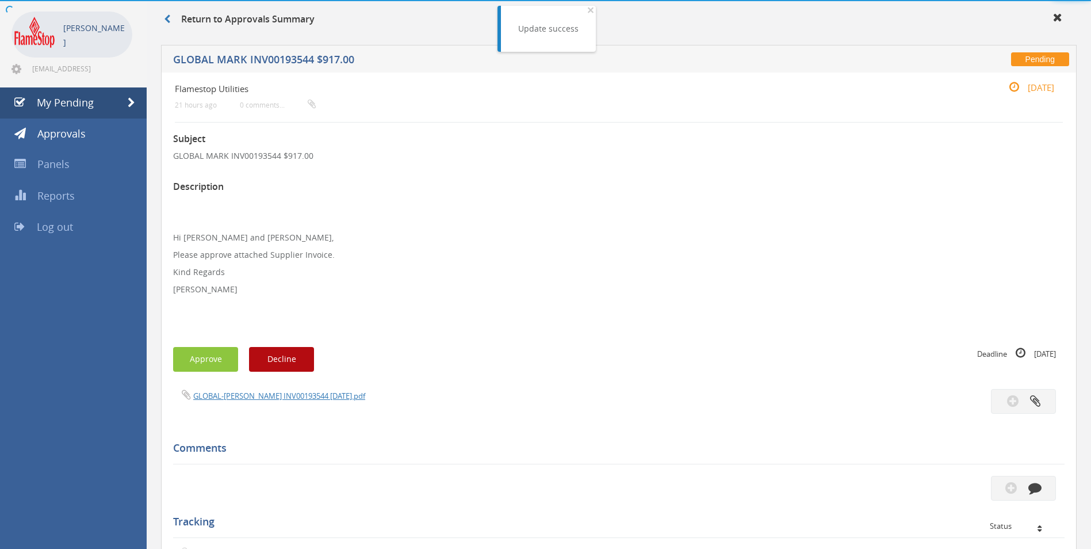
scroll to position [230, 0]
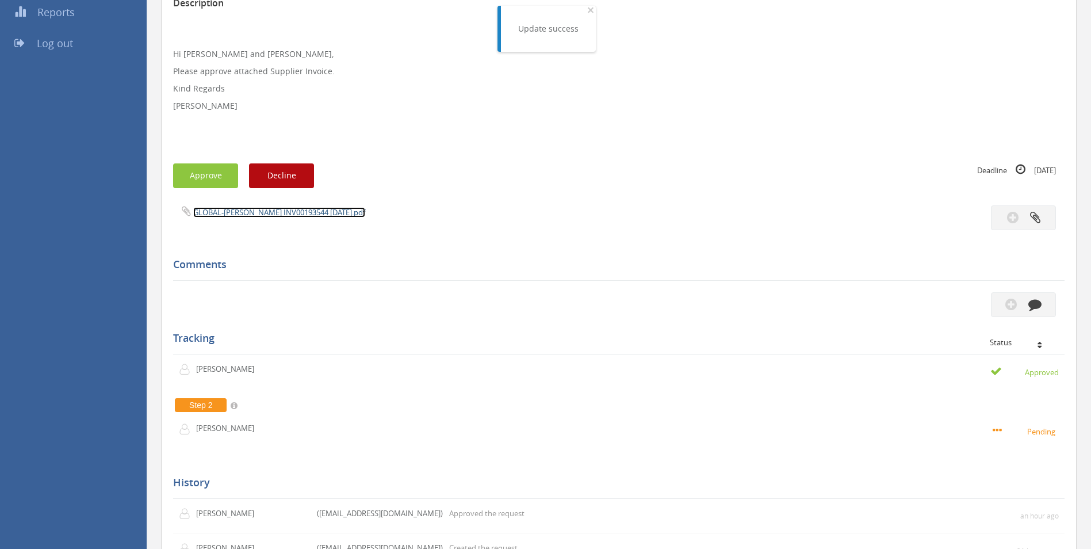
click at [246, 215] on link "GLOBAL-MARK INV00193544 09.09.25.pdf" at bounding box center [279, 212] width 172 height 10
click at [197, 171] on button "Approve" at bounding box center [205, 175] width 65 height 25
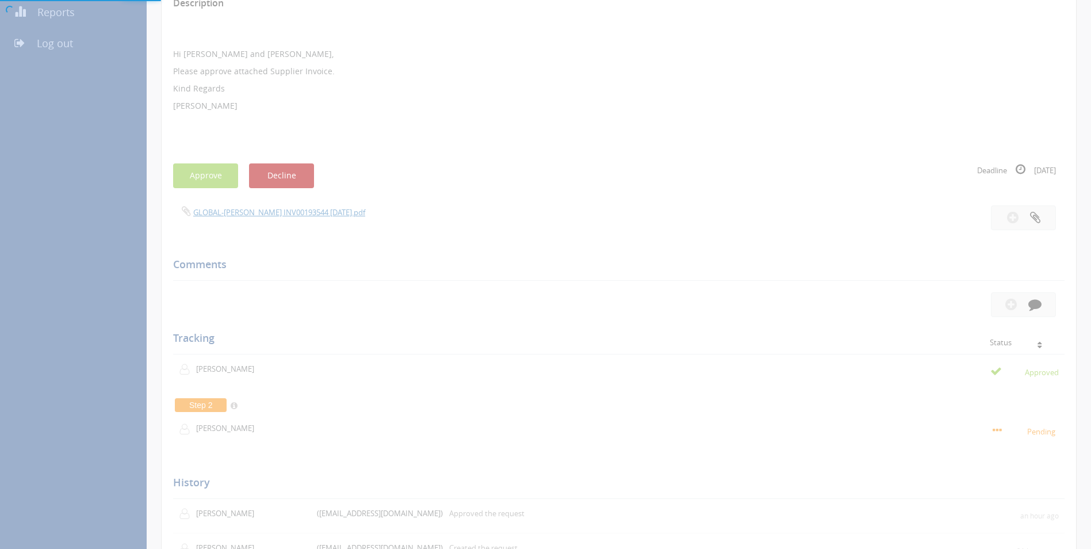
scroll to position [47, 0]
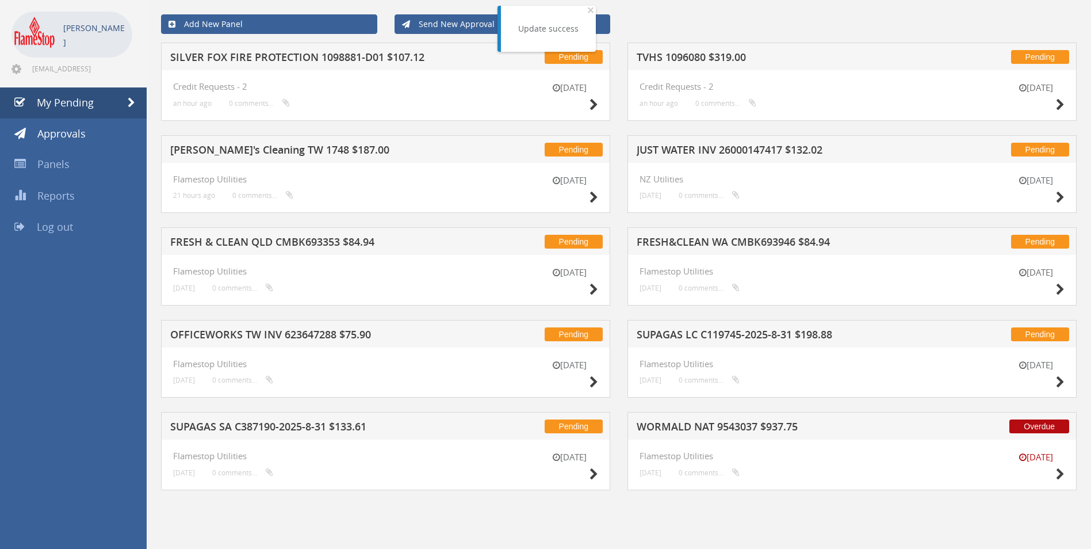
click at [264, 59] on h5 "SILVER FOX FIRE PROTECTION 1098881-D01 $107.12" at bounding box center [320, 59] width 301 height 14
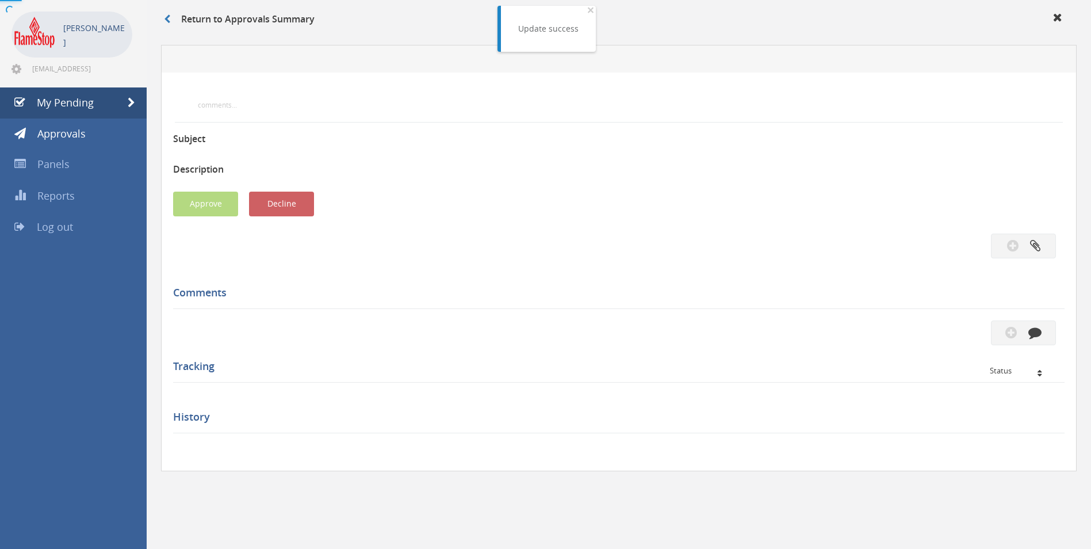
scroll to position [230, 0]
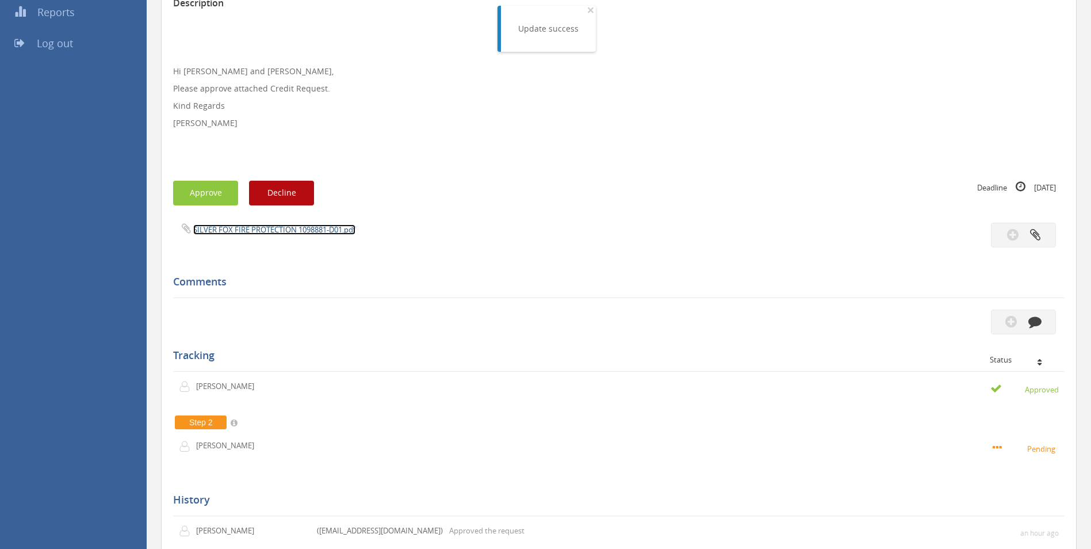
click at [229, 235] on link "SILVER FOX FIRE PROTECTION 1098881-D01.pdf" at bounding box center [274, 229] width 162 height 10
click at [227, 197] on button "Approve" at bounding box center [205, 193] width 65 height 25
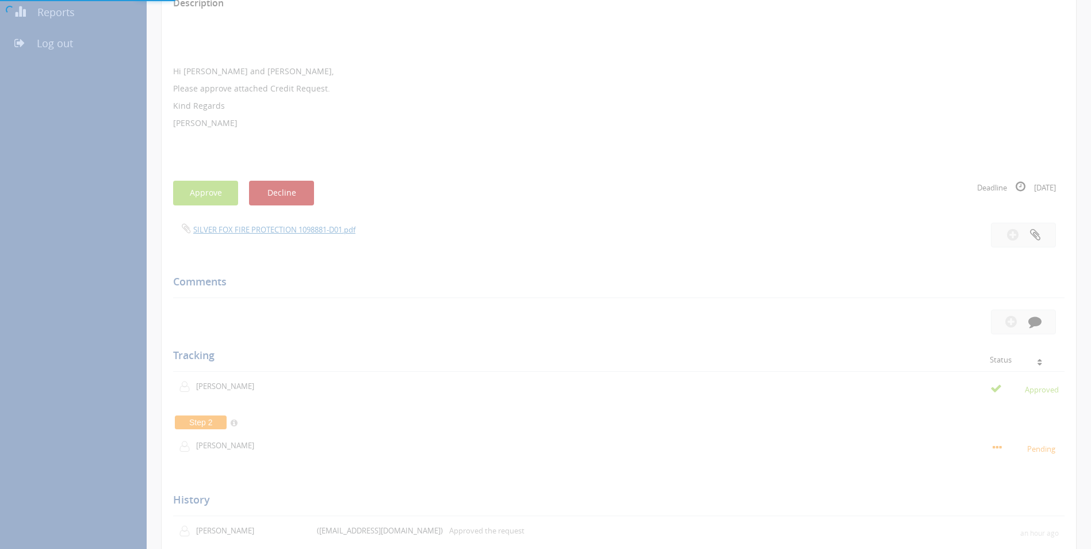
scroll to position [47, 0]
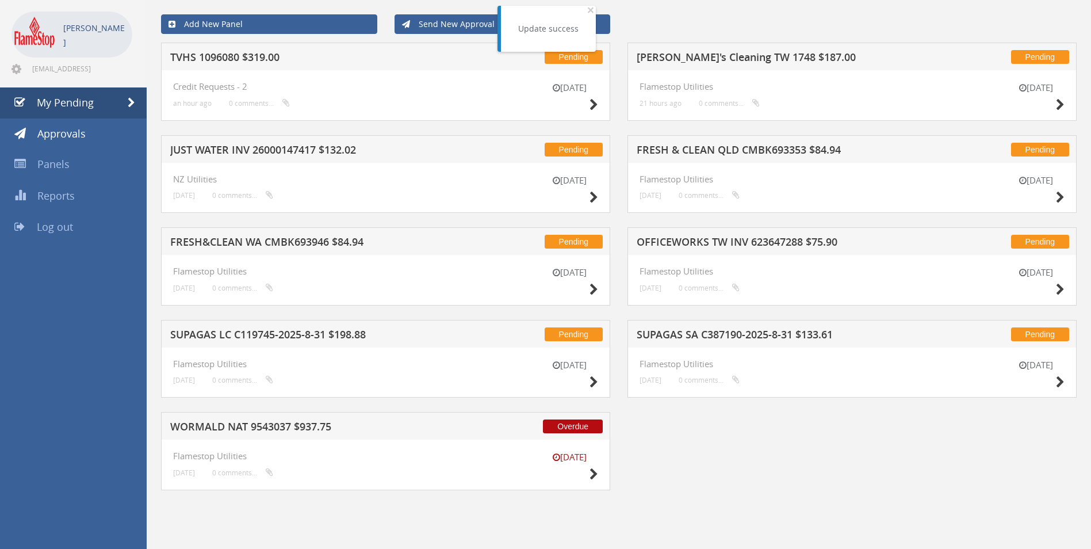
click at [793, 244] on h5 "OFFICEWORKS TW INV 623647288 $75.90" at bounding box center [787, 243] width 301 height 14
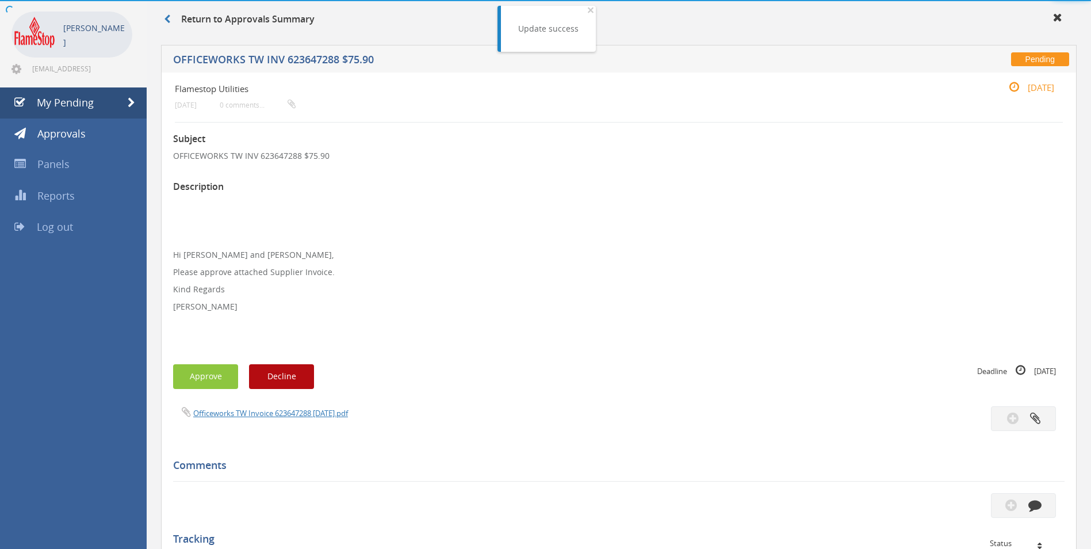
scroll to position [230, 0]
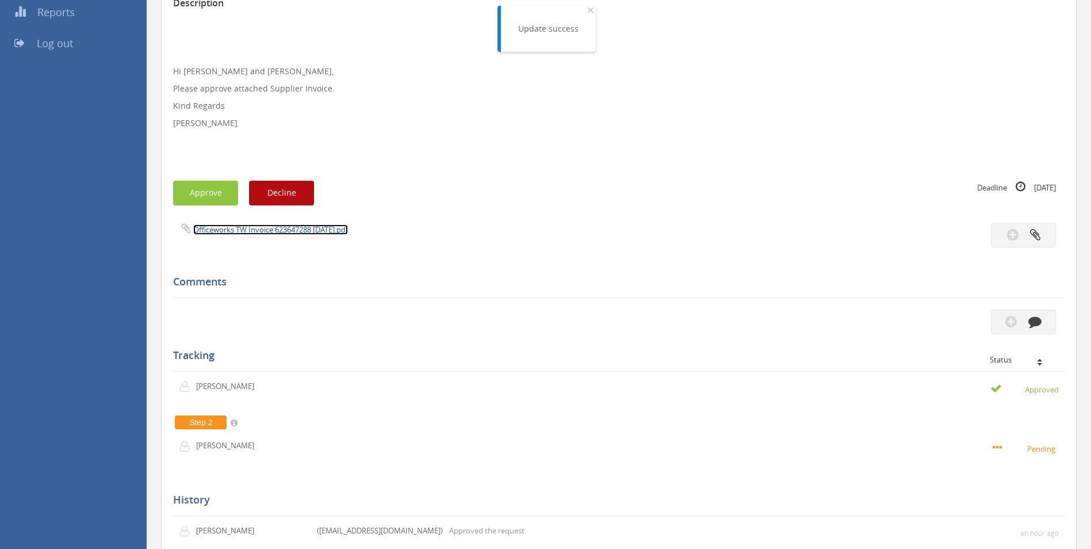
click at [254, 234] on link "Officeworks TW Invoice 623647288 02.09.25.pdf" at bounding box center [270, 229] width 155 height 10
click at [199, 191] on button "Approve" at bounding box center [205, 193] width 65 height 25
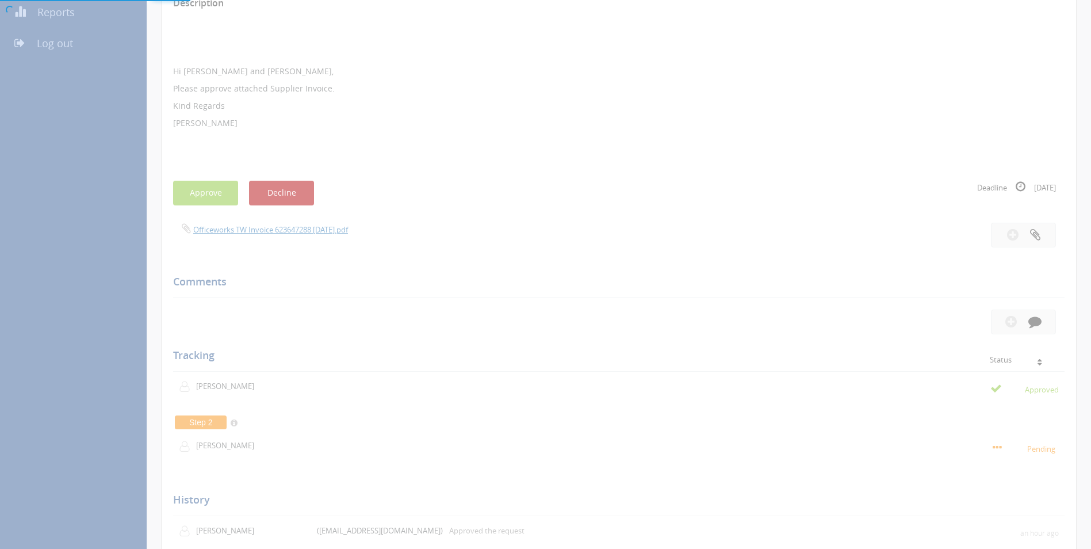
scroll to position [47, 0]
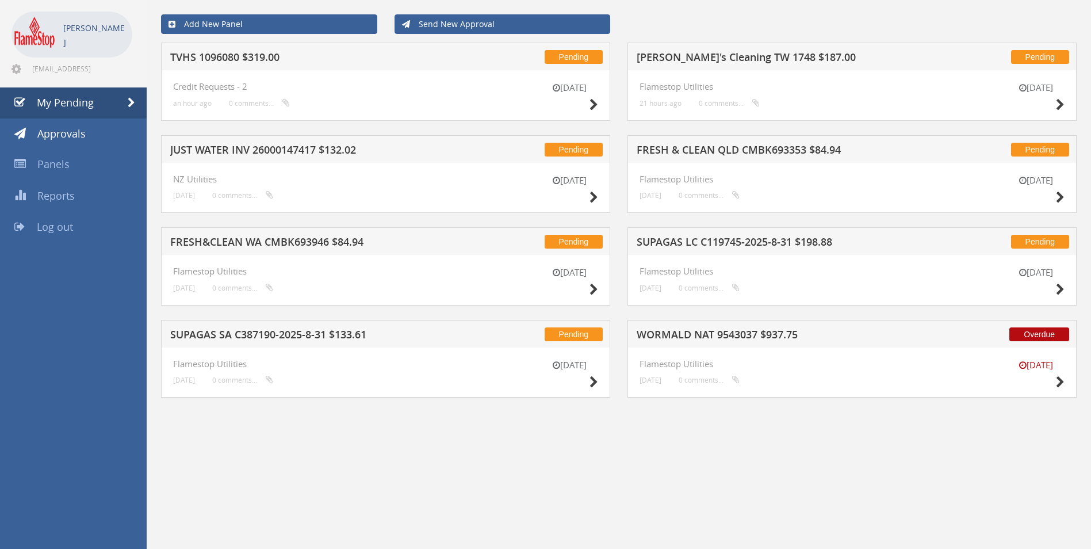
click at [710, 338] on h5 "WORMALD NAT 9543037 $937.75" at bounding box center [787, 336] width 301 height 14
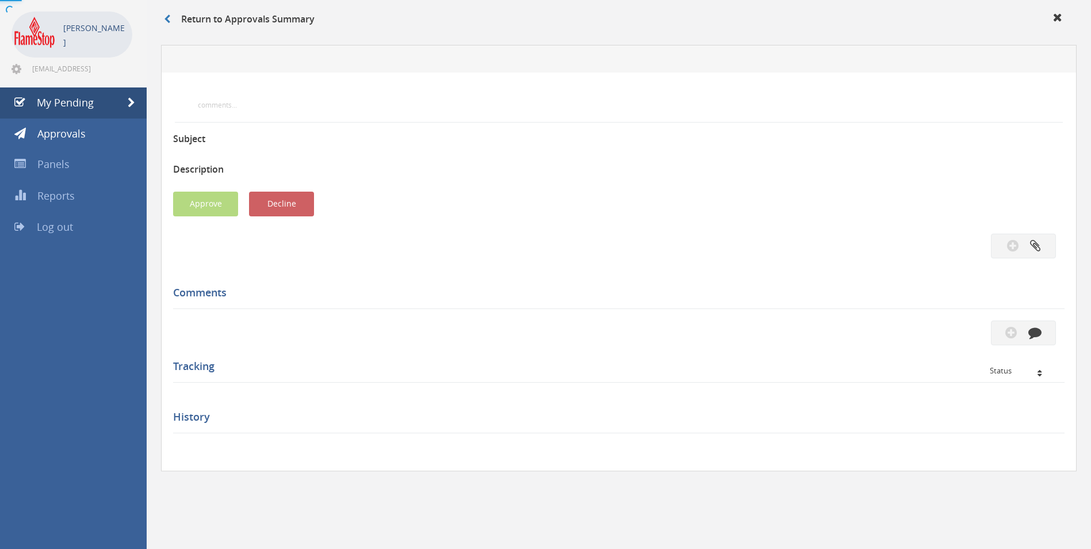
scroll to position [230, 0]
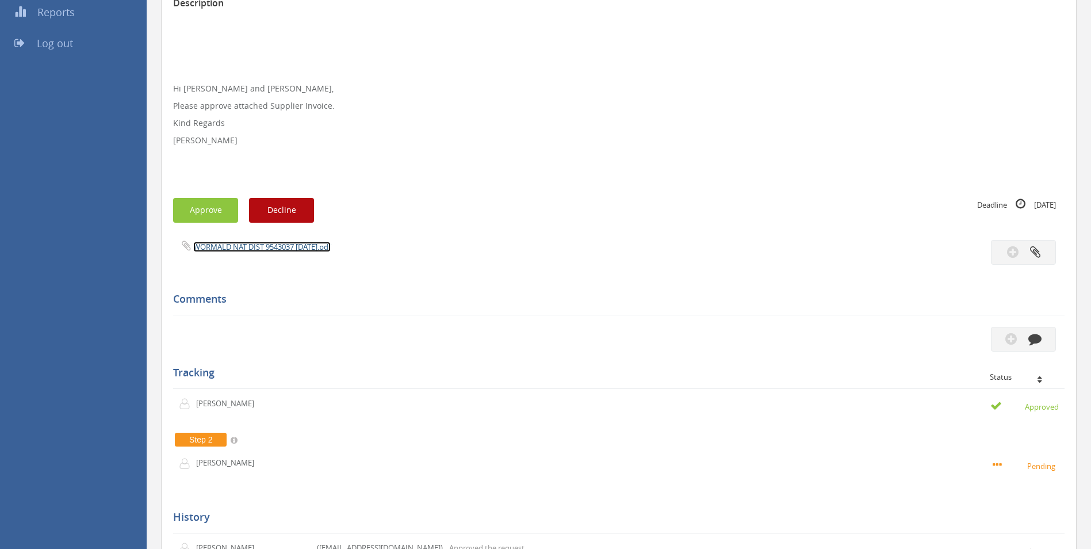
click at [255, 251] on link "WORMALD NAT DIST 9543037 26.08.25.pdf" at bounding box center [262, 247] width 138 height 10
click at [217, 194] on div "Subject WORMALD NAT 9543037 $937.75 Description Hi Paul and Ben, Please approve…" at bounding box center [619, 283] width 892 height 689
click at [217, 213] on button "Approve" at bounding box center [205, 210] width 65 height 25
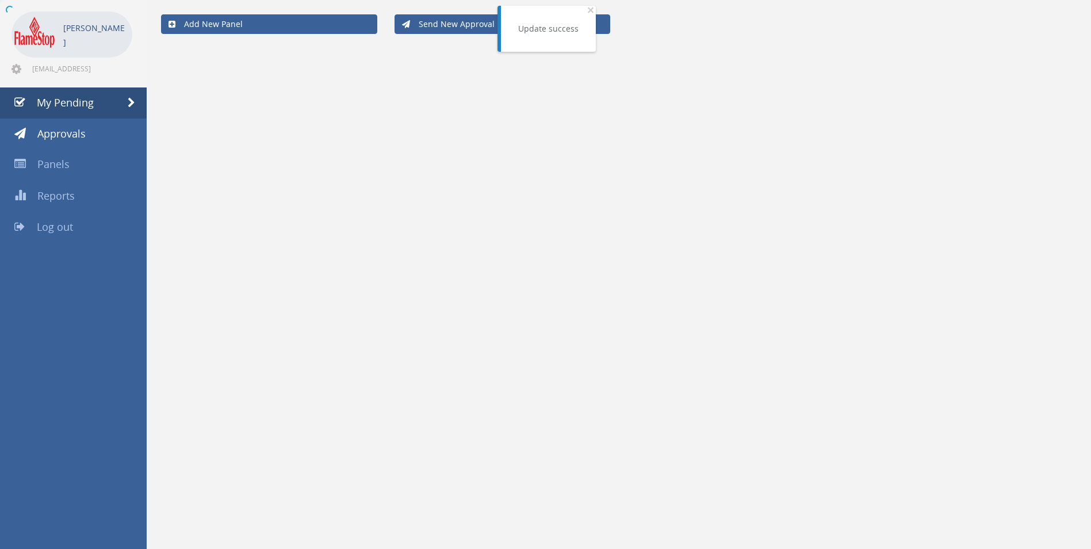
scroll to position [47, 0]
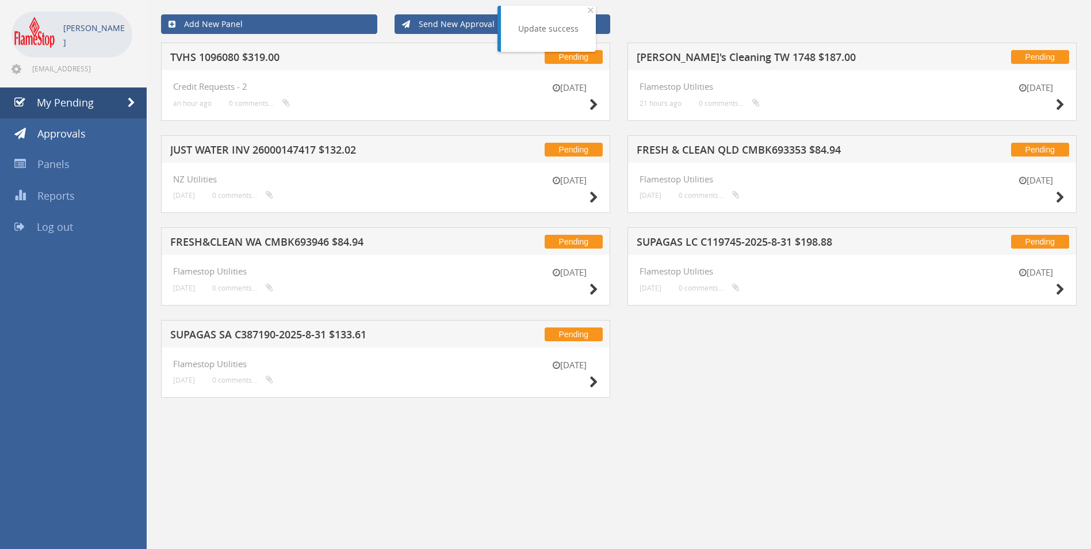
click at [688, 243] on h5 "SUPAGAS LC C119745-2025-8-31 $198.88" at bounding box center [787, 243] width 301 height 14
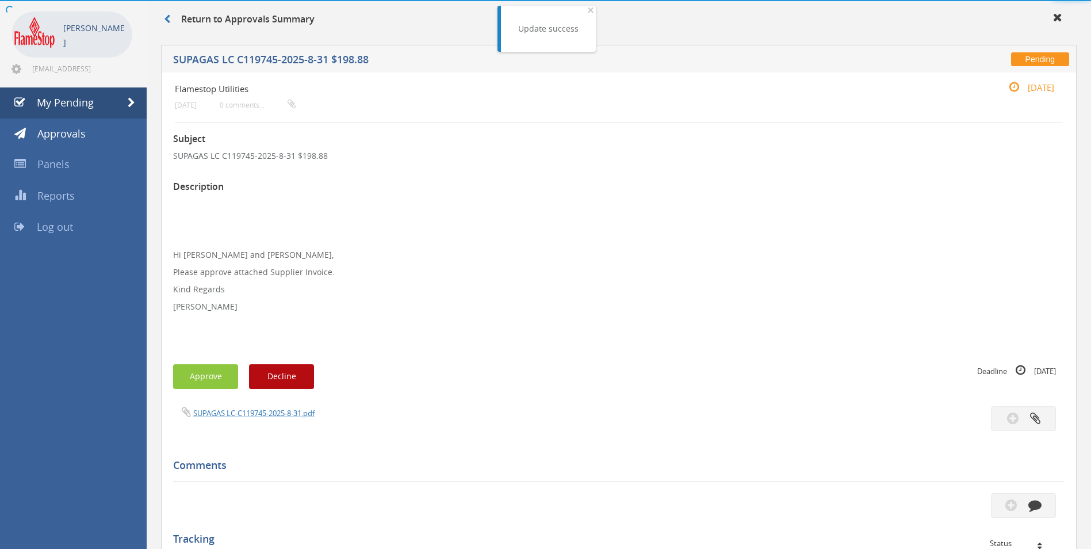
scroll to position [230, 0]
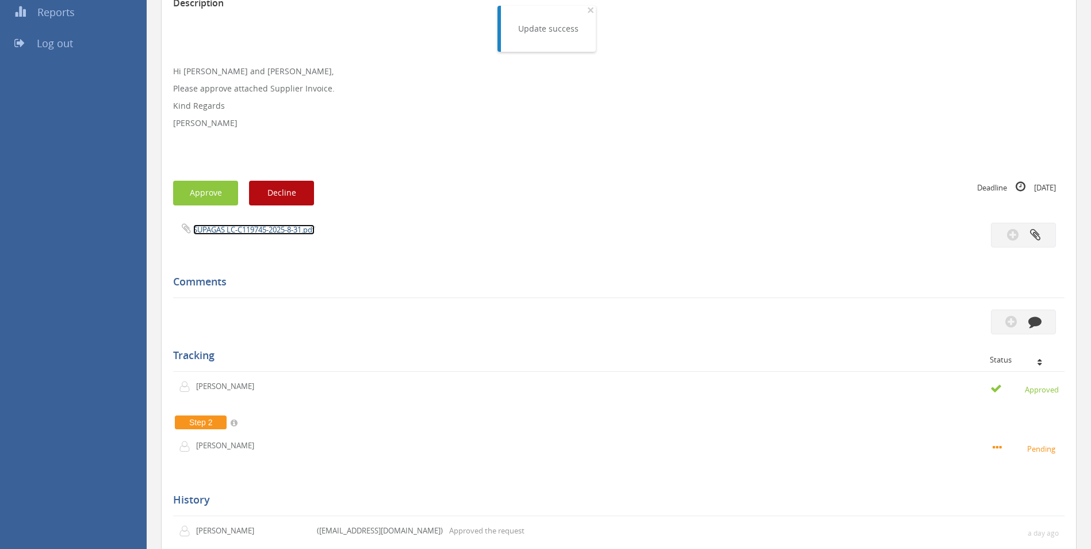
click at [232, 228] on link "SUPAGAS LC-C119745-2025-8-31.pdf" at bounding box center [253, 229] width 121 height 10
click at [222, 197] on button "Approve" at bounding box center [205, 193] width 65 height 25
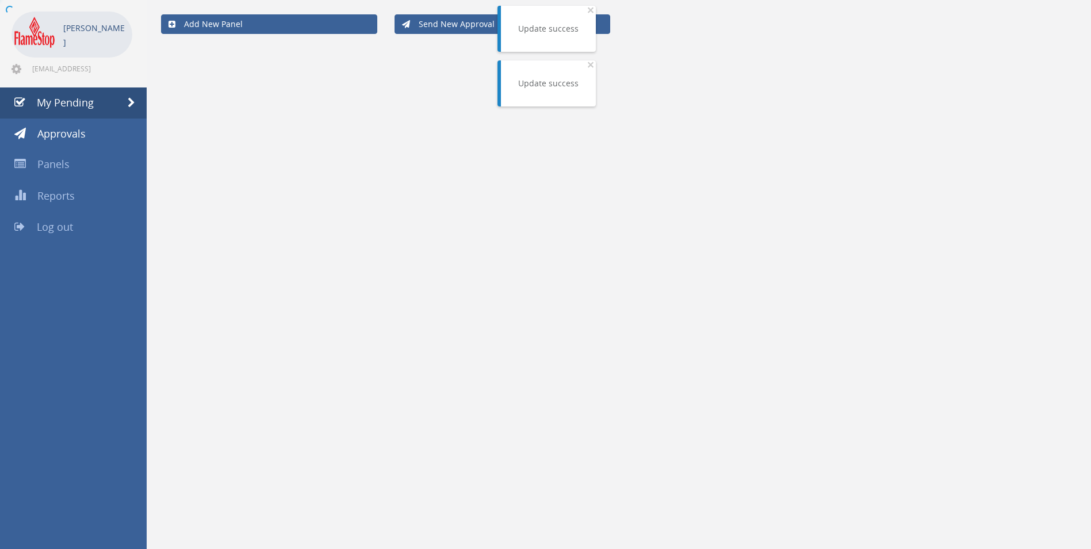
scroll to position [47, 0]
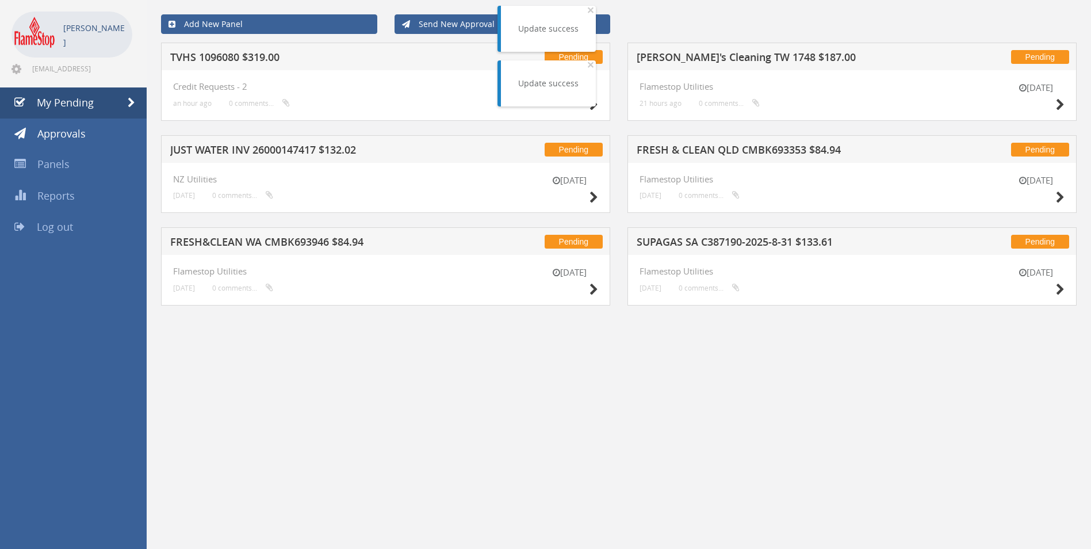
click at [675, 152] on h5 "FRESH & CLEAN QLD CMBK693353 $84.94" at bounding box center [787, 151] width 301 height 14
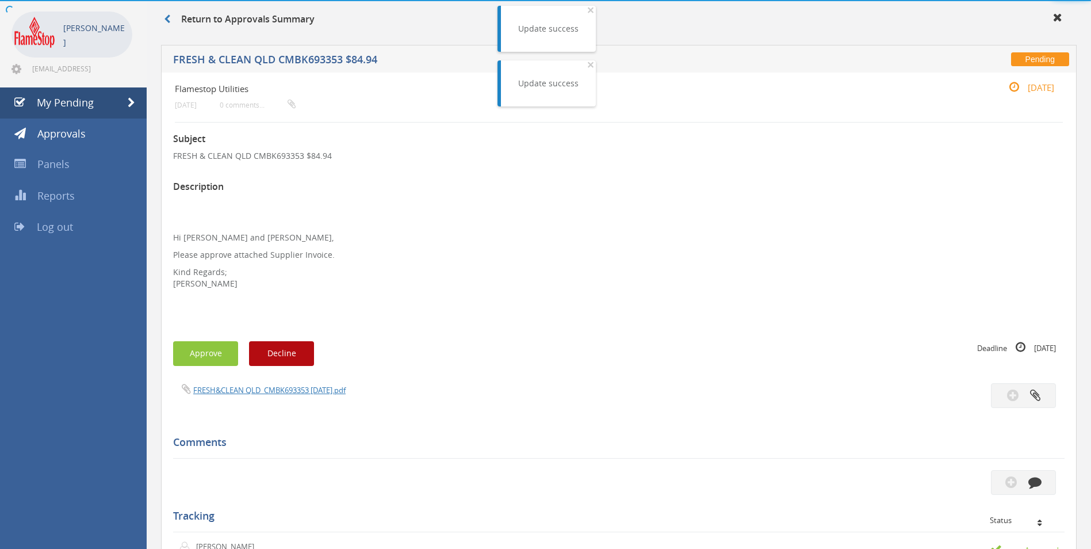
scroll to position [230, 0]
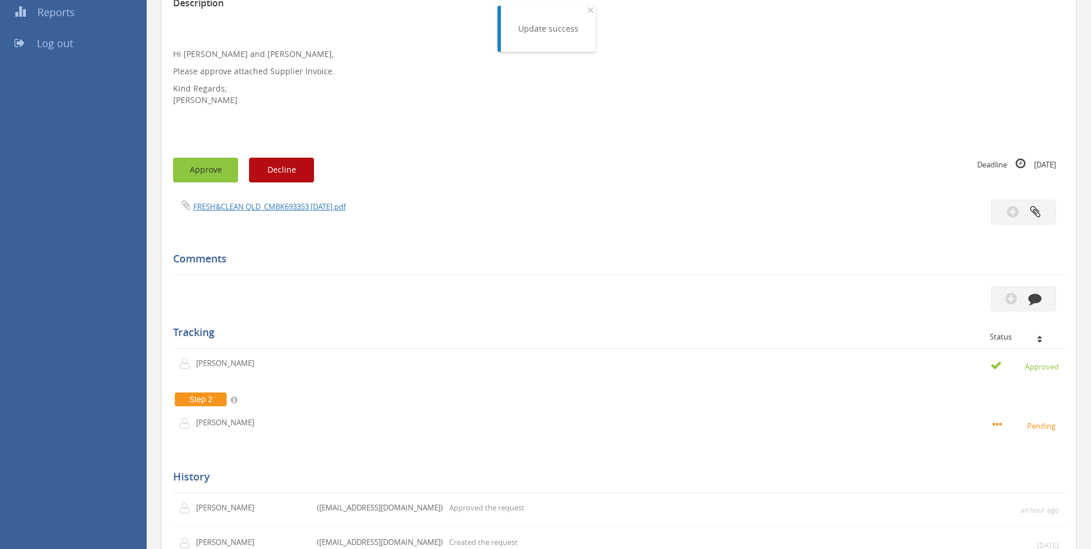
click at [200, 173] on button "Approve" at bounding box center [205, 170] width 65 height 25
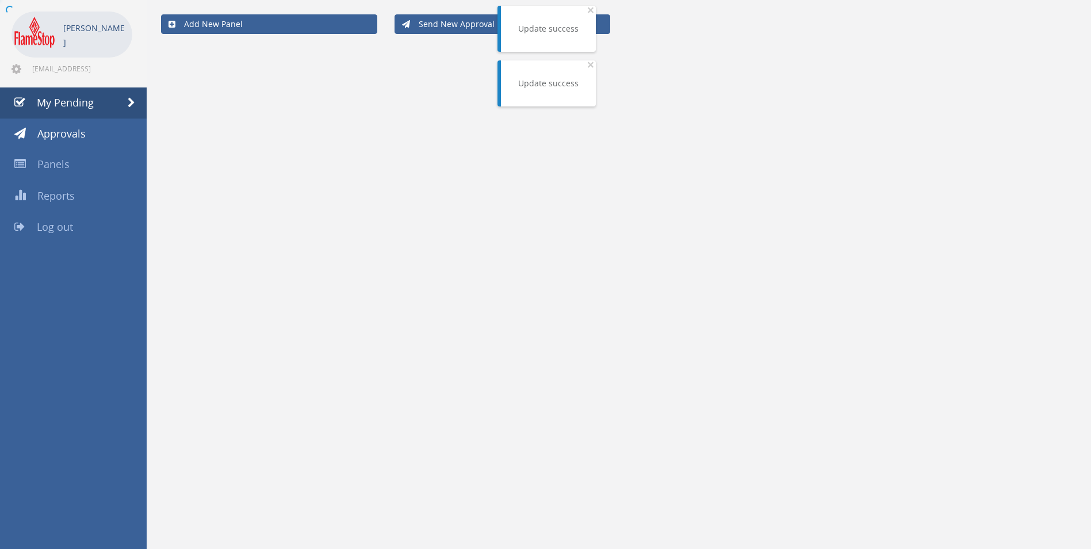
scroll to position [47, 0]
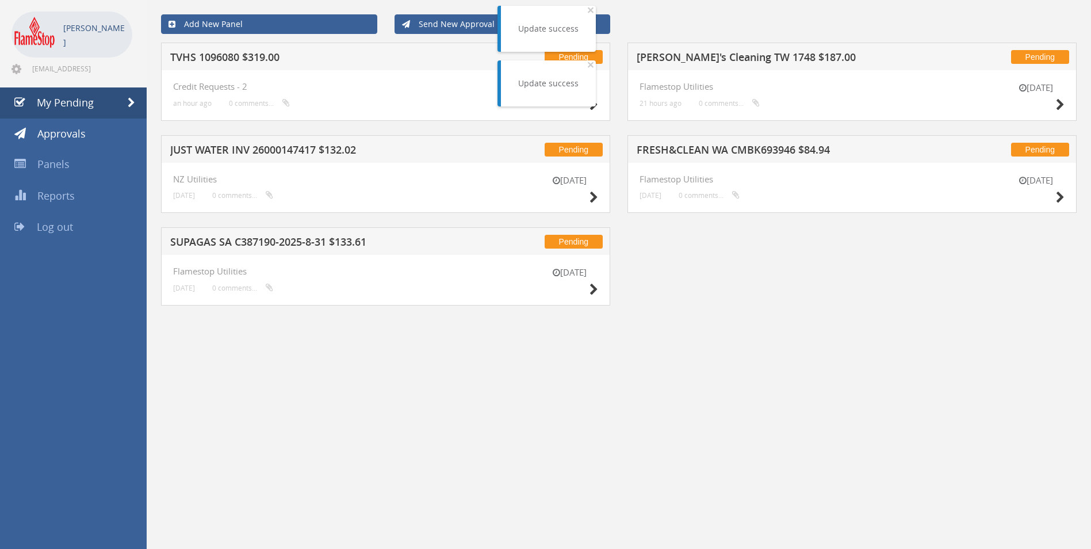
click at [713, 60] on h5 "Ben's Cleaning TW 1748 $187.00" at bounding box center [787, 59] width 301 height 14
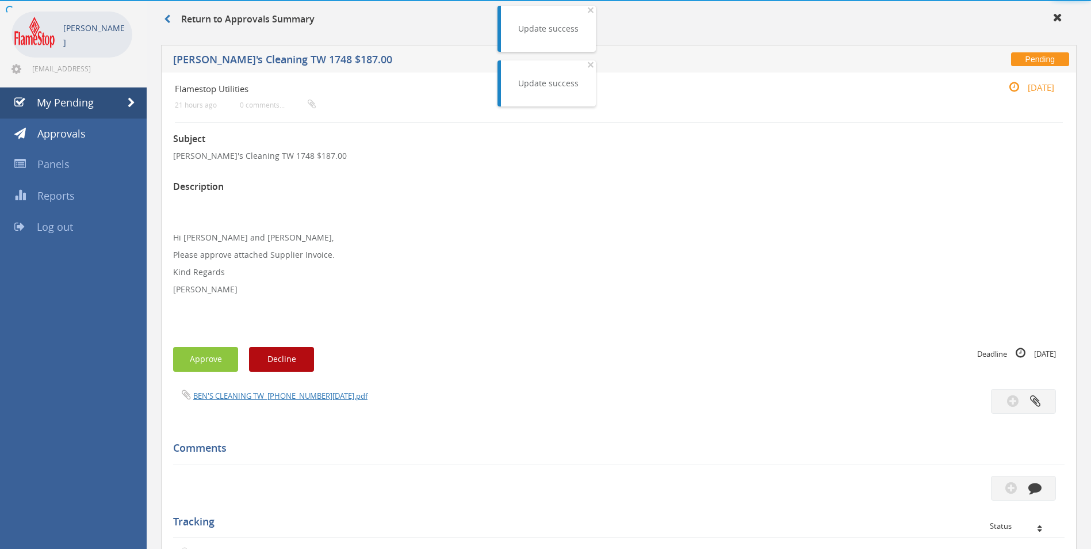
scroll to position [230, 0]
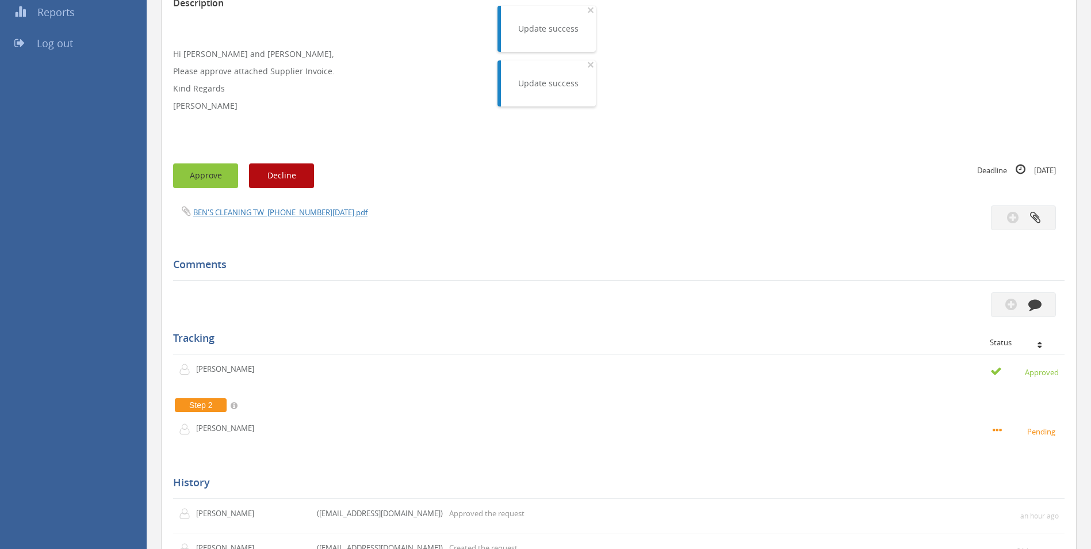
click at [191, 179] on button "Approve" at bounding box center [205, 175] width 65 height 25
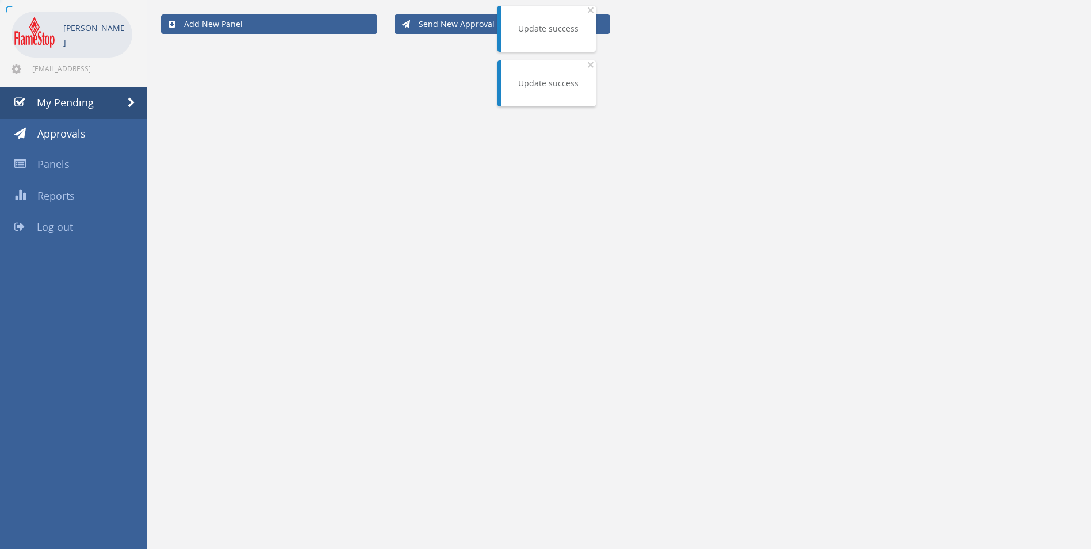
scroll to position [47, 0]
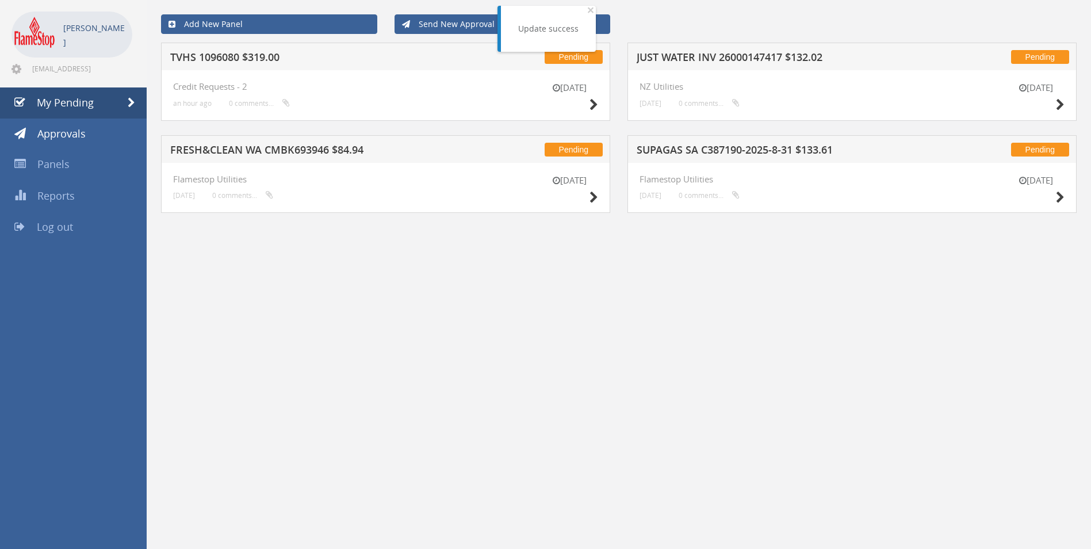
click at [720, 56] on h5 "JUST WATER INV 26000147417 $132.02" at bounding box center [787, 59] width 301 height 14
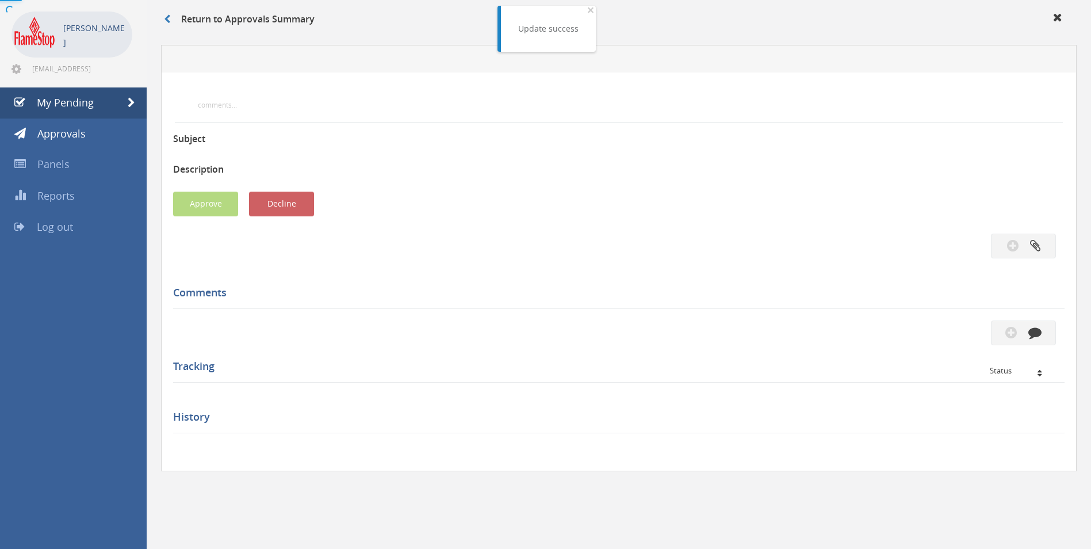
scroll to position [230, 0]
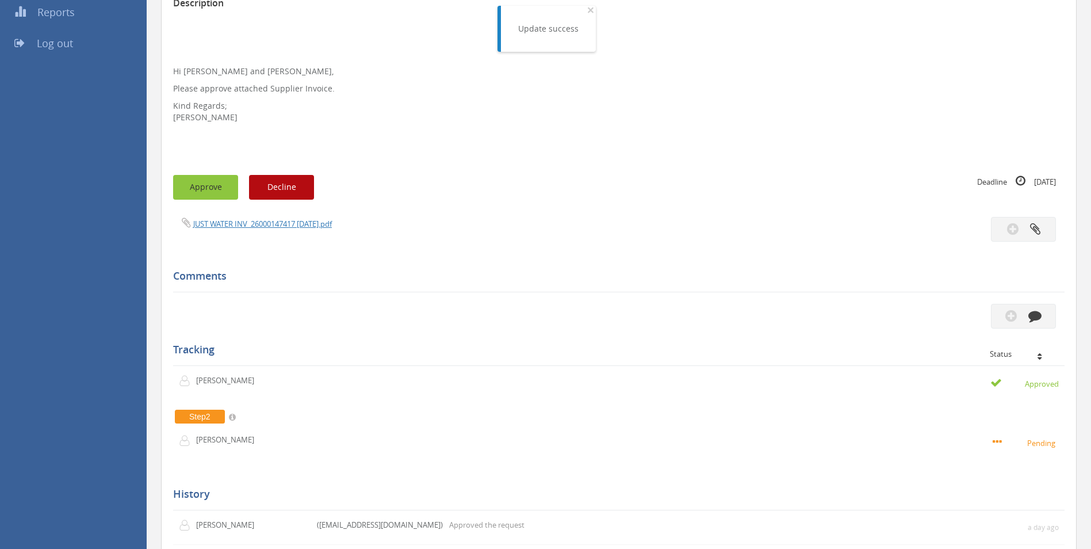
click at [217, 186] on button "Approve" at bounding box center [205, 187] width 65 height 25
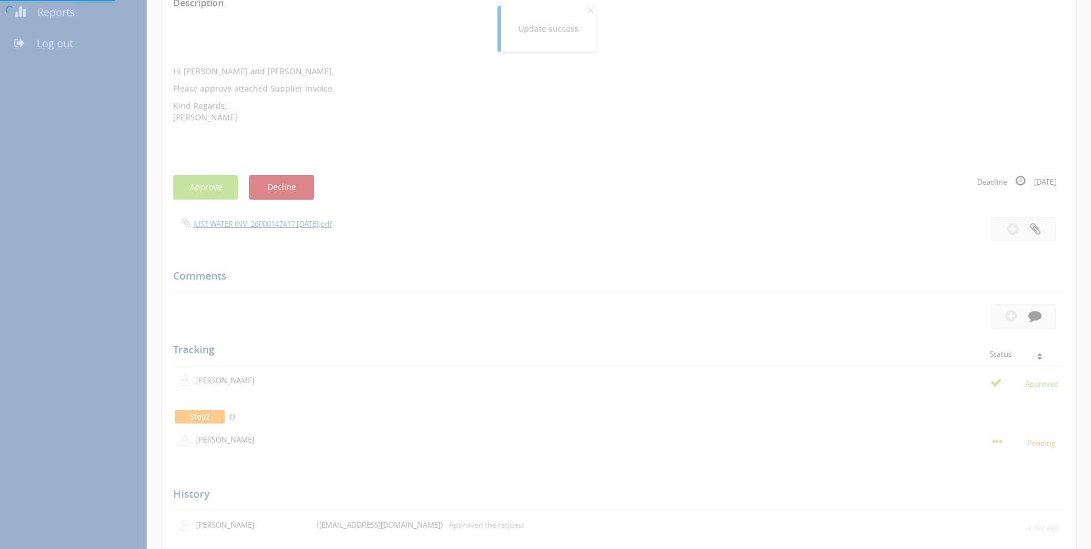
scroll to position [47, 0]
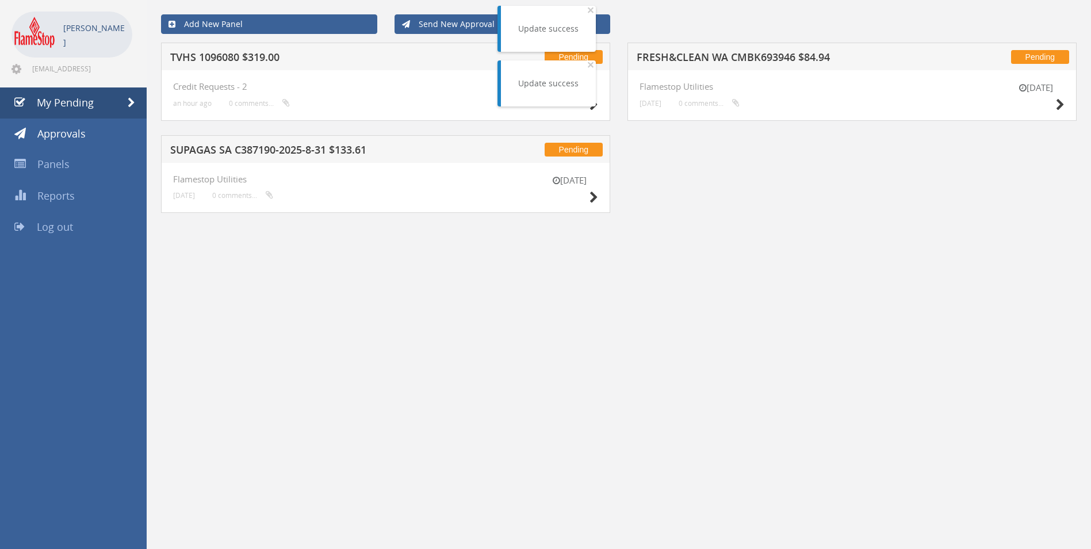
click at [259, 56] on h5 "TVHS 1096080 $319.00" at bounding box center [320, 59] width 301 height 14
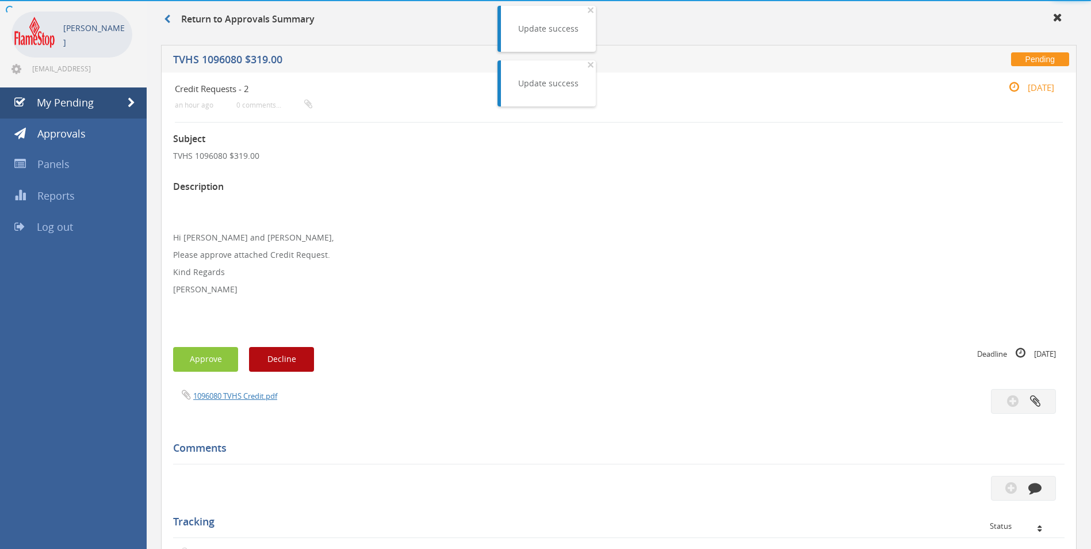
scroll to position [230, 0]
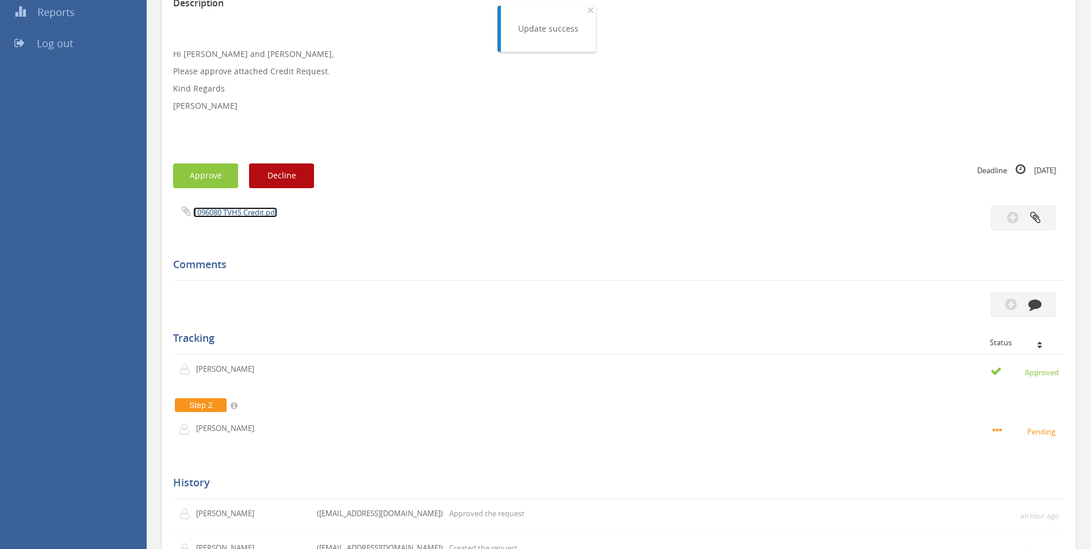
click at [219, 212] on link "1096080 TVHS Credit.pdf" at bounding box center [235, 212] width 84 height 10
click at [186, 166] on button "Approve" at bounding box center [205, 175] width 65 height 25
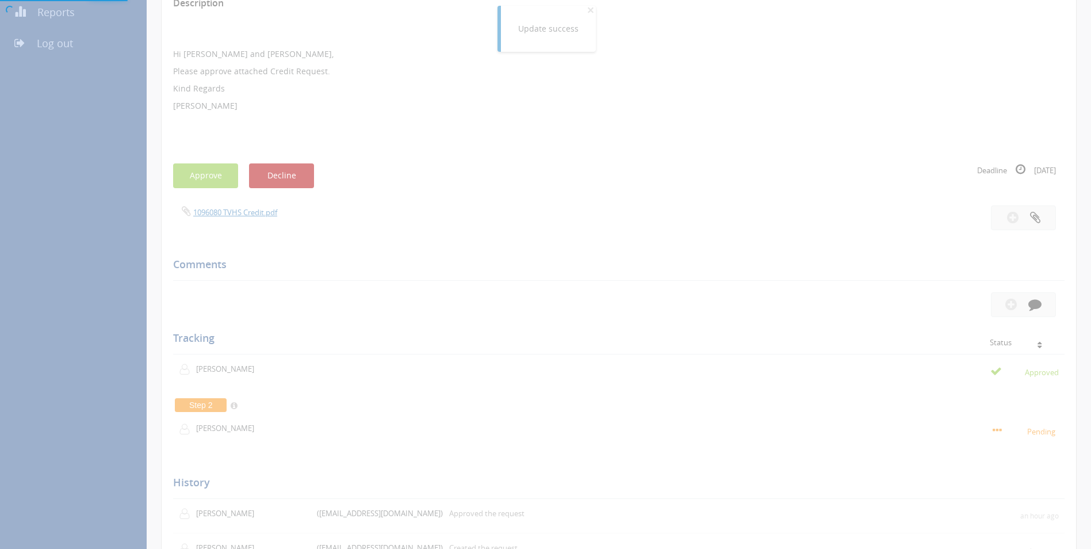
scroll to position [47, 0]
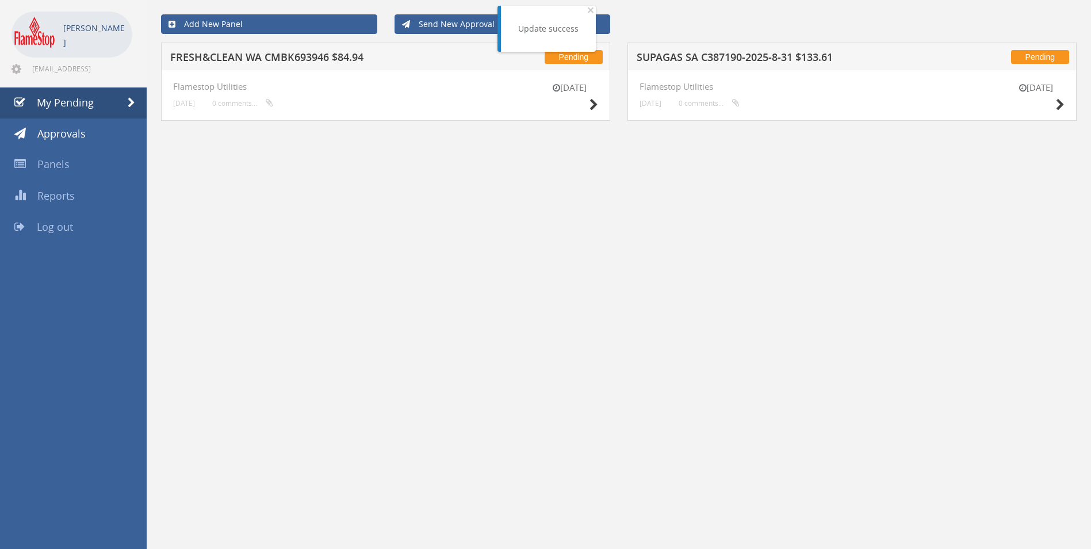
click at [273, 60] on h5 "FRESH&CLEAN WA CMBK693946 $84.94" at bounding box center [320, 59] width 301 height 14
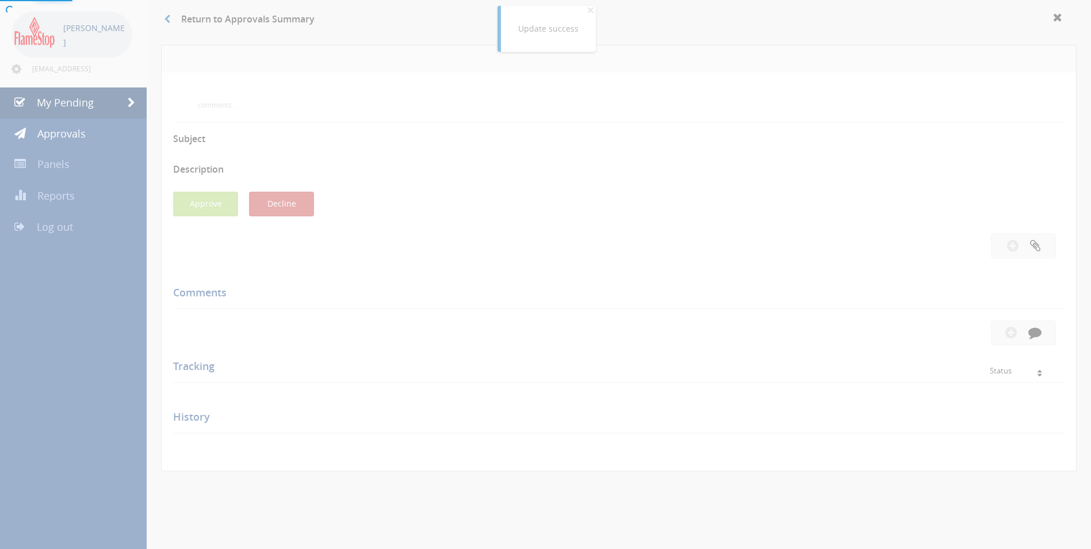
scroll to position [230, 0]
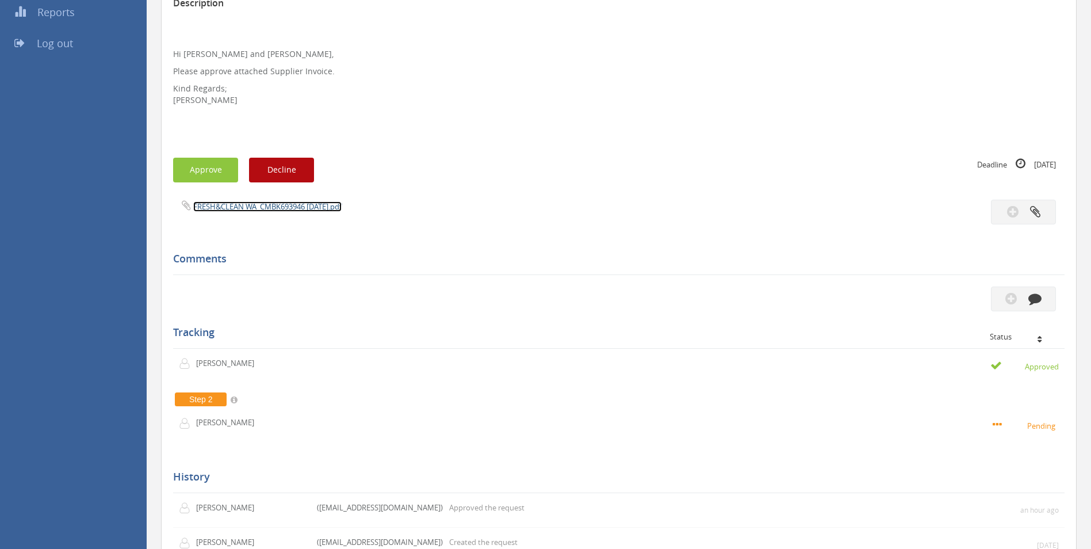
click at [246, 204] on link "FRESH&CLEAN WA_CMBK693946 01.09.25.pdf" at bounding box center [267, 206] width 148 height 10
click at [195, 176] on button "Approve" at bounding box center [205, 170] width 65 height 25
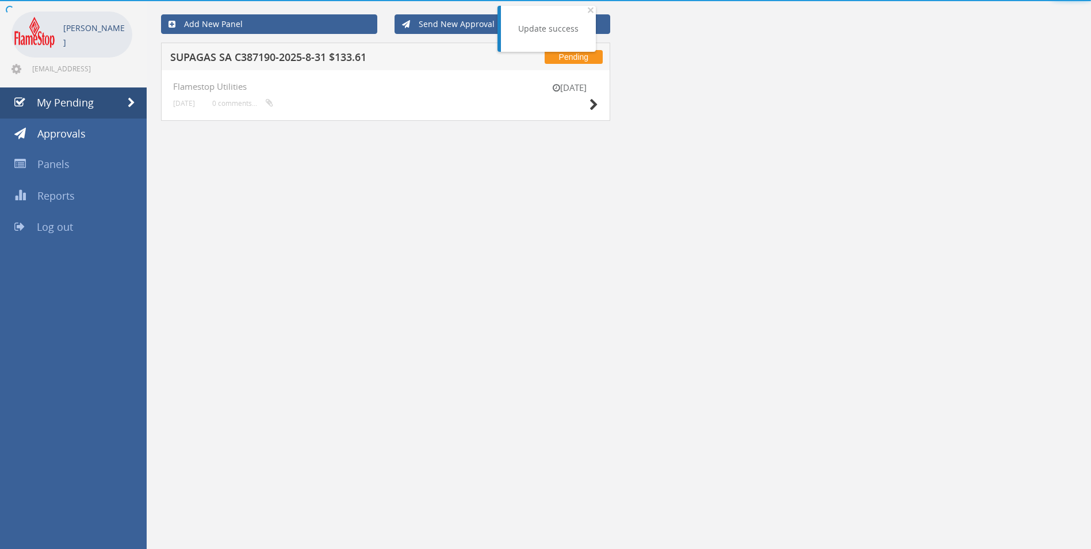
scroll to position [47, 0]
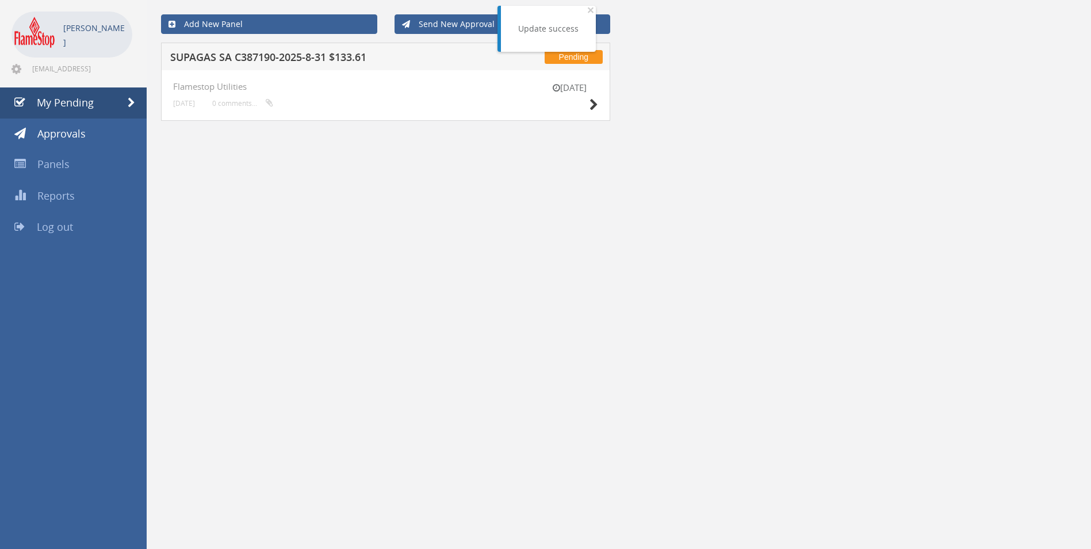
click at [257, 60] on h5 "SUPAGAS SA C387190-2025-8-31 $133.61" at bounding box center [320, 59] width 301 height 14
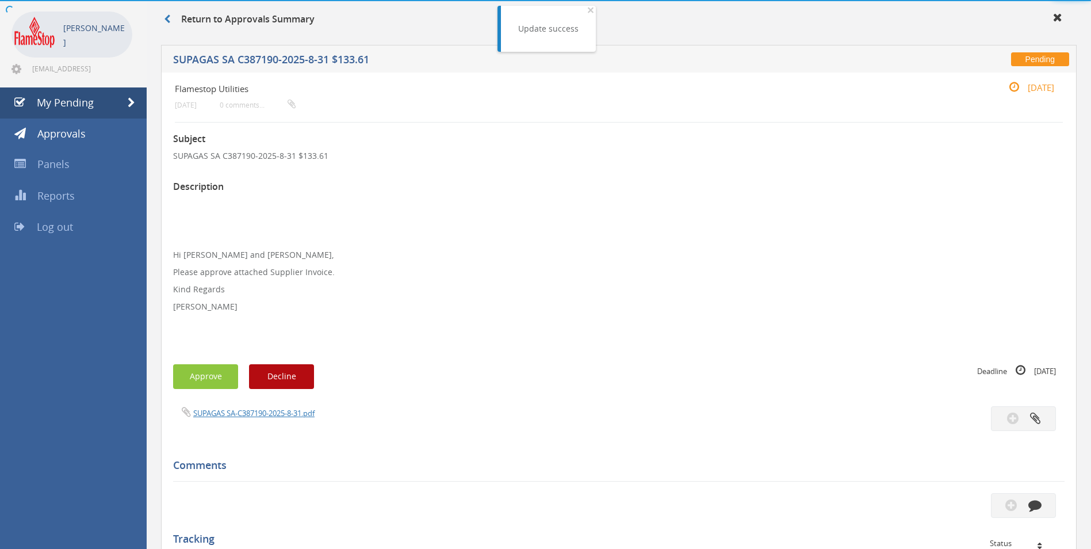
scroll to position [230, 0]
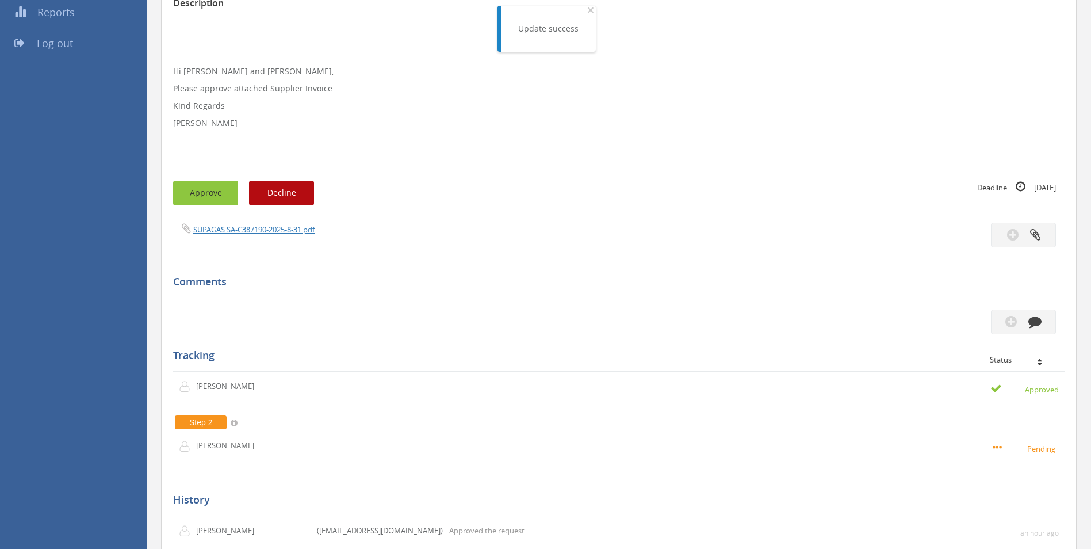
click at [222, 193] on button "Approve" at bounding box center [205, 193] width 65 height 25
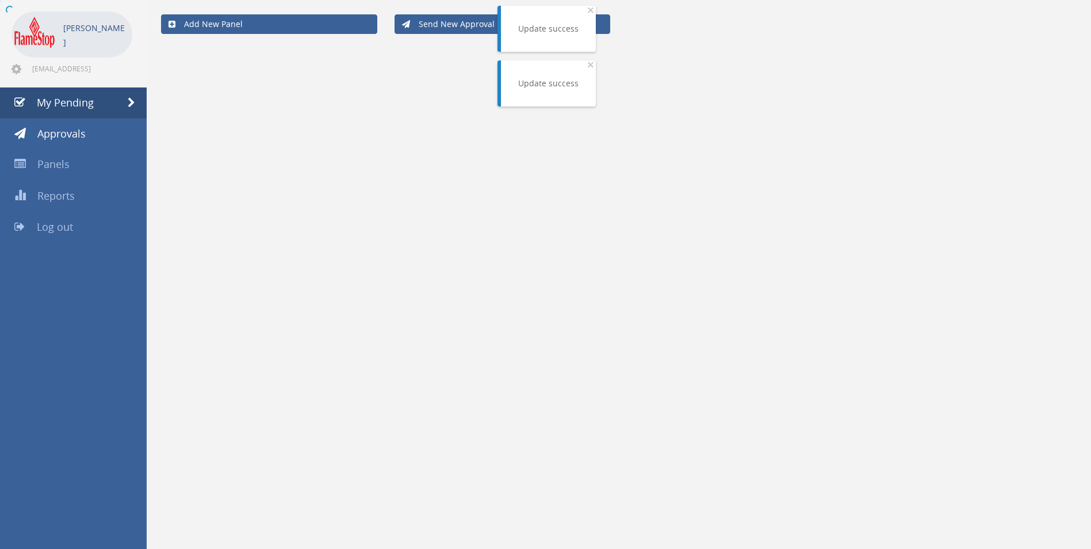
scroll to position [47, 0]
